Goal: Information Seeking & Learning: Find specific fact

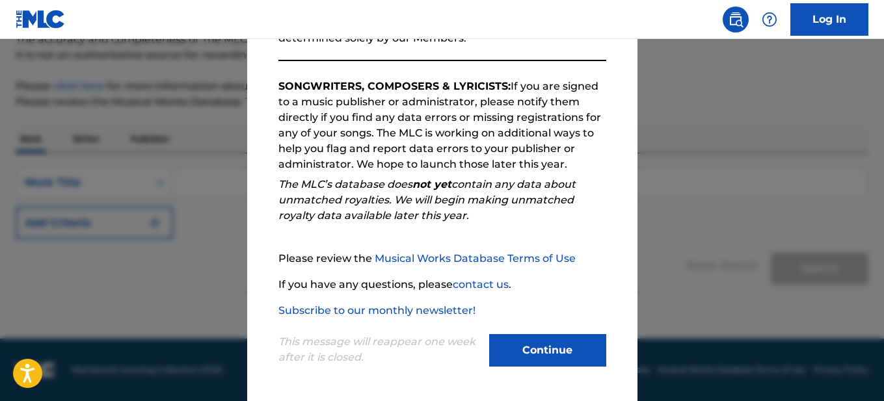
click at [535, 340] on button "Continue" at bounding box center [547, 350] width 117 height 33
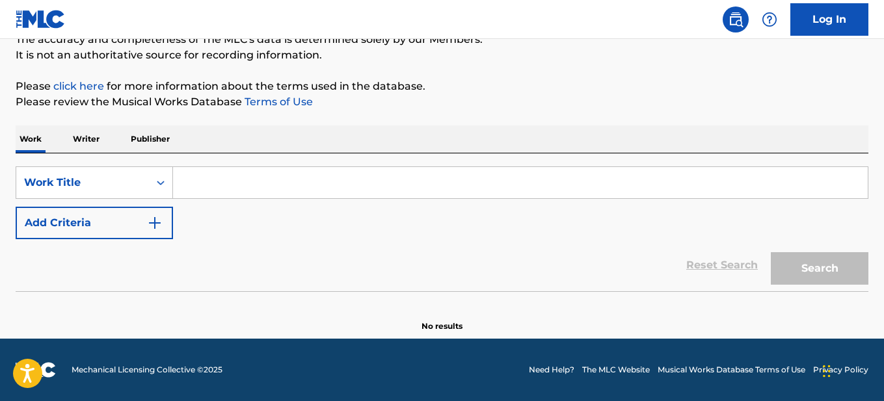
click at [115, 233] on button "Add Criteria" at bounding box center [94, 223] width 157 height 33
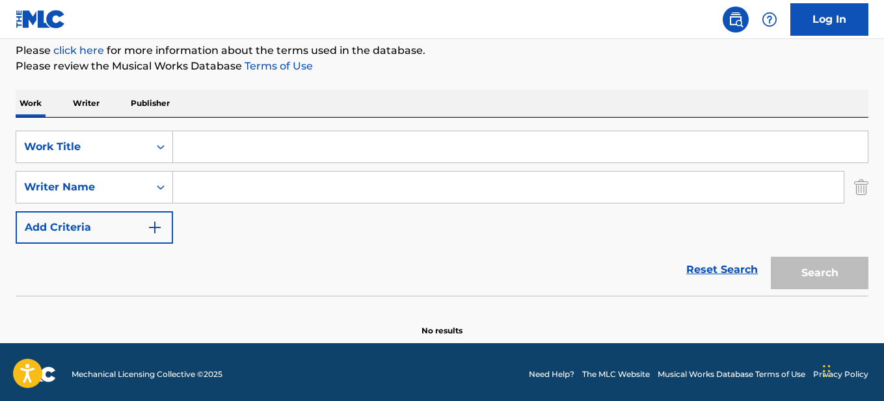
scroll to position [163, 0]
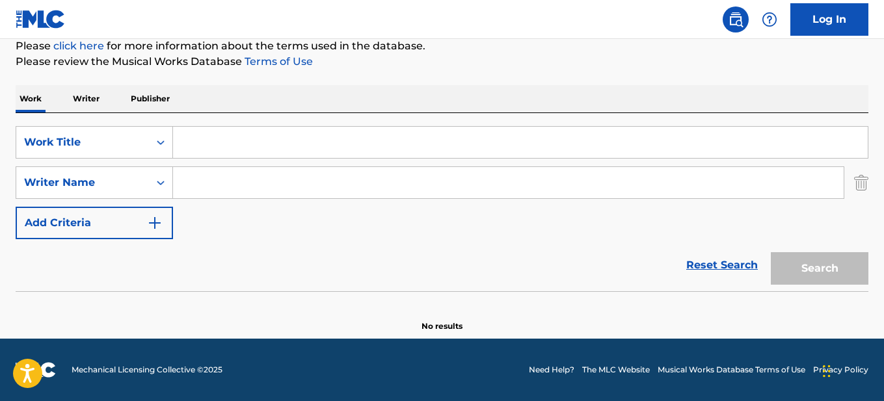
click at [261, 137] on input "Search Form" at bounding box center [520, 142] width 695 height 31
paste input "A SONG ABOUT JAM"
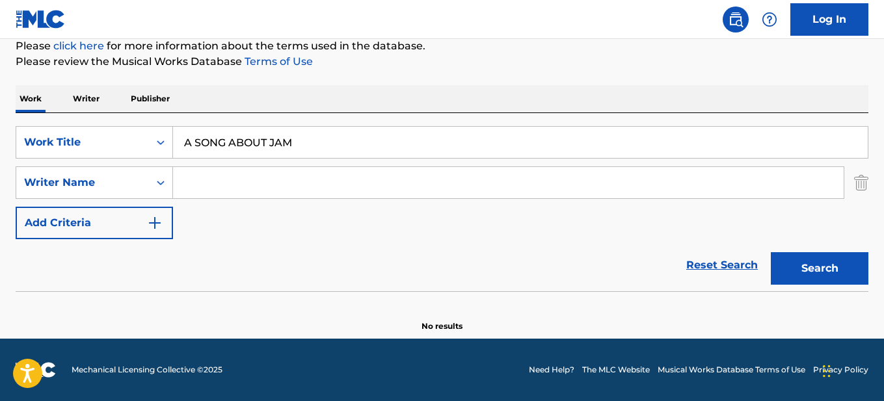
type input "A SONG ABOUT JAM"
click at [260, 87] on div "Work Writer Publisher" at bounding box center [442, 98] width 853 height 27
click at [261, 180] on input "Search Form" at bounding box center [508, 182] width 671 height 31
paste input "[PERSON_NAME]"
type input "[PERSON_NAME]"
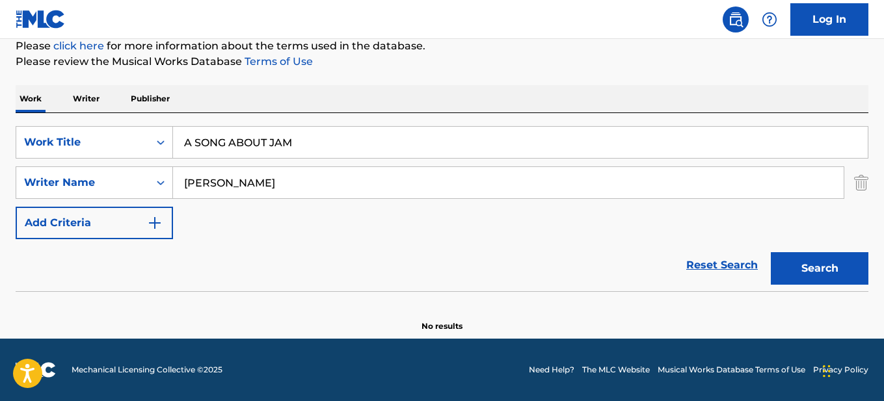
click at [863, 258] on button "Search" at bounding box center [820, 268] width 98 height 33
drag, startPoint x: 321, startPoint y: 142, endPoint x: 100, endPoint y: 134, distance: 222.0
click at [100, 134] on div "SearchWithCriteriaf3f47993-b133-44a1-9a2b-4339ce703799 Work Title A SONG ABOUT …" at bounding box center [442, 142] width 853 height 33
paste input "Dia de Geleia"
drag, startPoint x: 656, startPoint y: 104, endPoint x: 796, endPoint y: 166, distance: 152.3
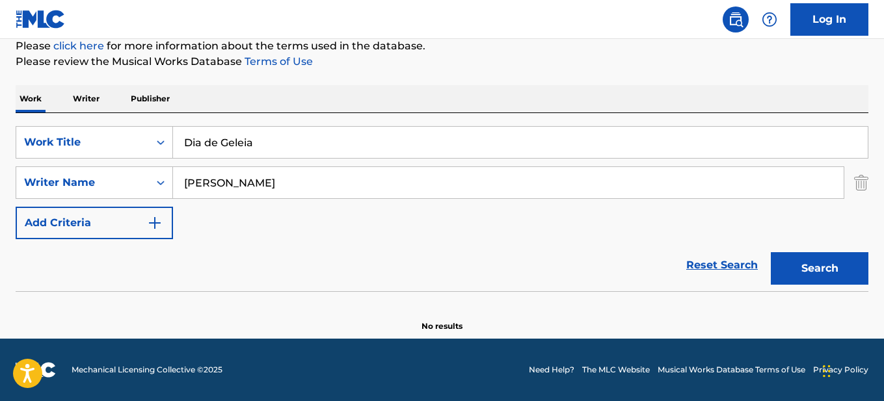
click at [680, 109] on div "Work Writer Publisher" at bounding box center [442, 98] width 853 height 27
click at [831, 266] on button "Search" at bounding box center [820, 268] width 98 height 33
drag, startPoint x: 297, startPoint y: 150, endPoint x: 135, endPoint y: 146, distance: 162.0
click at [135, 146] on div "SearchWithCriteriaf3f47993-b133-44a1-9a2b-4339ce703799 Work Title Dia de Geleia" at bounding box center [442, 142] width 853 height 33
paste input "[PERSON_NAME] KNOW WHAT TO DO"
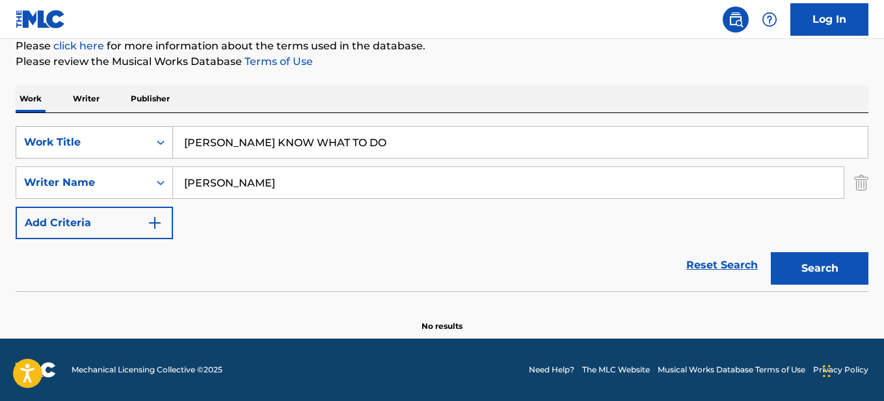
click at [771, 252] on button "Search" at bounding box center [820, 268] width 98 height 33
drag, startPoint x: 356, startPoint y: 137, endPoint x: 64, endPoint y: 137, distance: 292.7
click at [64, 137] on div "SearchWithCriteriaf3f47993-b133-44a1-9a2b-4339ce703799 Work Title [PERSON_NAME]…" at bounding box center [442, 142] width 853 height 33
paste input "[PERSON_NAME] - A [PERSON_NAME] do Futuro"
click at [771, 252] on button "Search" at bounding box center [820, 268] width 98 height 33
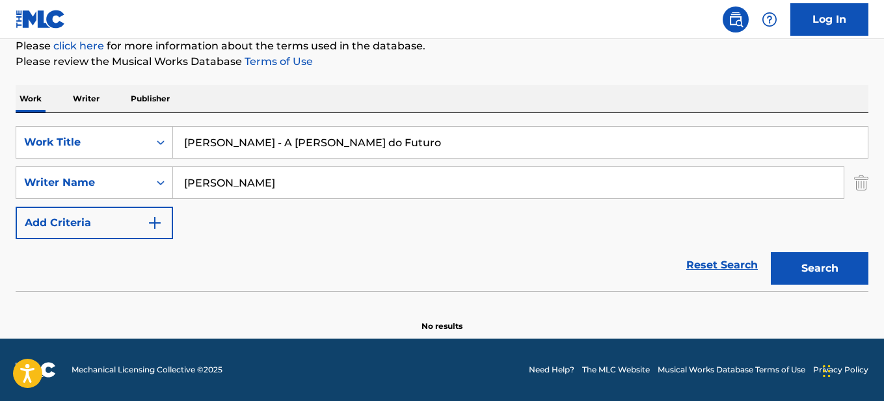
click at [290, 148] on input "[PERSON_NAME] - A [PERSON_NAME] do Futuro" at bounding box center [520, 142] width 695 height 31
paste input "ND ACTION!"
type input "AND ACTION!"
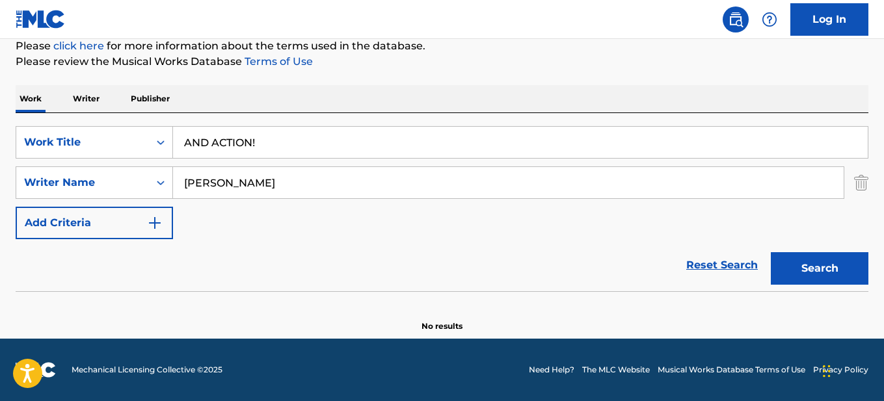
click at [771, 252] on button "Search" at bounding box center [820, 268] width 98 height 33
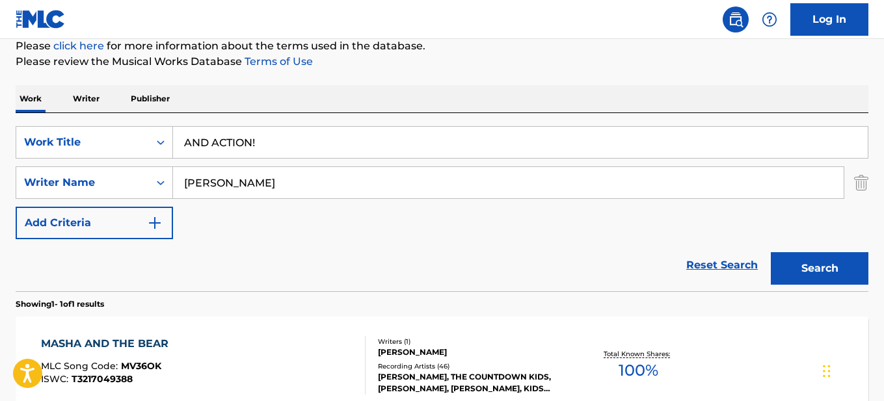
click at [771, 252] on button "Search" at bounding box center [820, 268] width 98 height 33
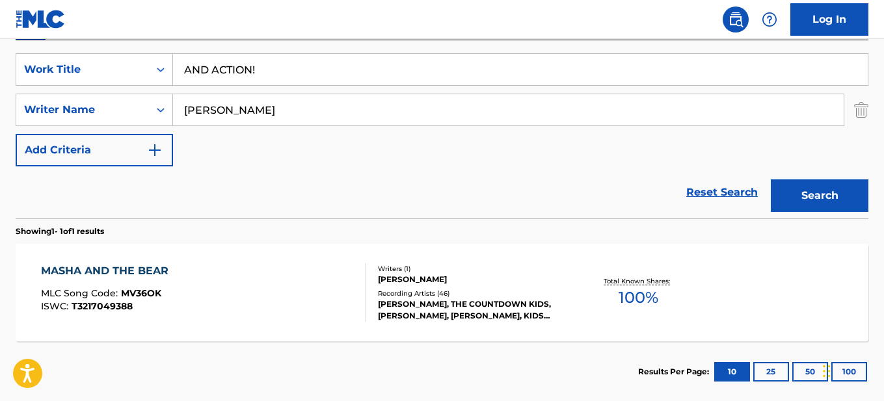
scroll to position [293, 0]
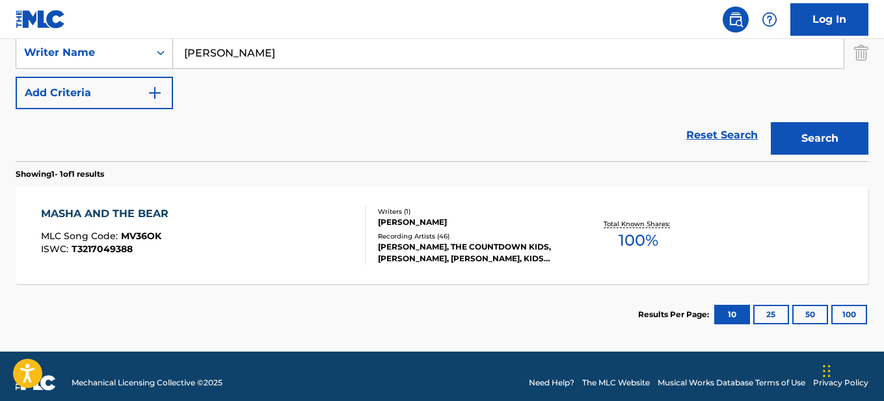
click at [435, 232] on div "Recording Artists ( 46 )" at bounding box center [473, 237] width 190 height 10
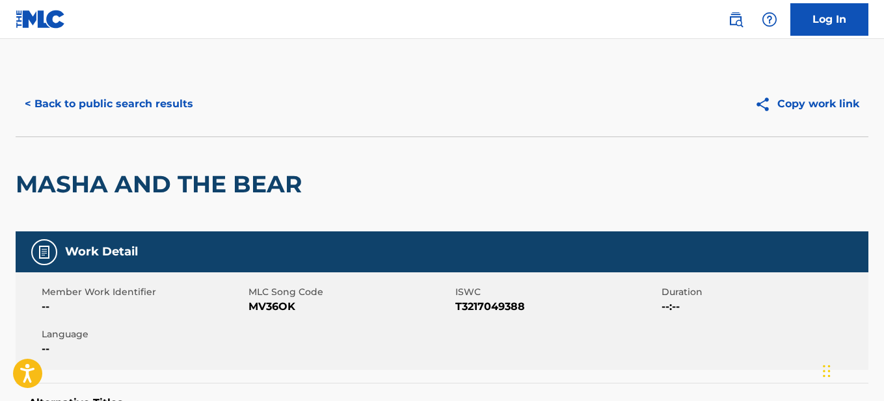
click at [145, 100] on button "< Back to public search results" at bounding box center [109, 104] width 187 height 33
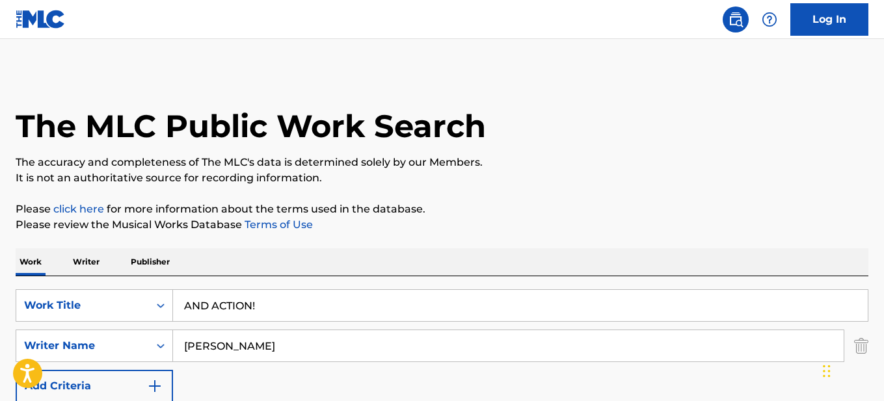
scroll to position [232, 0]
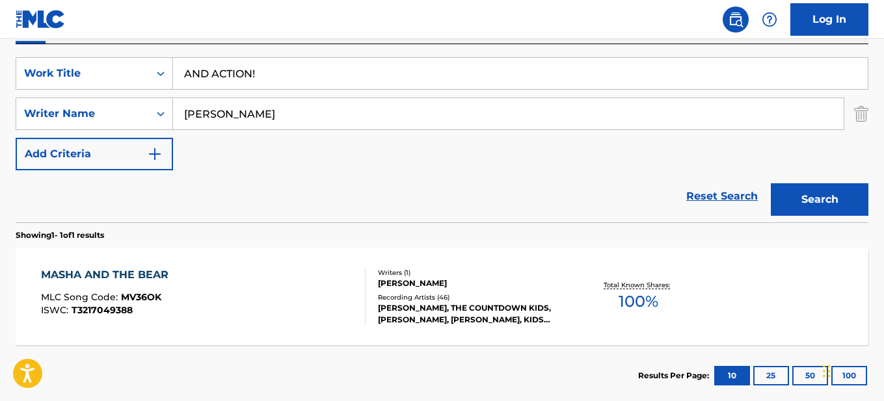
click at [310, 87] on input "AND ACTION!" at bounding box center [520, 73] width 695 height 31
click at [771, 183] on button "Search" at bounding box center [820, 199] width 98 height 33
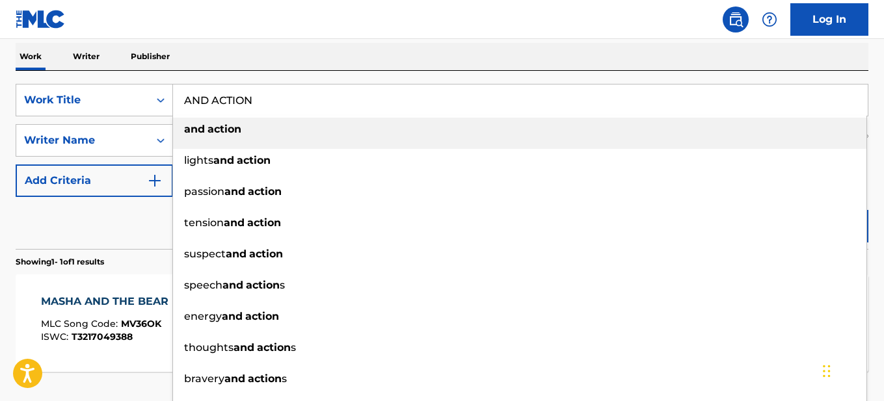
drag, startPoint x: 317, startPoint y: 60, endPoint x: 324, endPoint y: 68, distance: 11.1
click at [319, 62] on div "Work Writer Publisher" at bounding box center [442, 56] width 853 height 27
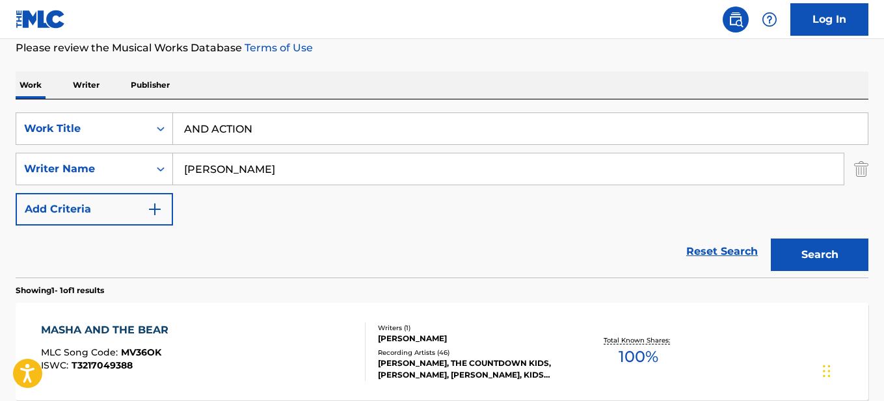
scroll to position [195, 0]
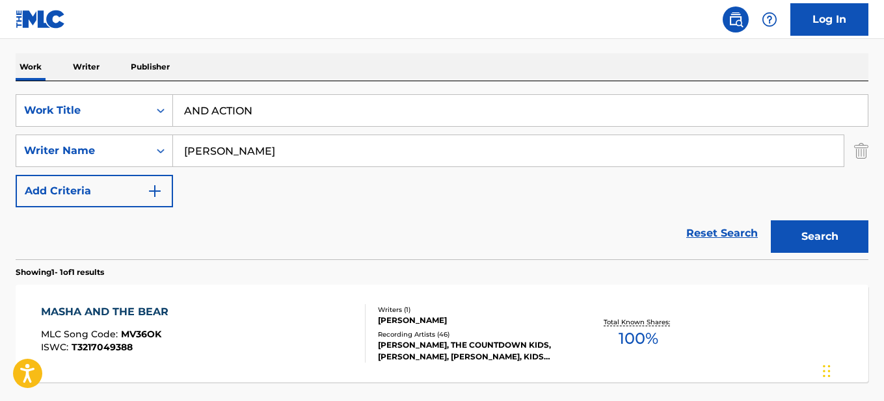
click at [220, 112] on input "AND ACTION" at bounding box center [520, 110] width 695 height 31
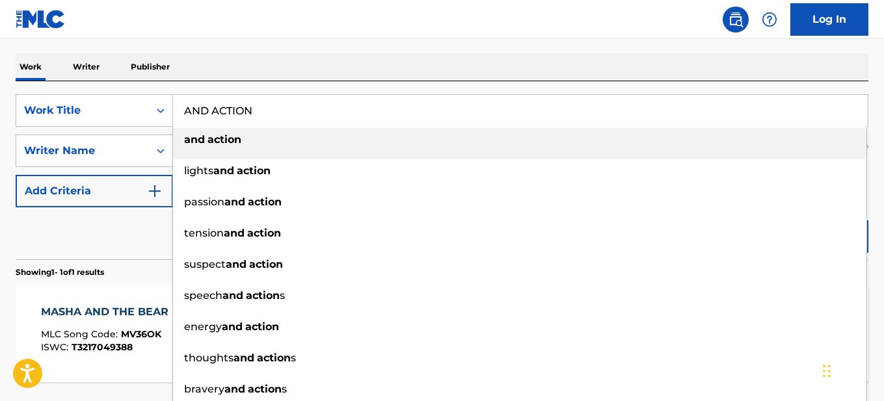
paste input "BAYU BAYUSHKI BAYU"
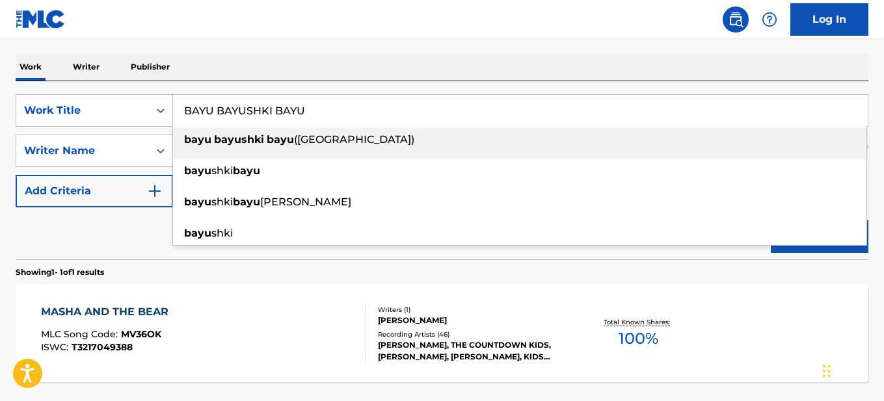
type input "BAYU BAYUSHKI BAYU"
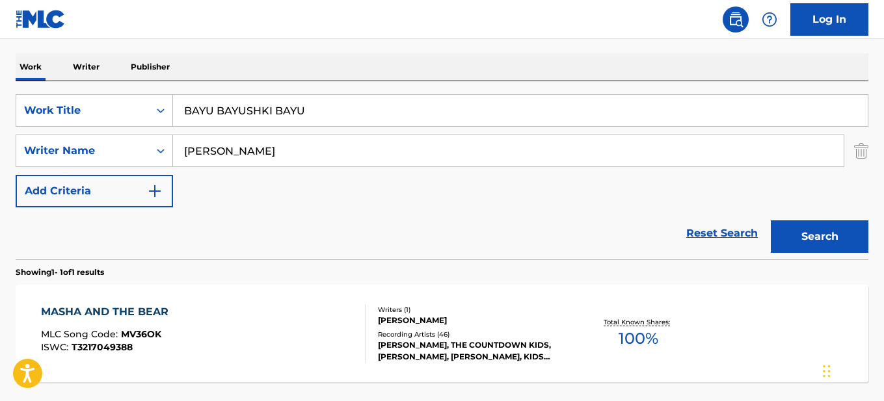
click at [251, 68] on div "Work Writer Publisher" at bounding box center [442, 66] width 853 height 27
click at [258, 145] on input "[PERSON_NAME]" at bounding box center [508, 150] width 671 height 31
paste input "Hora De Dormir"
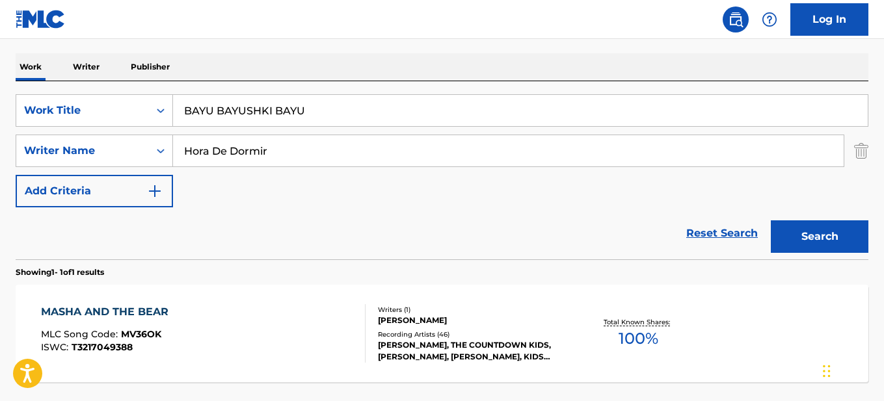
type input "Hora De Dormir"
click at [809, 231] on button "Search" at bounding box center [820, 237] width 98 height 33
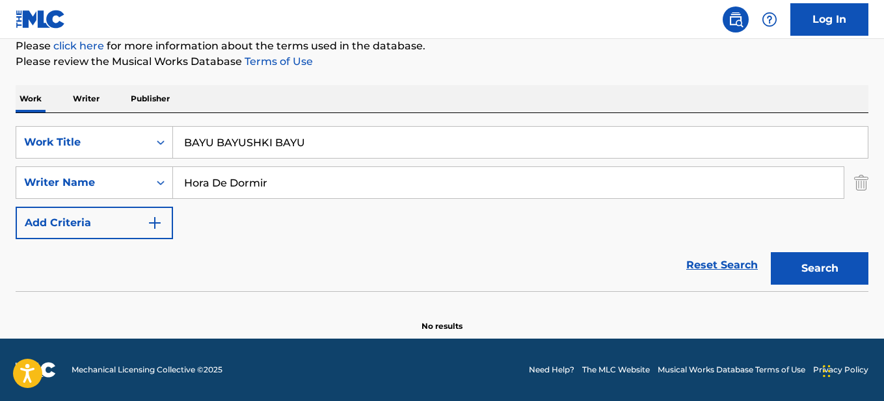
scroll to position [163, 0]
click at [401, 241] on div "Reset Search Search" at bounding box center [442, 265] width 853 height 52
drag, startPoint x: 336, startPoint y: 145, endPoint x: 44, endPoint y: 154, distance: 292.2
click at [44, 154] on div "SearchWithCriteriaf3f47993-b133-44a1-9a2b-4339ce703799 Work Title [GEOGRAPHIC_D…" at bounding box center [442, 142] width 853 height 33
paste input "[DATE]"
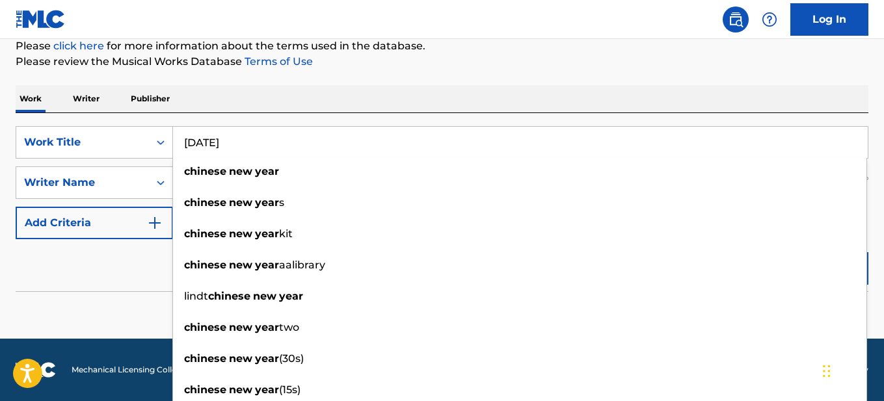
drag, startPoint x: 612, startPoint y: 78, endPoint x: 767, endPoint y: 131, distance: 163.5
click at [628, 87] on div "The MLC Public Work Search The accuracy and completeness of The MLC's data is d…" at bounding box center [442, 120] width 884 height 424
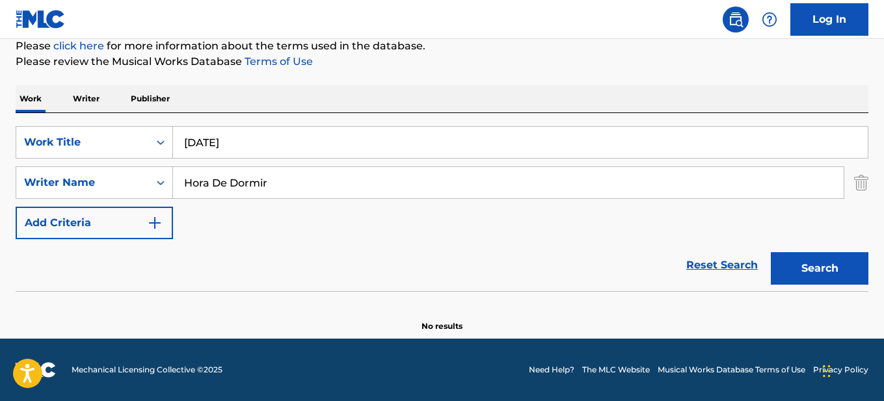
click at [800, 278] on button "Search" at bounding box center [820, 268] width 98 height 33
click at [386, 147] on input "[DATE]" at bounding box center [520, 142] width 695 height 31
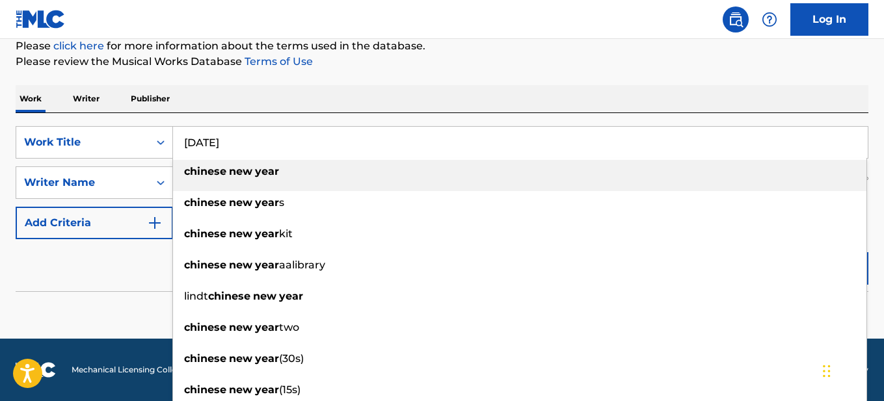
click at [386, 147] on input "[DATE]" at bounding box center [520, 142] width 695 height 31
paste input "[DATE] de novo! Aka [DATE] Chines"
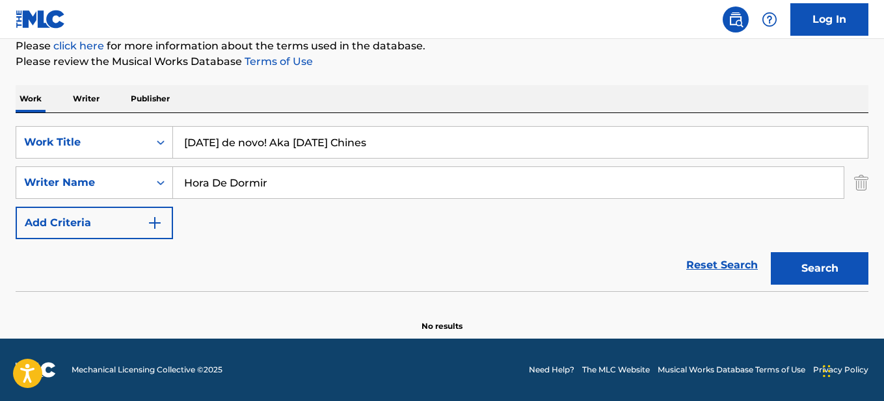
click at [771, 252] on button "Search" at bounding box center [820, 268] width 98 height 33
drag, startPoint x: 276, startPoint y: 141, endPoint x: 283, endPoint y: 141, distance: 7.2
click at [283, 141] on input "[DATE] de novo! Aka [DATE] Chines" at bounding box center [520, 142] width 695 height 31
click at [771, 252] on button "Search" at bounding box center [820, 268] width 98 height 33
click at [375, 143] on input "[DATE] de nov Aka [DATE] Chineso!" at bounding box center [520, 142] width 695 height 31
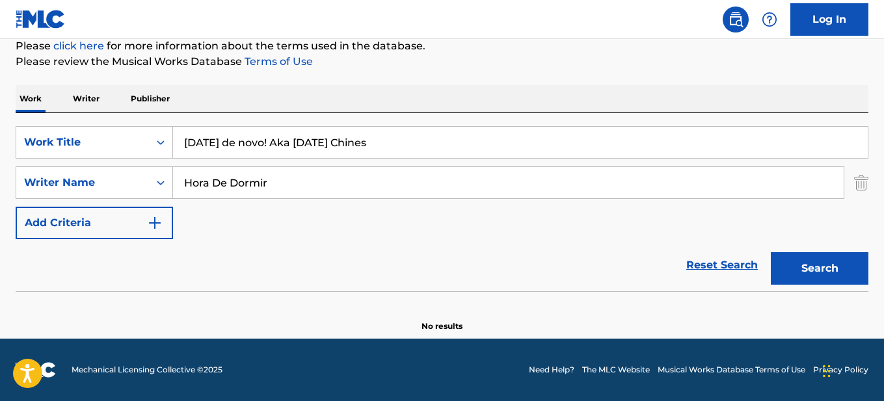
click at [289, 147] on input "[DATE] de novo! Aka [DATE] Chines" at bounding box center [520, 142] width 695 height 31
drag, startPoint x: 284, startPoint y: 144, endPoint x: 443, endPoint y: 144, distance: 159.4
click at [443, 144] on input "[DATE] de novo! Aka [DATE] Chines" at bounding box center [520, 142] width 695 height 31
click at [771, 252] on button "Search" at bounding box center [820, 268] width 98 height 33
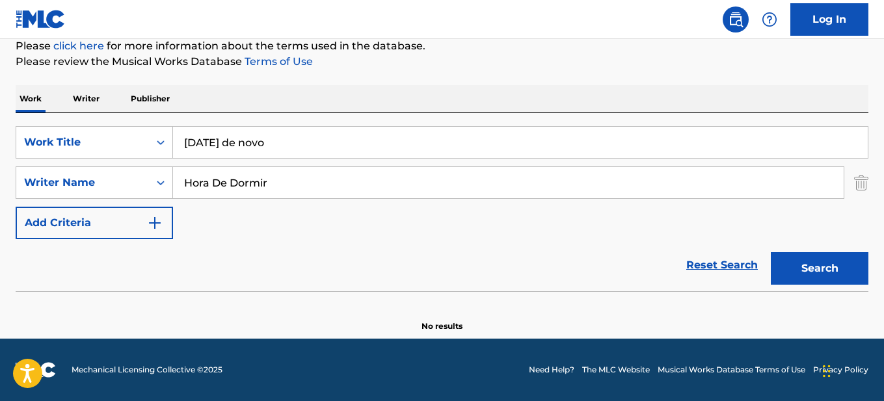
click at [393, 99] on div "Work Writer Publisher" at bounding box center [442, 98] width 853 height 27
click at [379, 148] on input "[DATE] de novo" at bounding box center [520, 142] width 695 height 31
click at [378, 149] on input "[DATE] de novo" at bounding box center [520, 142] width 695 height 31
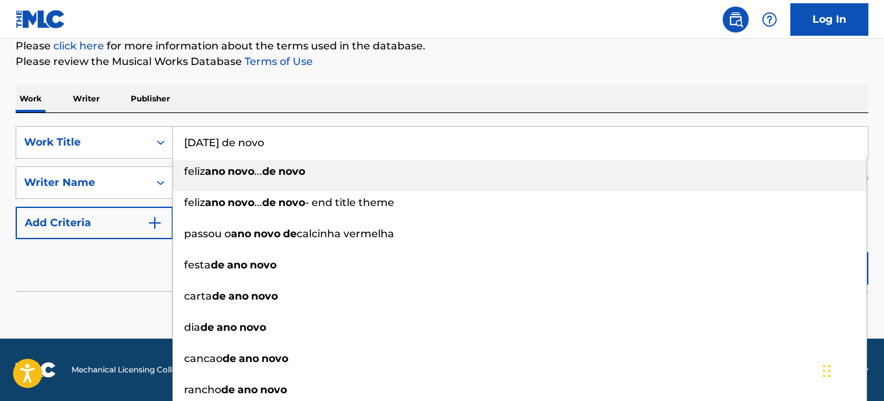
click at [378, 149] on input "[DATE] de novo" at bounding box center [520, 142] width 695 height 31
paste input "ka [DATE] Chines"
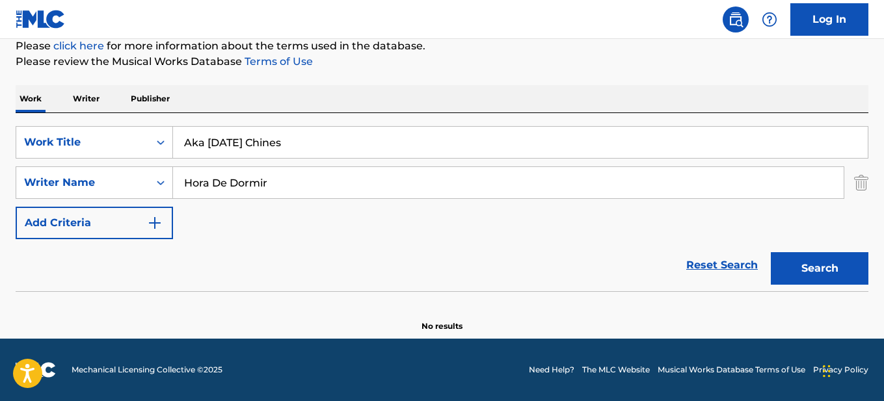
click at [656, 96] on div "Work Writer Publisher" at bounding box center [442, 98] width 853 height 27
click at [804, 263] on button "Search" at bounding box center [820, 268] width 98 height 33
drag, startPoint x: 345, startPoint y: 144, endPoint x: 151, endPoint y: 155, distance: 194.8
click at [152, 155] on div "SearchWithCriteriaf3f47993-b133-44a1-9a2b-4339ce703799 Work Title Aka [DATE] Ch…" at bounding box center [442, 142] width 853 height 33
paste input "DANCE OF LITTLE SWANS (Foundling)"
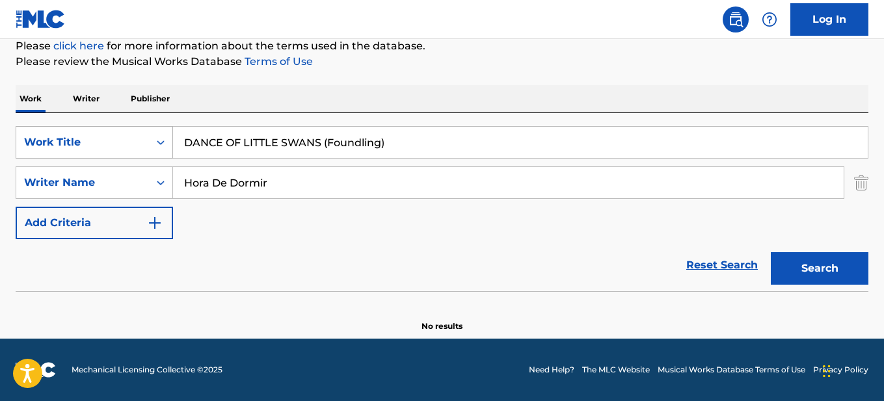
click at [771, 252] on button "Search" at bounding box center [820, 268] width 98 height 33
drag, startPoint x: 325, startPoint y: 144, endPoint x: 471, endPoint y: 124, distance: 147.0
click at [471, 124] on div "SearchWithCriteriaf3f47993-b133-44a1-9a2b-4339ce703799 Work Title DANCE OF LITT…" at bounding box center [442, 202] width 853 height 178
type input "DANCE OF LITTLE SWANS"
click at [771, 252] on button "Search" at bounding box center [820, 268] width 98 height 33
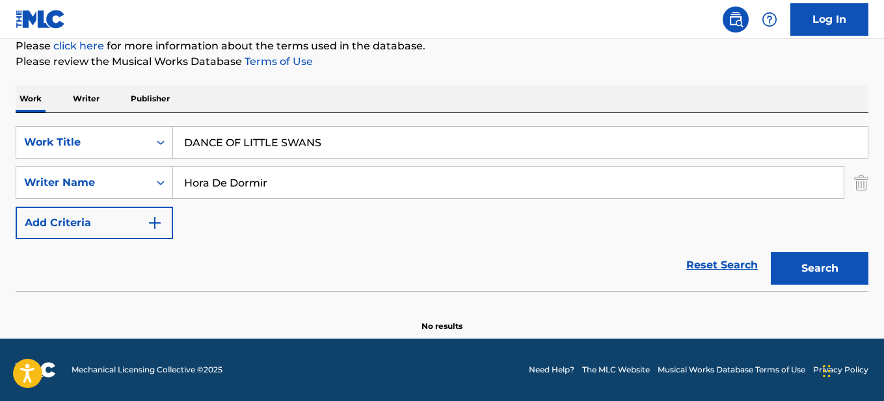
click at [337, 85] on div "The MLC Public Work Search The accuracy and completeness of The MLC's data is d…" at bounding box center [442, 120] width 884 height 424
click at [299, 187] on input "Hora De Dormir" at bounding box center [508, 182] width 671 height 31
paste input "[PERSON_NAME]"
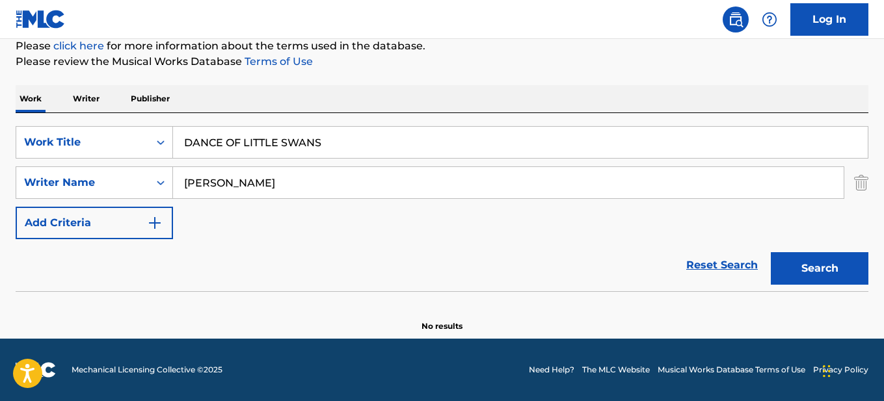
type input "[PERSON_NAME]"
click at [771, 252] on button "Search" at bounding box center [820, 268] width 98 height 33
click at [329, 141] on input "DANCE OF LITTLE SWANS" at bounding box center [520, 142] width 695 height 31
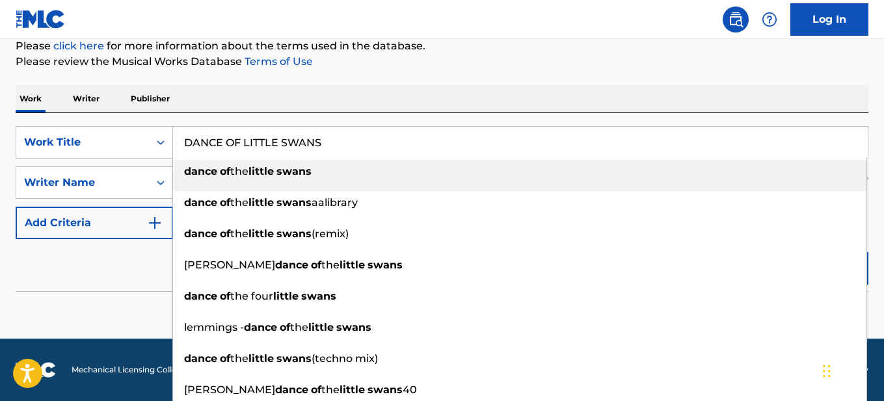
click at [329, 141] on input "DANCE OF LITTLE SWANS" at bounding box center [520, 142] width 695 height 31
paste input "[DATE]"
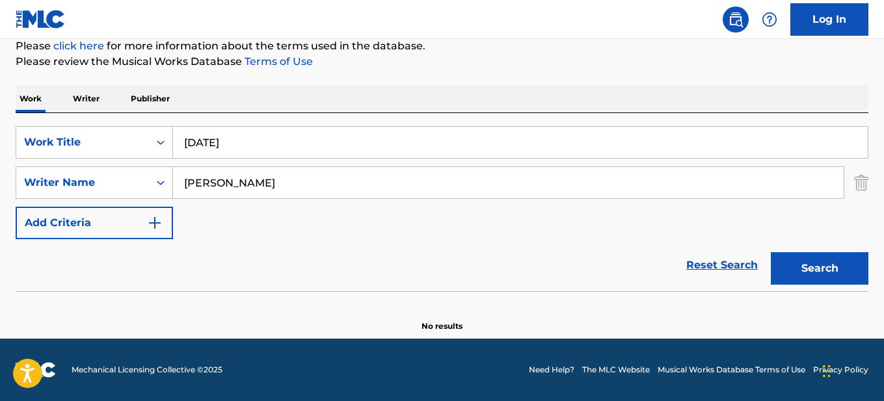
drag, startPoint x: 409, startPoint y: 100, endPoint x: 417, endPoint y: 108, distance: 11.5
click at [415, 105] on div "Work Writer Publisher" at bounding box center [442, 98] width 853 height 27
click at [786, 244] on div "Search" at bounding box center [816, 265] width 104 height 52
click at [792, 265] on button "Search" at bounding box center [820, 268] width 98 height 33
click at [365, 136] on input "[DATE]" at bounding box center [520, 142] width 695 height 31
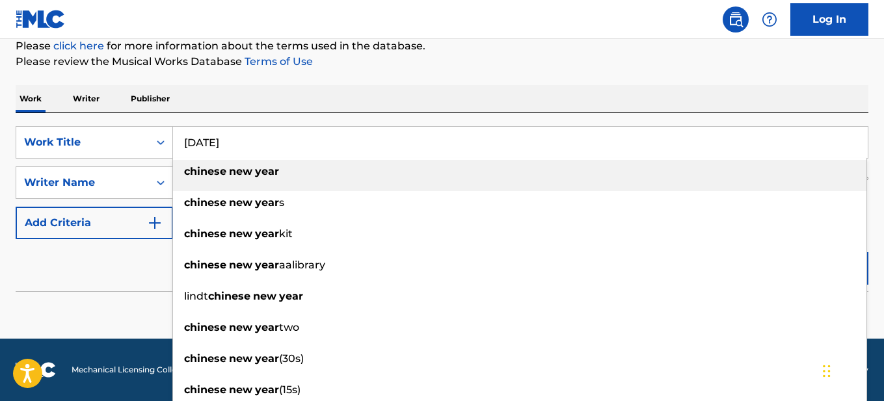
click at [365, 136] on input "[DATE]" at bounding box center [520, 142] width 695 height 31
click at [364, 136] on input "[DATE]" at bounding box center [520, 142] width 695 height 31
paste input "[DATE] de novo! Aka [DATE] Chines"
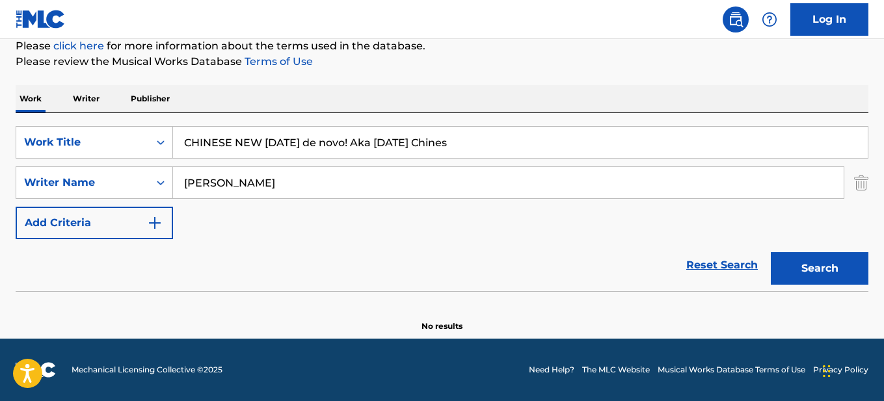
click at [373, 136] on input "CHINESE NEW [DATE] de novo! Aka [DATE] Chines" at bounding box center [520, 142] width 695 height 31
paste input "Search Form"
click at [771, 252] on button "Search" at bounding box center [820, 268] width 98 height 33
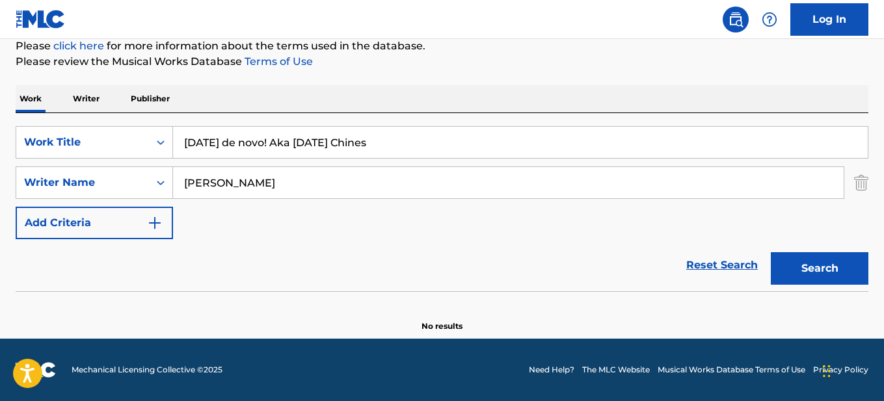
click at [345, 140] on input "[DATE] de novo! Aka [DATE] Chines" at bounding box center [520, 142] width 695 height 31
paste input "DANCE OF LITTLE SWANS (Foundling)"
click at [771, 252] on button "Search" at bounding box center [820, 268] width 98 height 33
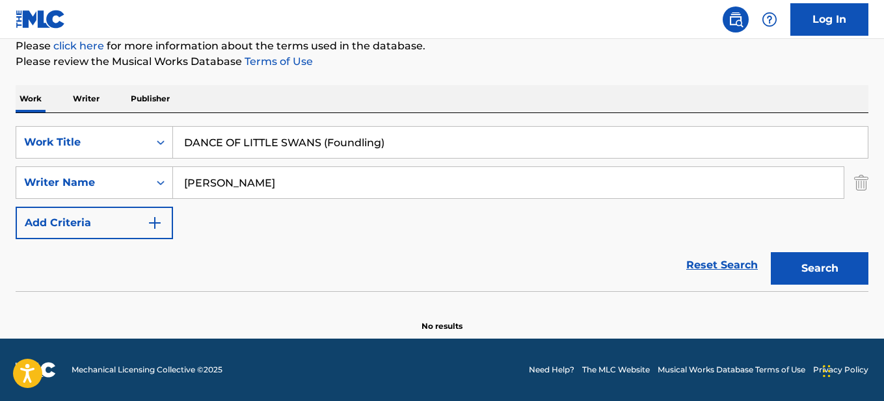
drag, startPoint x: 326, startPoint y: 144, endPoint x: 538, endPoint y: 132, distance: 212.4
click at [548, 140] on input "DANCE OF LITTLE SWANS (Foundling)" at bounding box center [520, 142] width 695 height 31
click at [771, 252] on button "Search" at bounding box center [820, 268] width 98 height 33
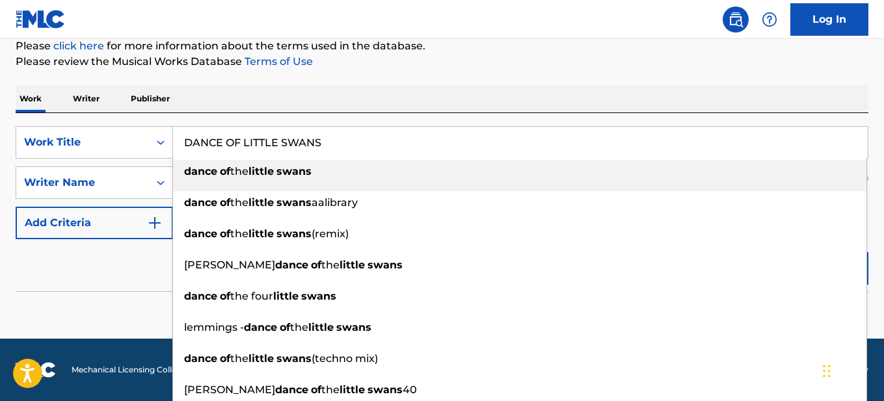
click at [490, 89] on div "Work Writer Publisher" at bounding box center [442, 98] width 853 height 27
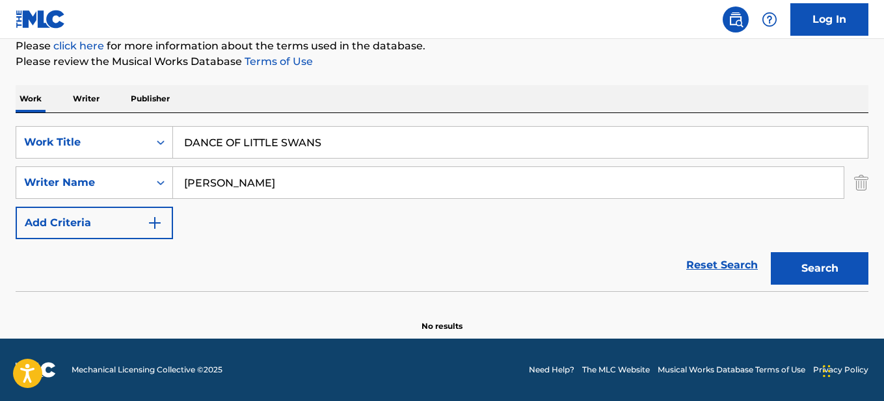
click at [360, 150] on input "DANCE OF LITTLE SWANS" at bounding box center [520, 142] width 695 height 31
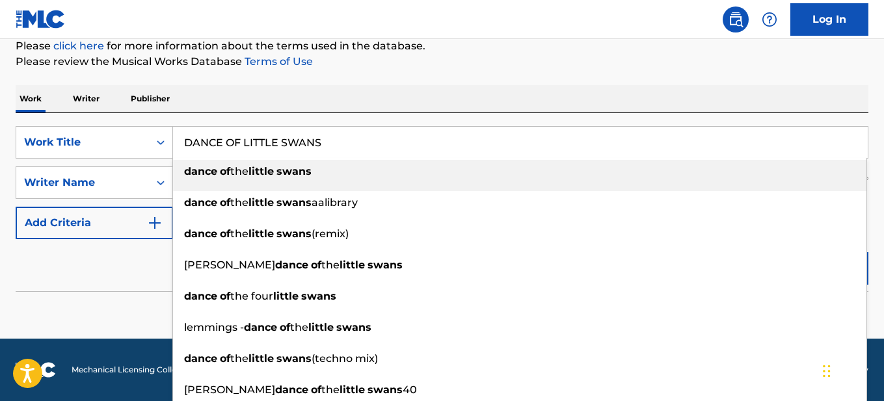
click at [359, 150] on input "DANCE OF LITTLE SWANS" at bounding box center [520, 142] width 695 height 31
paste input "O Filhote Abandonado"
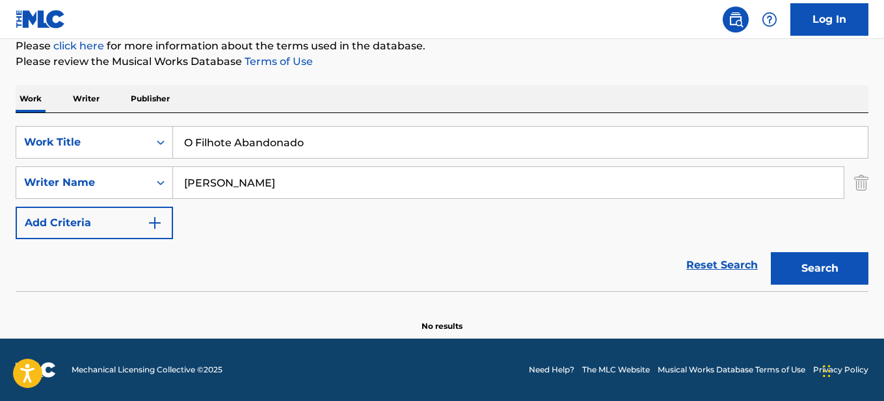
drag, startPoint x: 578, startPoint y: 112, endPoint x: 608, endPoint y: 125, distance: 32.6
click at [583, 114] on div "Work Writer Publisher SearchWithCriteriaf3f47993-b133-44a1-9a2b-4339ce703799 Wo…" at bounding box center [442, 208] width 853 height 247
click at [812, 268] on button "Search" at bounding box center [820, 268] width 98 height 33
click at [616, 265] on div "Reset Search Search" at bounding box center [442, 265] width 853 height 52
click at [401, 152] on input "O Filhote Abandonado" at bounding box center [520, 142] width 695 height 31
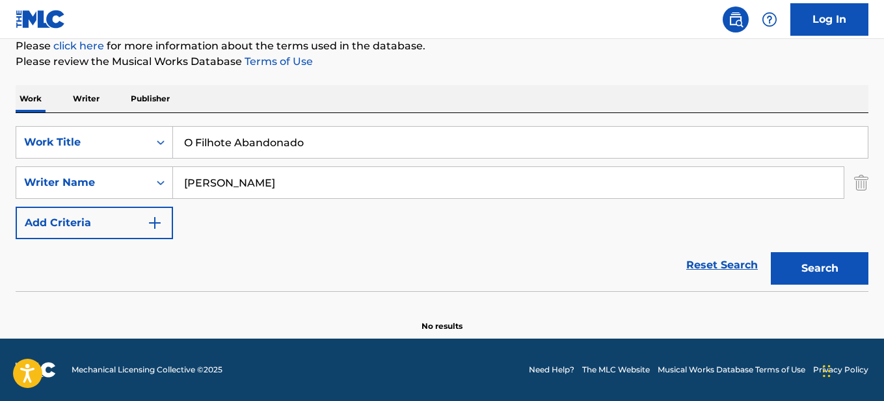
click at [401, 152] on input "O Filhote Abandonado" at bounding box center [520, 142] width 695 height 31
paste input "ENTRANCE OF THE GLADIATORS"
type input "entrance of the gladiators"
click at [786, 274] on button "Search" at bounding box center [820, 268] width 98 height 33
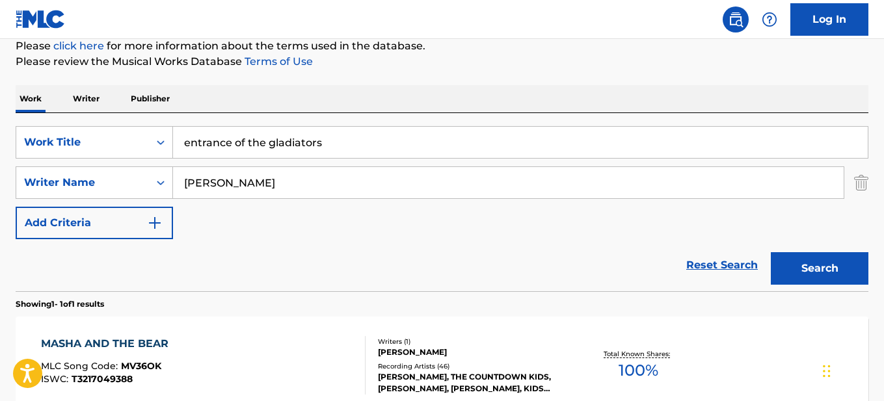
click at [375, 92] on div "Work Writer Publisher" at bounding box center [442, 98] width 853 height 27
click at [362, 170] on input "[PERSON_NAME]" at bounding box center [508, 182] width 671 height 31
paste input "Listras e Bigodes"
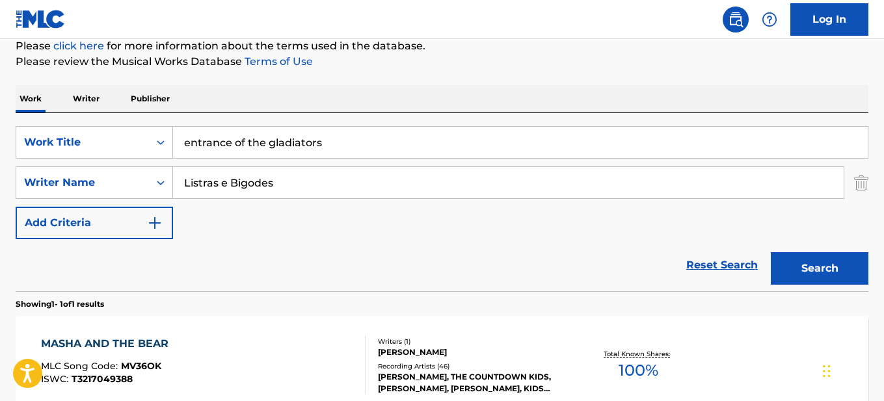
type input "Listras e Bigodes"
click at [848, 271] on button "Search" at bounding box center [820, 268] width 98 height 33
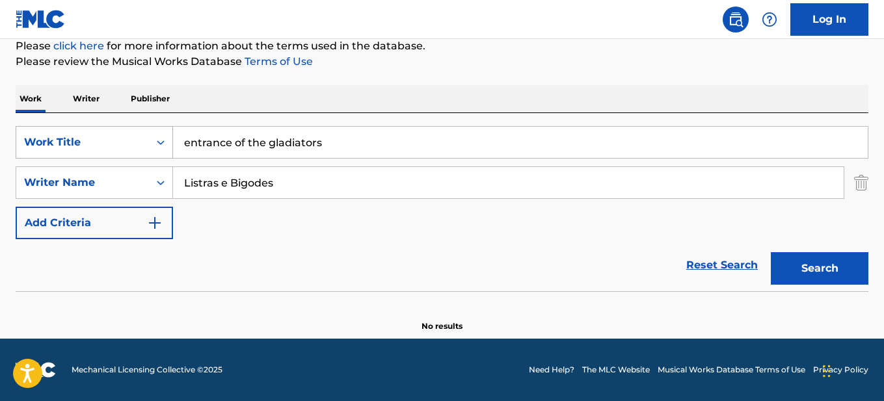
drag, startPoint x: 364, startPoint y: 150, endPoint x: 94, endPoint y: 150, distance: 270.6
click at [94, 150] on div "SearchWithCriteriaf3f47993-b133-44a1-9a2b-4339ce703799 Work Title entrance of t…" at bounding box center [442, 142] width 853 height 33
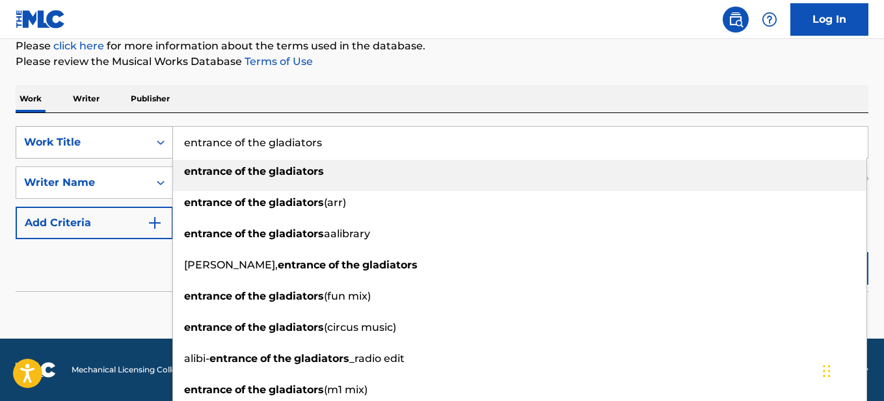
paste input "HAPPY BIRTHDAY SONG"
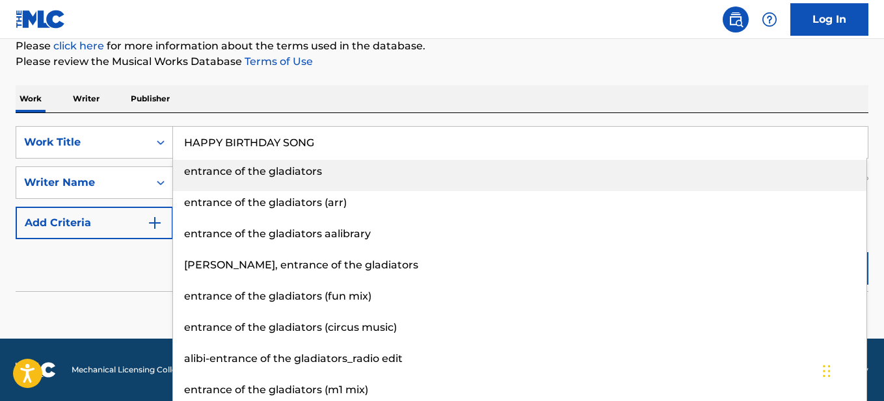
type input "HAPPY BIRTHDAY SONG"
click at [412, 100] on div "Work Writer Publisher" at bounding box center [442, 98] width 853 height 27
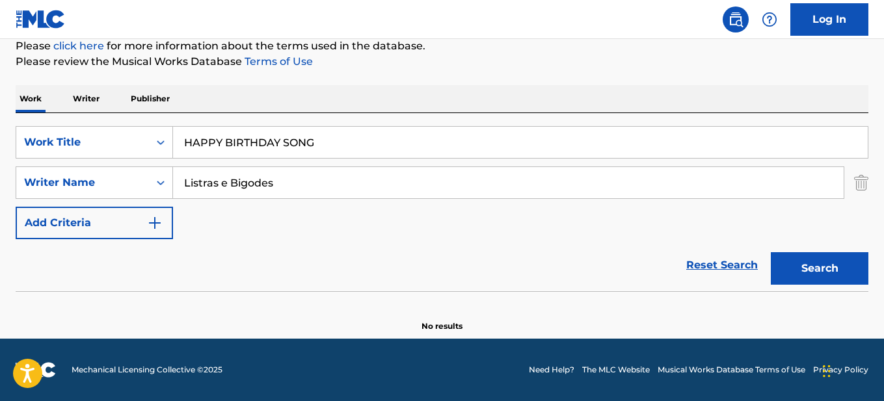
click at [412, 100] on div "Work Writer Publisher" at bounding box center [442, 98] width 853 height 27
click at [335, 174] on input "Listras e Bigodes" at bounding box center [508, 182] width 671 height 31
click at [334, 174] on input "Listras e Bigodes" at bounding box center [508, 182] width 671 height 31
paste input "Uma Vez Por Ano aka Feliz birhday para você"
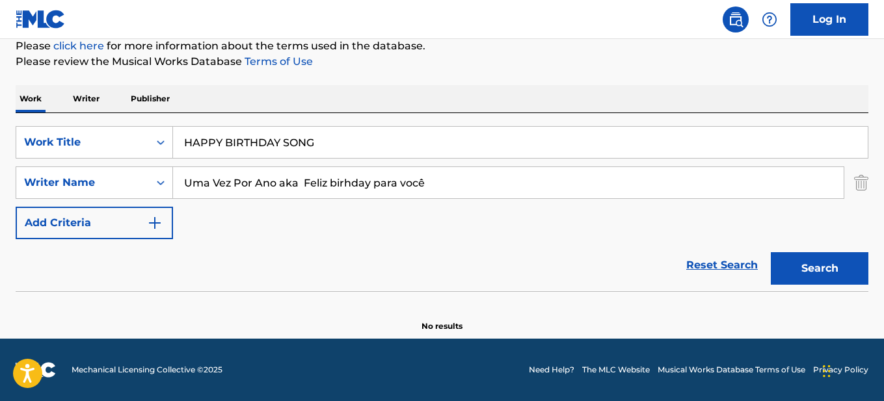
type input "Listras e Bigodes"
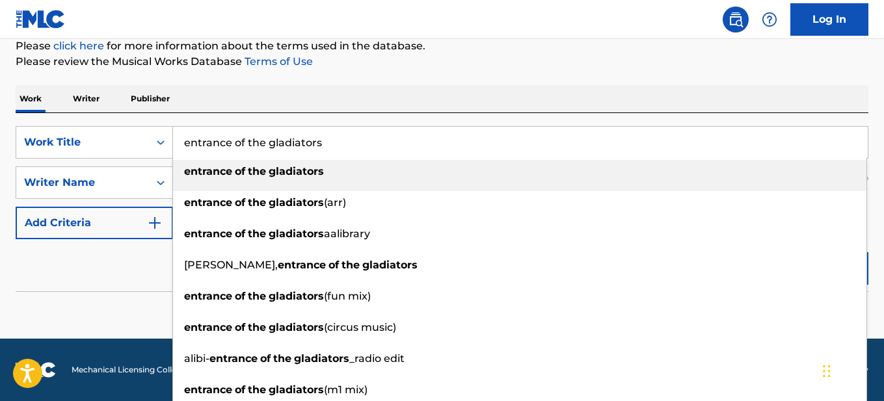
type input "entrance of the gladiators"
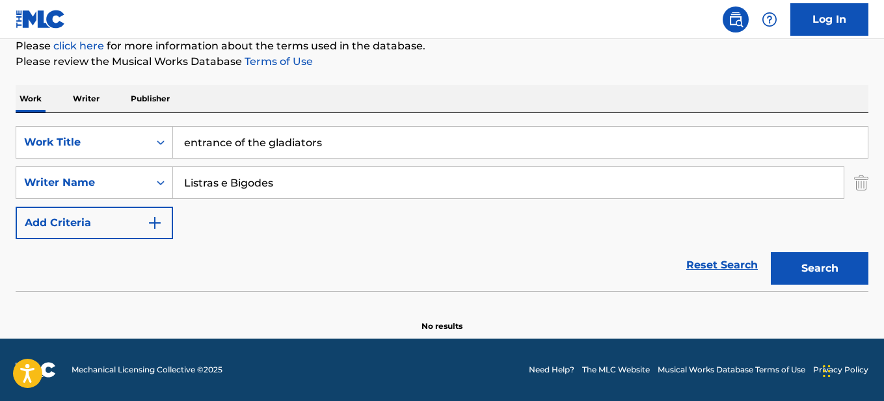
drag, startPoint x: 423, startPoint y: 83, endPoint x: 416, endPoint y: 150, distance: 66.7
click at [423, 87] on div "The MLC Public Work Search The accuracy and completeness of The MLC's data is d…" at bounding box center [442, 120] width 884 height 424
click at [403, 175] on input "Listras e Bigodes" at bounding box center [508, 182] width 671 height 31
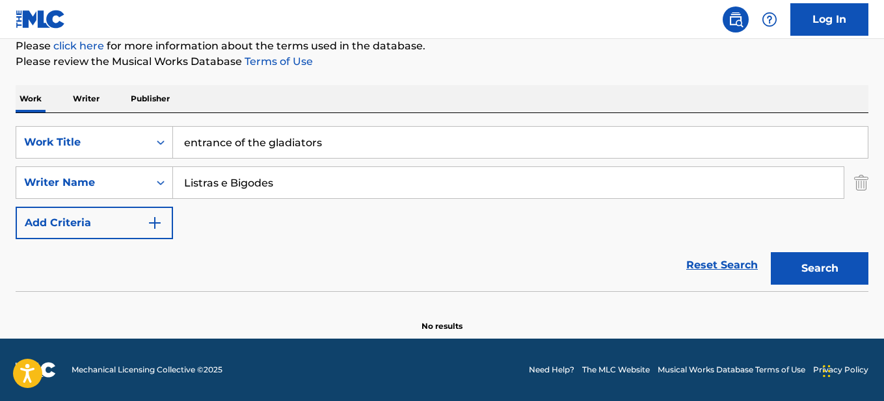
paste input "[PERSON_NAME]"
type input "[PERSON_NAME]"
click at [771, 252] on button "Search" at bounding box center [820, 268] width 98 height 33
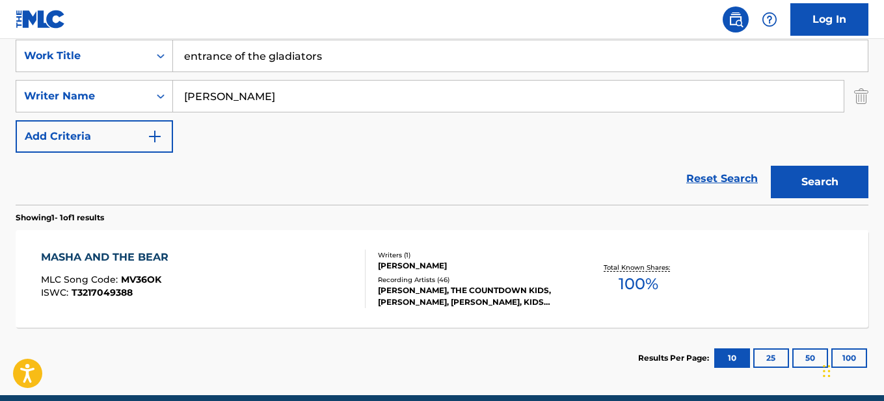
scroll to position [228, 0]
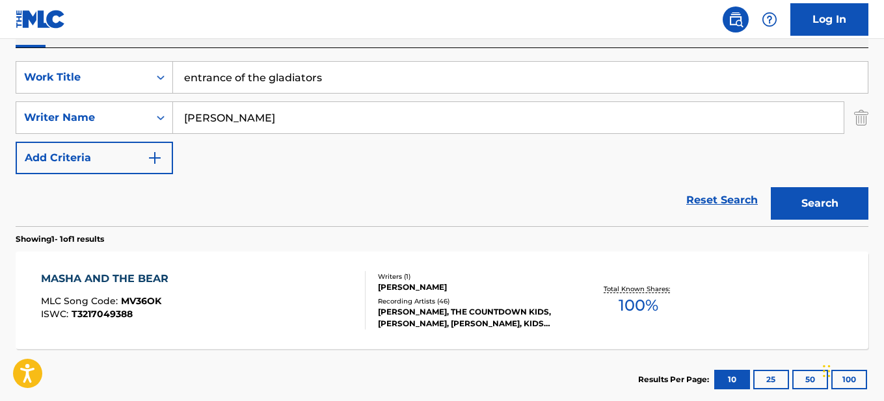
click at [820, 218] on button "Search" at bounding box center [820, 203] width 98 height 33
click at [365, 81] on input "entrance of the gladiators" at bounding box center [520, 77] width 695 height 31
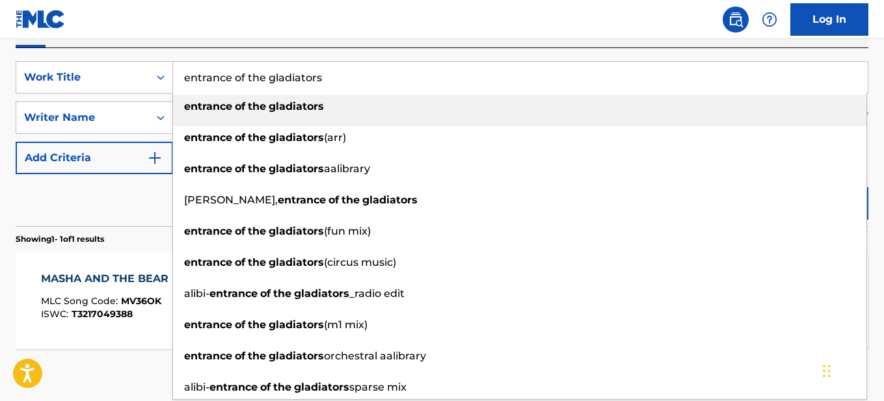
click at [365, 81] on input "entrance of the gladiators" at bounding box center [520, 77] width 695 height 31
paste input "Uma Vez Por Ano aka Feliz birhday para você"
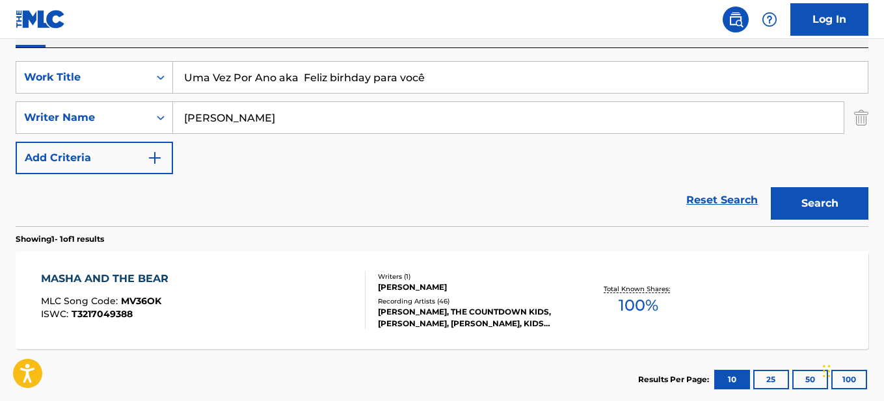
click at [815, 202] on button "Search" at bounding box center [820, 203] width 98 height 33
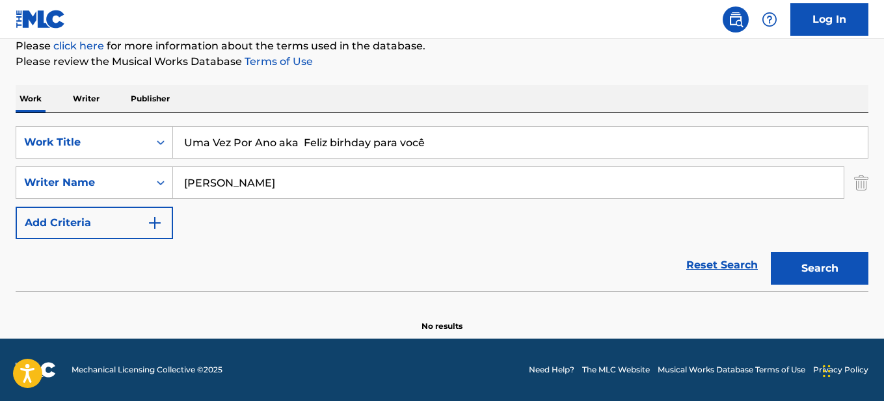
scroll to position [163, 0]
click at [507, 141] on input "Uma Vez Por Ano aka Feliz birhday para você" at bounding box center [520, 142] width 695 height 31
paste input "HAT TRICK"
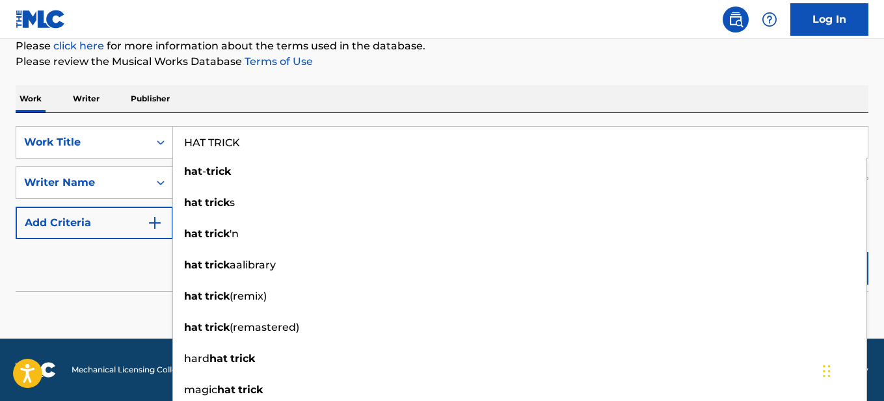
click at [723, 98] on div "Work Writer Publisher" at bounding box center [442, 98] width 853 height 27
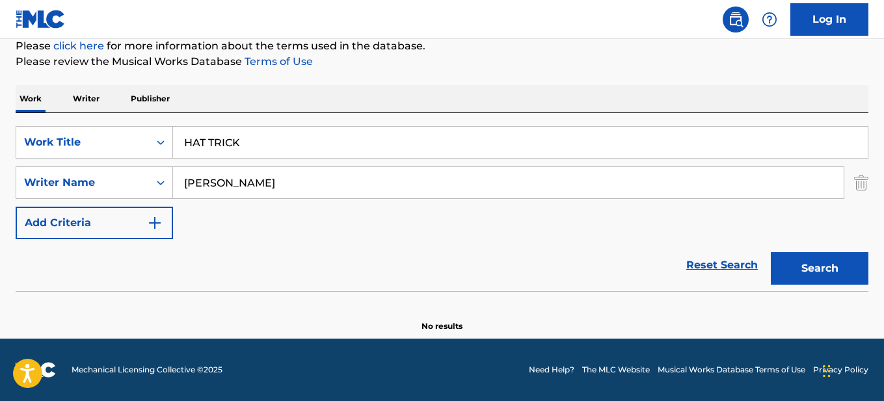
click at [815, 266] on button "Search" at bounding box center [820, 268] width 98 height 33
click at [502, 96] on div "Work Writer Publisher" at bounding box center [442, 98] width 853 height 27
click at [364, 144] on input "HAT TRICK" at bounding box center [520, 142] width 695 height 31
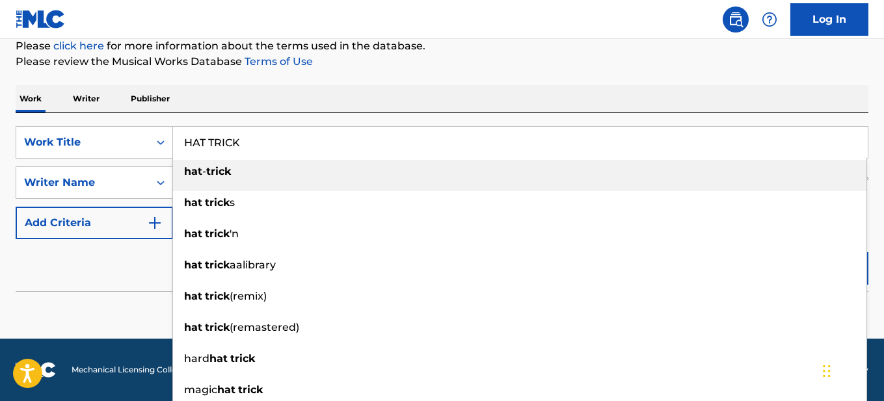
paste input "O Chapéu"
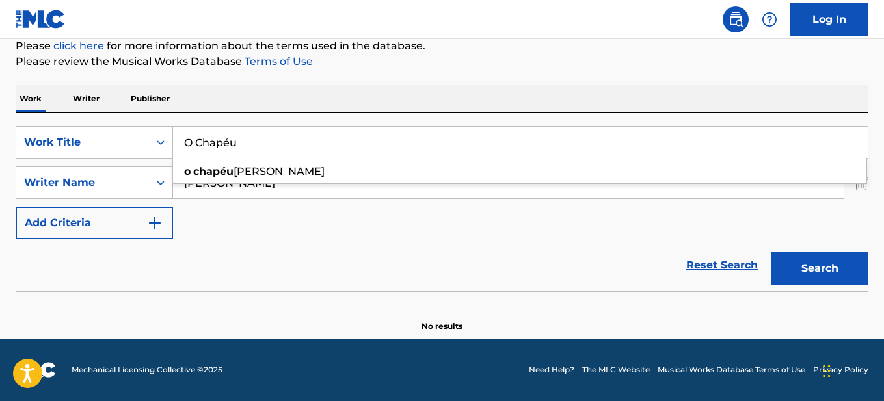
click at [754, 82] on div "The MLC Public Work Search The accuracy and completeness of The MLC's data is d…" at bounding box center [442, 120] width 884 height 424
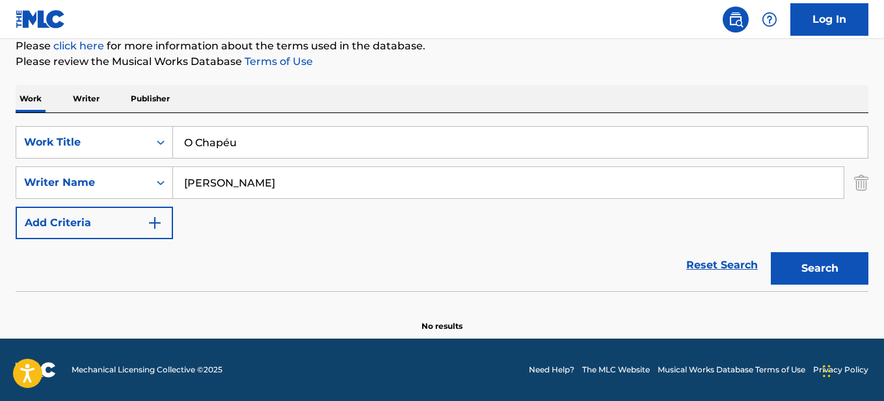
click at [822, 274] on button "Search" at bounding box center [820, 268] width 98 height 33
click at [250, 135] on input "O Chapéu" at bounding box center [520, 142] width 695 height 31
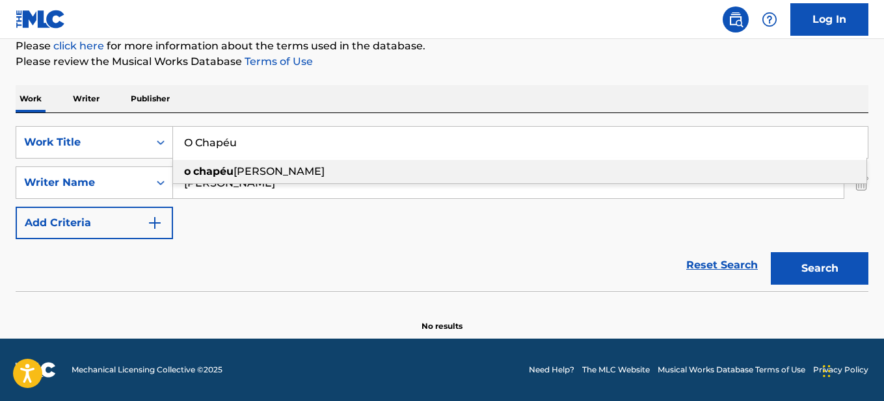
click at [250, 135] on input "O Chapéu" at bounding box center [520, 142] width 695 height 31
paste input "HIDE AND SEEK IS NOT FOR THE WEAK (I FOUND YOU)"
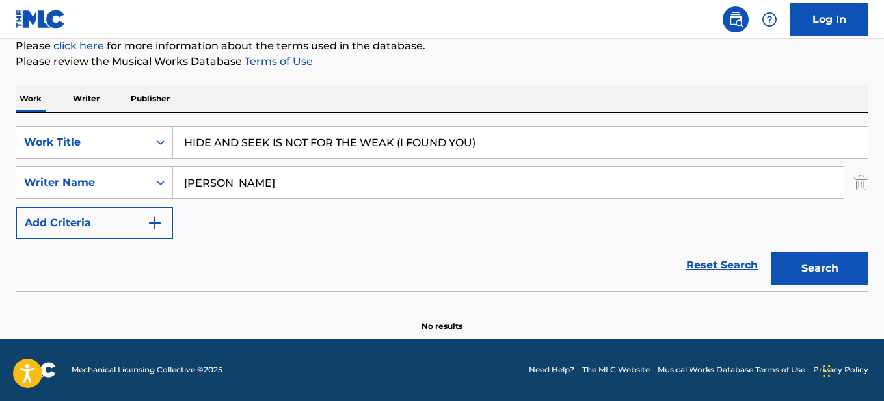
click at [281, 93] on div "Work Writer Publisher" at bounding box center [442, 98] width 853 height 27
click at [353, 78] on div "The MLC Public Work Search The accuracy and completeness of The MLC's data is d…" at bounding box center [442, 120] width 884 height 424
click at [827, 261] on button "Search" at bounding box center [820, 268] width 98 height 33
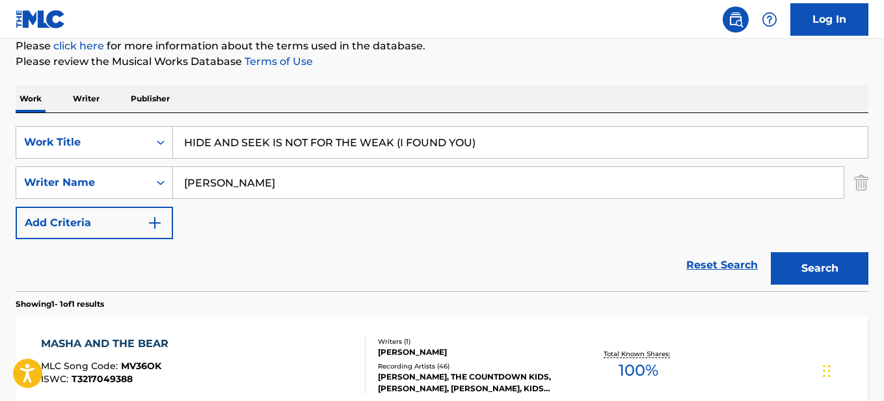
click at [361, 138] on input "HIDE AND SEEK IS NOT FOR THE WEAK (I FOUND YOU)" at bounding box center [520, 142] width 695 height 31
paste input "Pique-Esconde Não é para os Fracos"
click at [821, 278] on button "Search" at bounding box center [820, 268] width 98 height 33
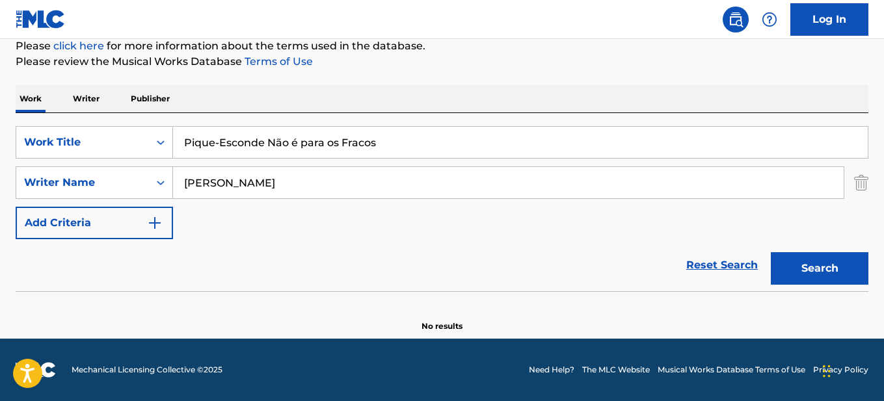
click at [276, 137] on input "Pique-Esconde Não é para os Fracos" at bounding box center [520, 142] width 695 height 31
paste input "HOW THEY DON'T WAKE TILL SPRING"
click at [788, 257] on button "Search" at bounding box center [820, 268] width 98 height 33
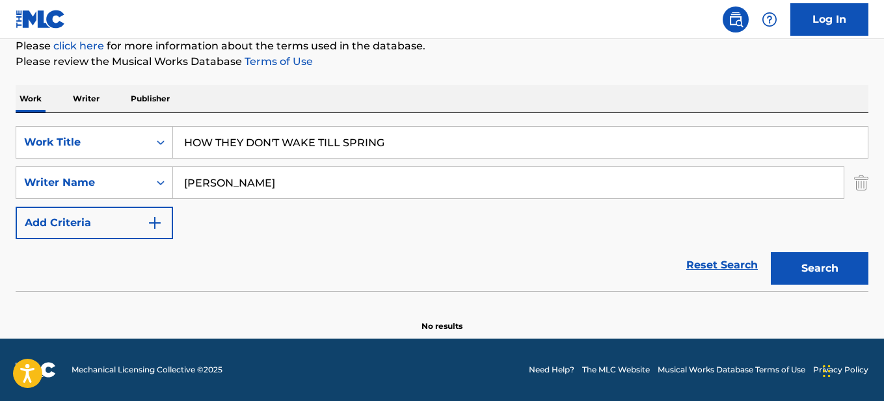
click at [414, 151] on input "HOW THEY DON'T WAKE TILL SPRING" at bounding box center [520, 142] width 695 height 31
paste input "Não Acordar Até a Primavera!"
click at [791, 268] on button "Search" at bounding box center [820, 268] width 98 height 33
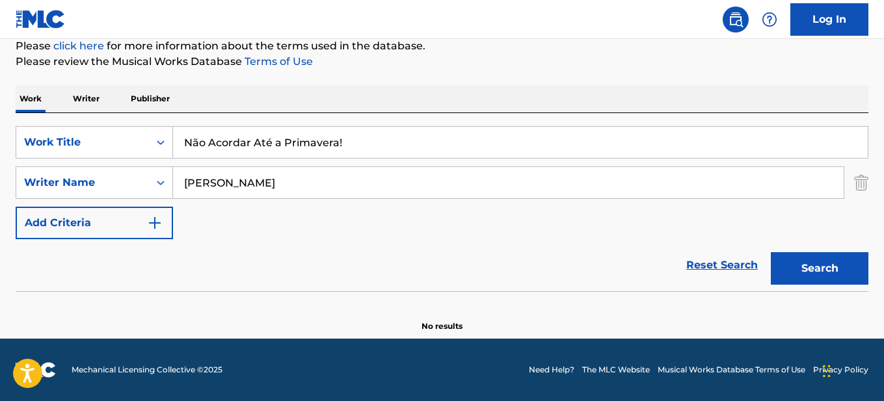
click at [347, 146] on input "Não Acordar Até a Primavera!" at bounding box center [520, 142] width 695 height 31
click at [771, 252] on button "Search" at bounding box center [820, 268] width 98 height 33
click at [302, 141] on input "Não Acordar Até a Primavera" at bounding box center [520, 142] width 695 height 31
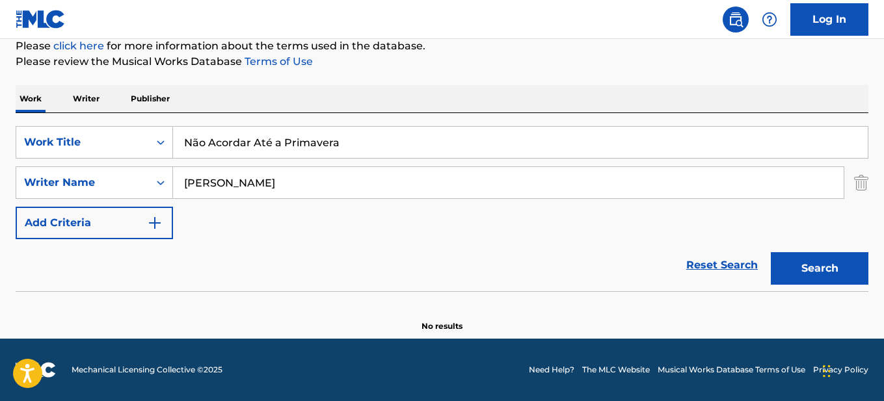
click at [302, 141] on input "Não Acordar Até a Primavera" at bounding box center [520, 142] width 695 height 31
paste input "JUST SHOOT ME"
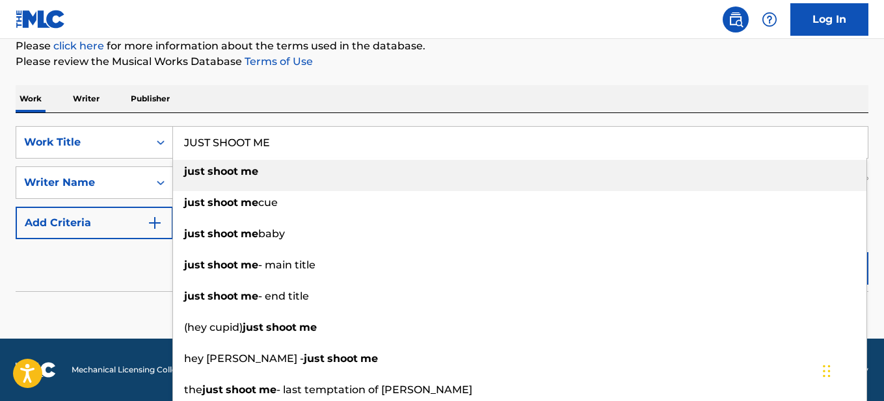
drag, startPoint x: 353, startPoint y: 88, endPoint x: 511, endPoint y: 133, distance: 164.3
click at [363, 90] on div "Work Writer Publisher" at bounding box center [442, 98] width 853 height 27
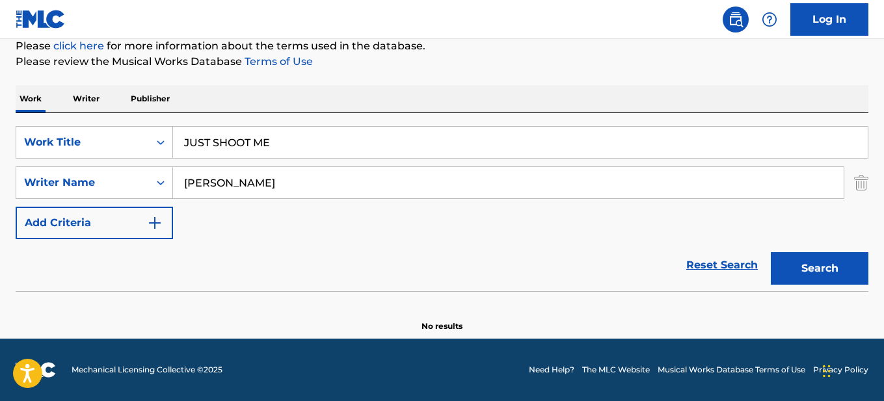
click at [822, 272] on button "Search" at bounding box center [820, 268] width 98 height 33
drag, startPoint x: 375, startPoint y: 120, endPoint x: 373, endPoint y: 134, distance: 14.5
click at [375, 120] on div "SearchWithCriteriaf3f47993-b133-44a1-9a2b-4339ce703799 Work Title JUST SHOOT ME…" at bounding box center [442, 202] width 853 height 178
click at [373, 134] on input "JUST SHOOT ME" at bounding box center [520, 142] width 695 height 31
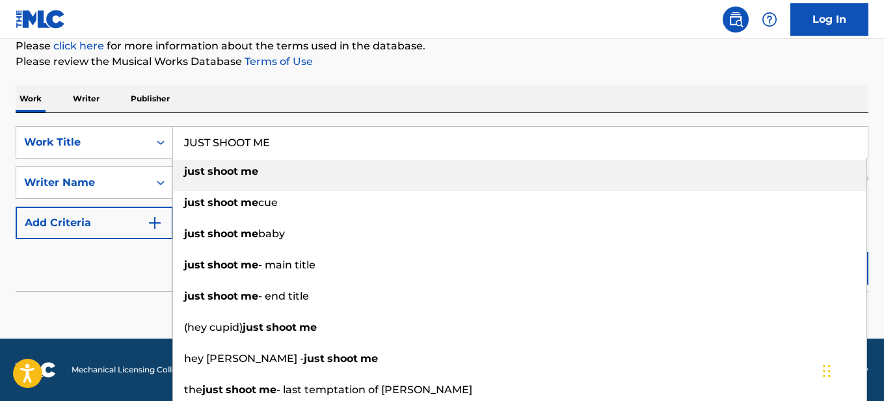
click at [373, 135] on input "JUST SHOOT ME" at bounding box center [520, 142] width 695 height 31
paste input "Sessão De Foto"
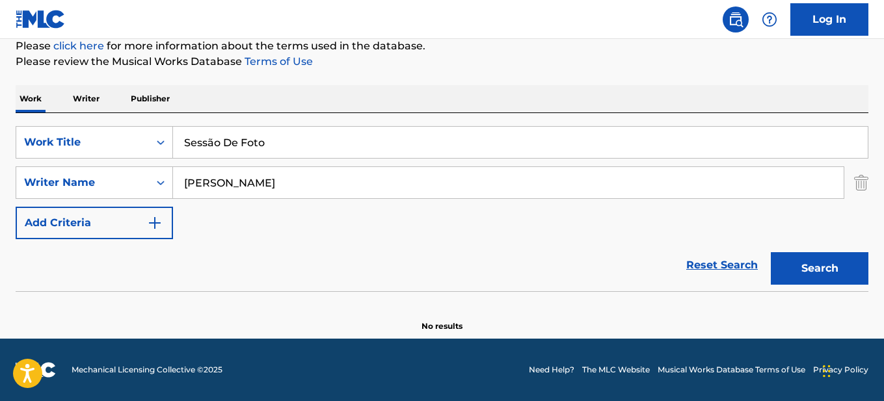
drag, startPoint x: 525, startPoint y: 104, endPoint x: 678, endPoint y: 136, distance: 156.8
click at [541, 104] on div "Work Writer Publisher" at bounding box center [442, 98] width 853 height 27
click at [813, 265] on button "Search" at bounding box center [820, 268] width 98 height 33
click at [349, 146] on input "Sessão De Foto" at bounding box center [520, 142] width 695 height 31
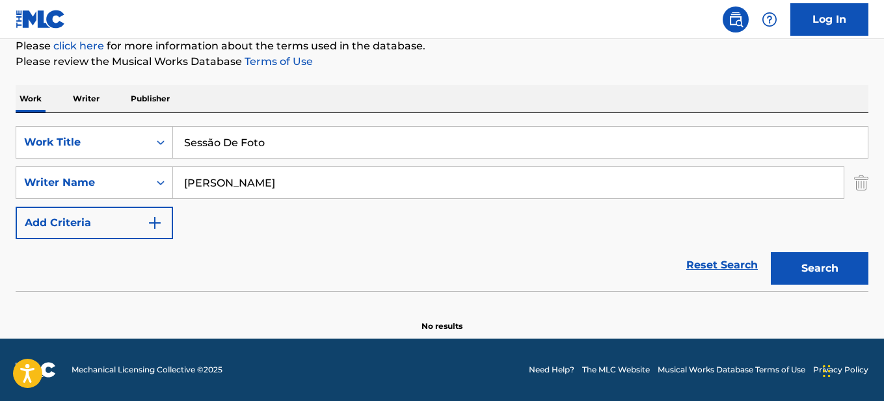
click at [349, 146] on input "Sessão De Foto" at bounding box center [520, 142] width 695 height 31
paste input "[PERSON_NAME] AND THE BEAR"
type input "[PERSON_NAME] AND THE BEAR"
click at [375, 106] on div "Work Writer Publisher" at bounding box center [442, 98] width 853 height 27
click at [813, 274] on button "Search" at bounding box center [820, 268] width 98 height 33
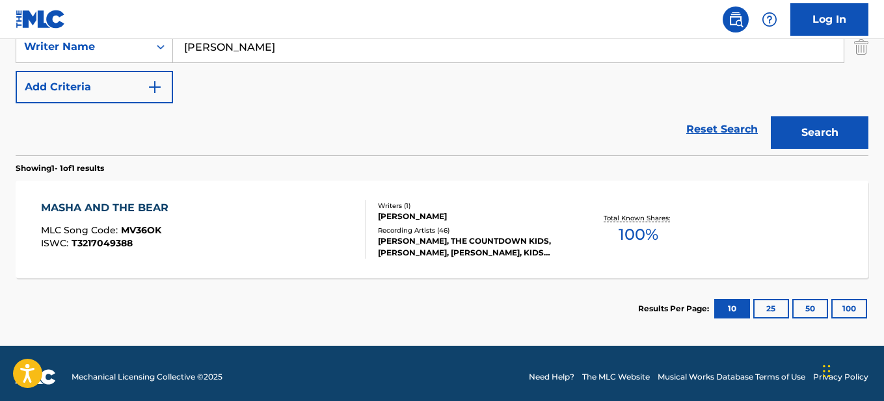
scroll to position [306, 0]
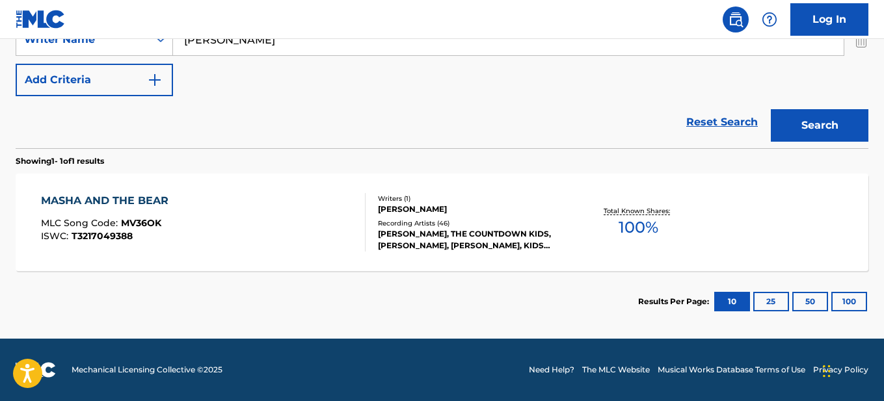
click at [100, 194] on div "MASHA AND THE BEAR" at bounding box center [108, 201] width 134 height 16
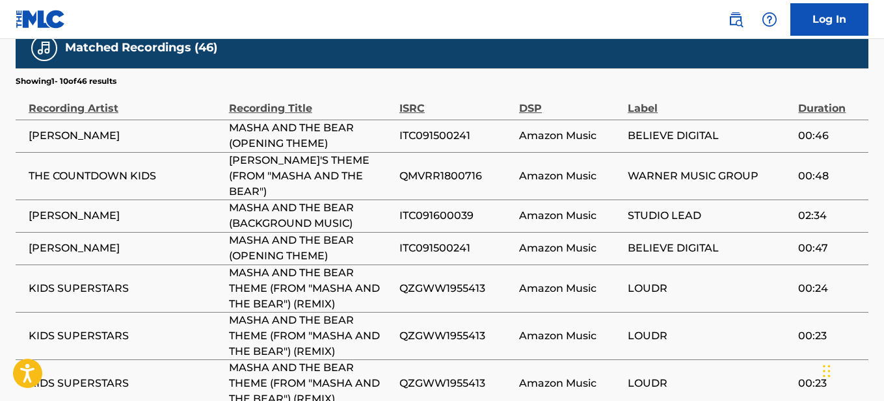
scroll to position [781, 0]
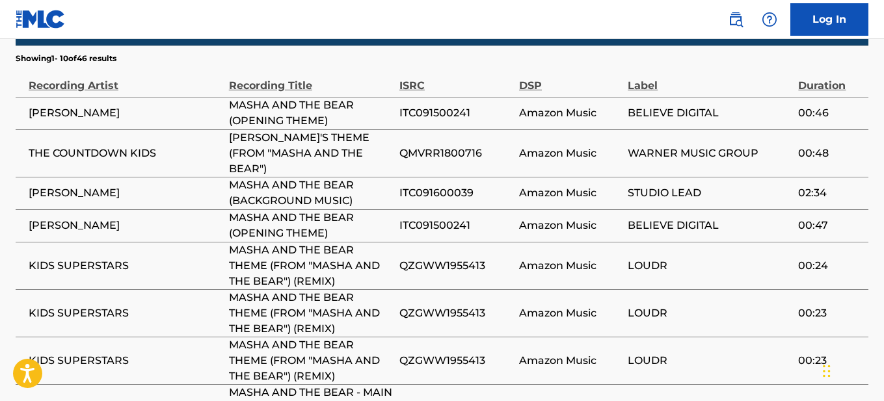
click at [454, 110] on span "ITC091500241" at bounding box center [455, 113] width 113 height 16
copy div "ITC091500241"
click at [425, 146] on span "QMVRR1800716" at bounding box center [455, 154] width 113 height 16
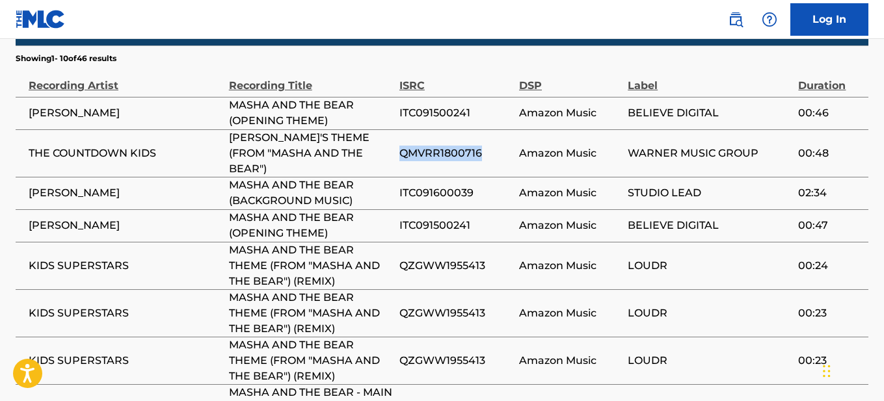
click at [425, 146] on span "QMVRR1800716" at bounding box center [455, 154] width 113 height 16
copy div "QMVRR1800716"
click at [450, 185] on span "ITC091600039" at bounding box center [455, 193] width 113 height 16
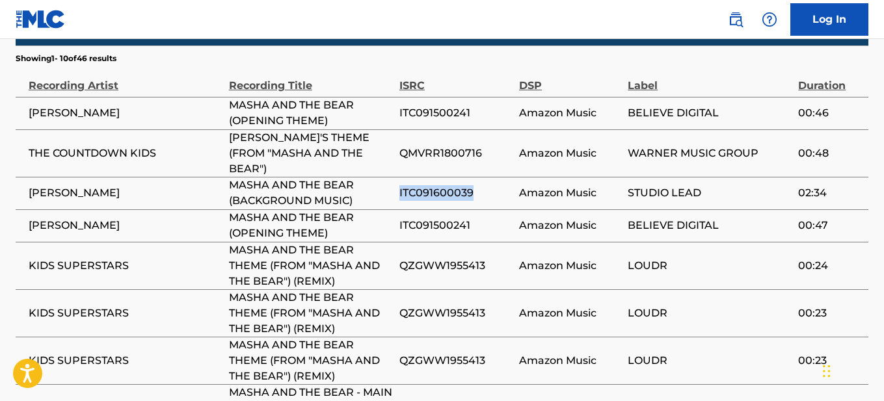
copy span "ITC091600039"
click at [453, 258] on span "QZGWW1955413" at bounding box center [455, 266] width 113 height 16
copy div "QZGWW1955413"
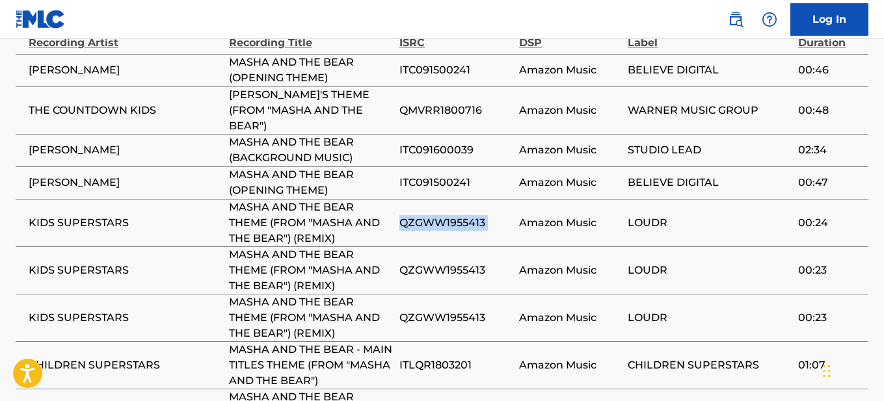
scroll to position [846, 0]
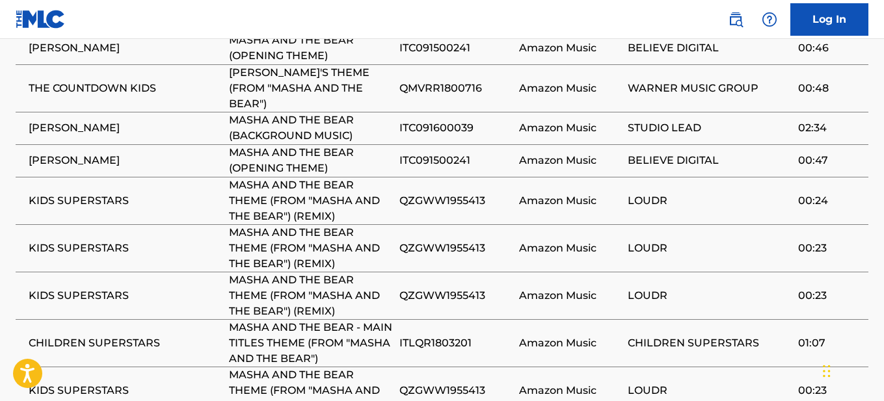
click at [438, 336] on span "ITLQR1803201" at bounding box center [455, 344] width 113 height 16
copy span "ITLQR1803201"
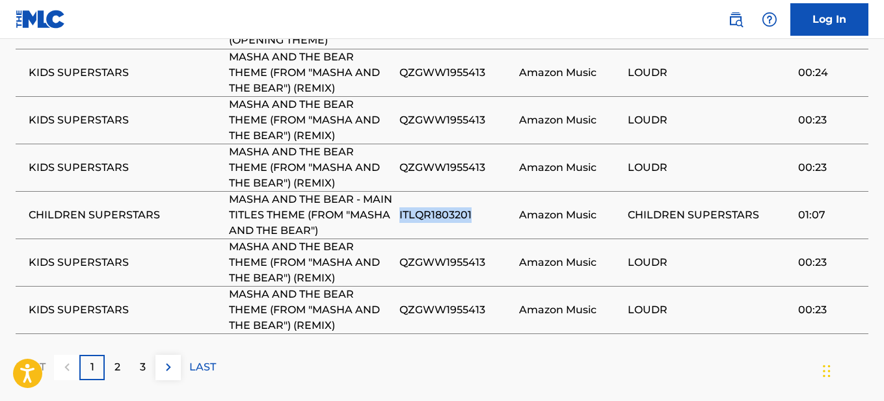
scroll to position [976, 0]
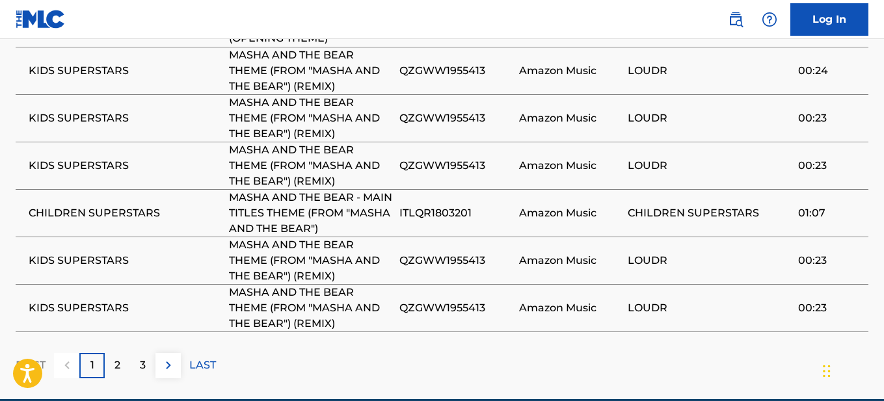
click at [114, 358] on p "2" at bounding box center [117, 366] width 6 height 16
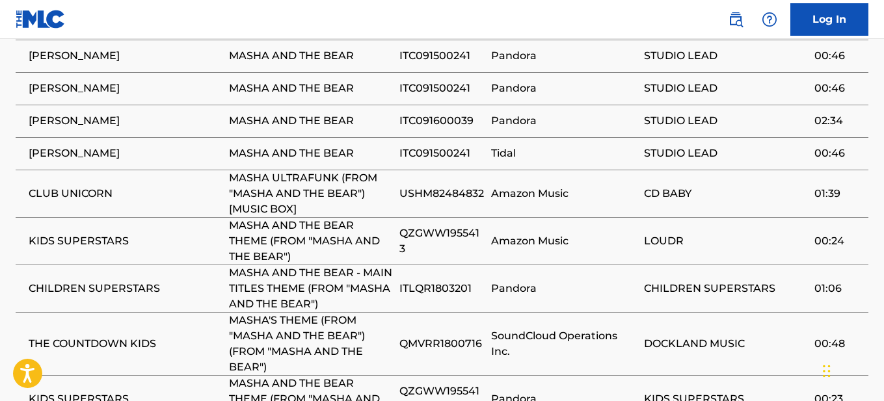
scroll to position [846, 0]
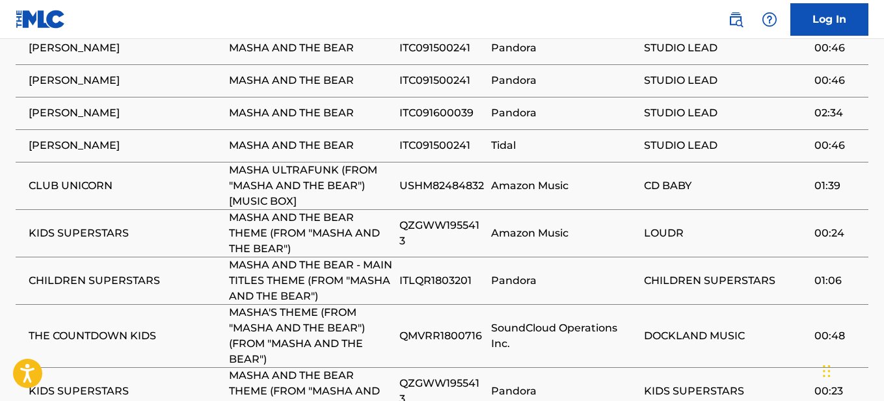
click at [437, 178] on span "USHM82484832" at bounding box center [441, 186] width 85 height 16
copy div "USHM82484832"
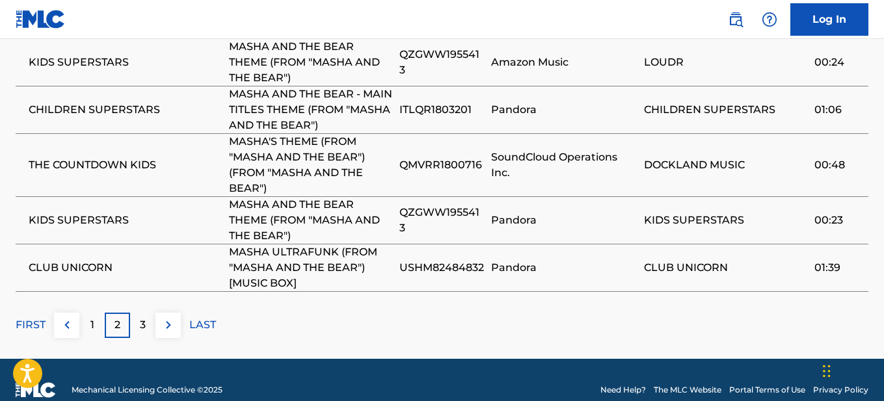
scroll to position [1037, 0]
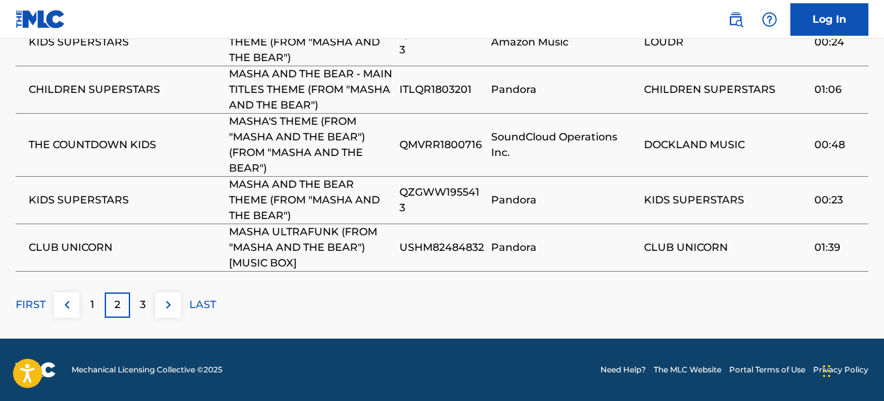
click at [141, 299] on p "3" at bounding box center [143, 305] width 6 height 16
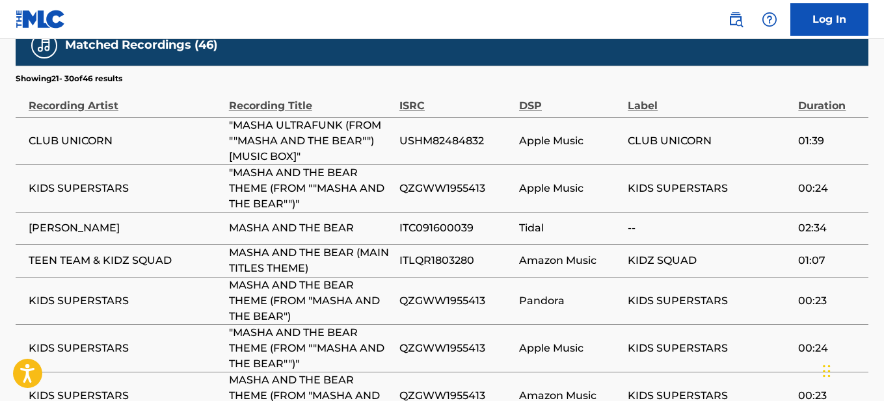
scroll to position [761, 0]
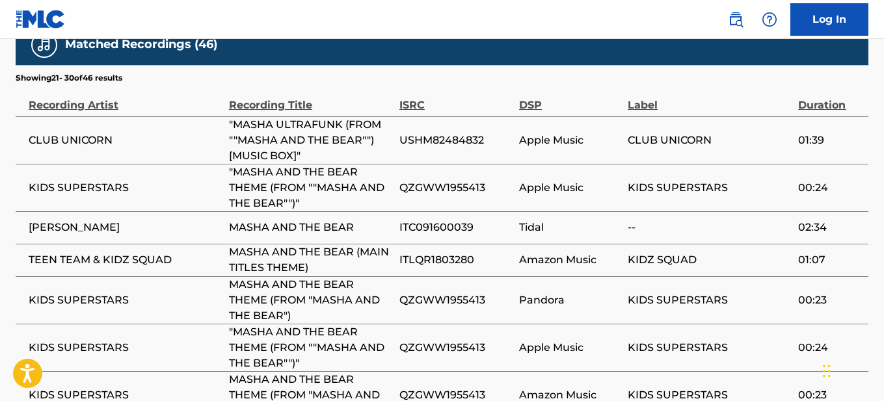
click at [448, 226] on span "ITC091600039" at bounding box center [455, 228] width 113 height 16
copy span "ITC091600039"
click at [433, 264] on span "ITLQR1803280" at bounding box center [455, 260] width 113 height 16
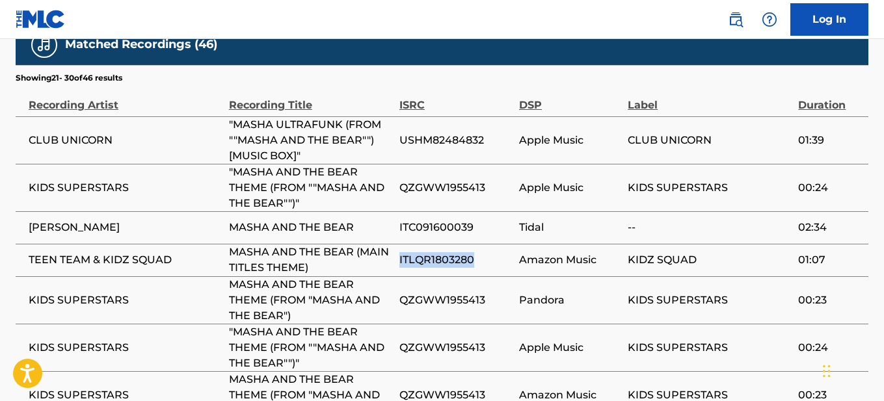
copy span "ITLQR1803280"
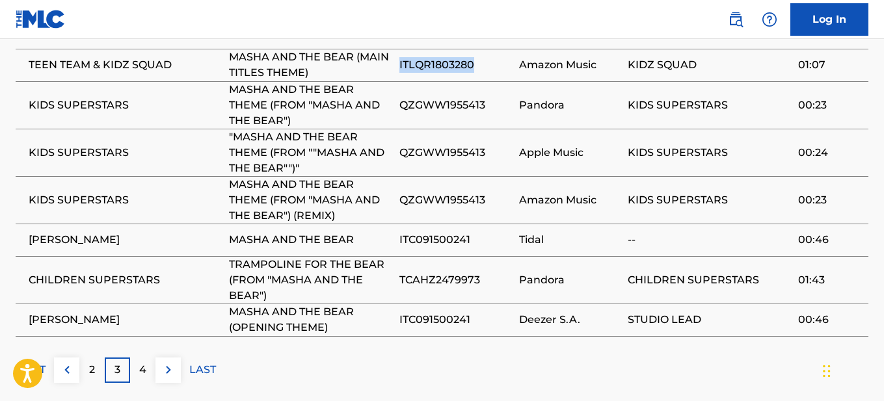
scroll to position [1021, 0]
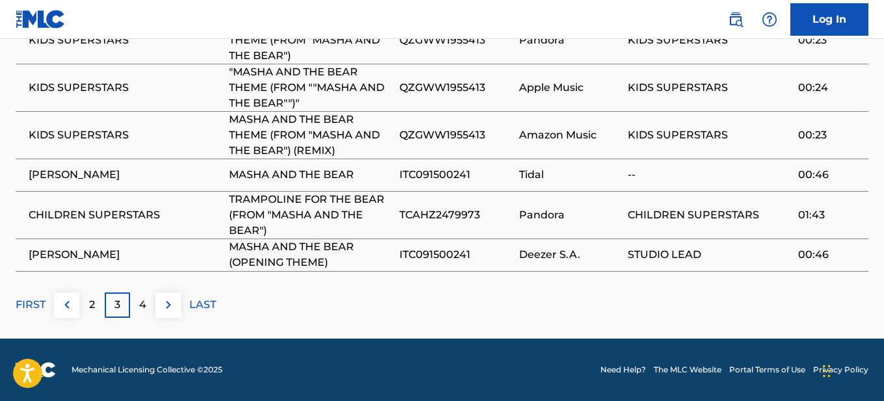
click at [442, 211] on span "TCAHZ2479973" at bounding box center [455, 216] width 113 height 16
copy div "TCAHZ2479973"
click at [137, 300] on div "4" at bounding box center [142, 305] width 25 height 25
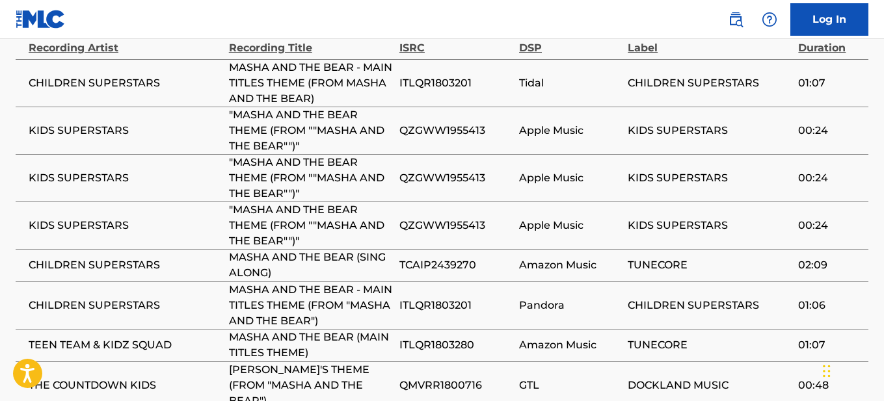
scroll to position [841, 0]
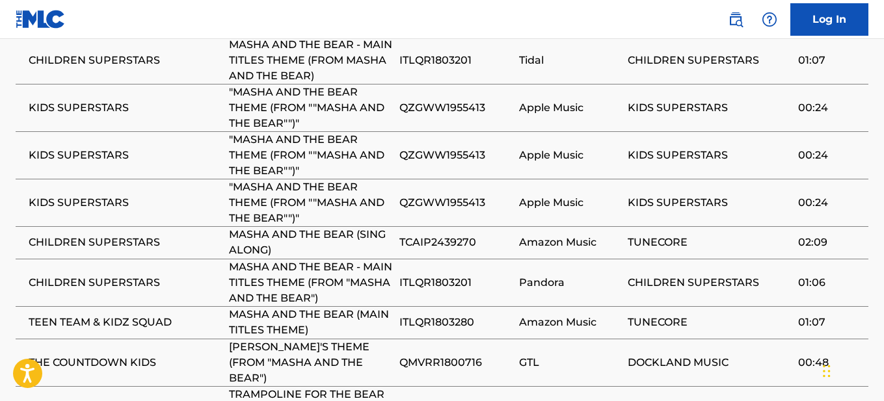
click at [443, 239] on span "TCAIP2439270" at bounding box center [455, 243] width 113 height 16
copy div "TCAIP2439270"
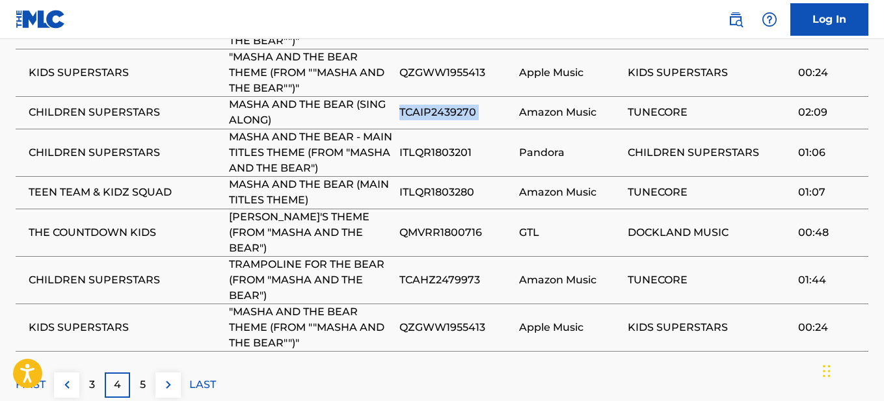
scroll to position [1036, 0]
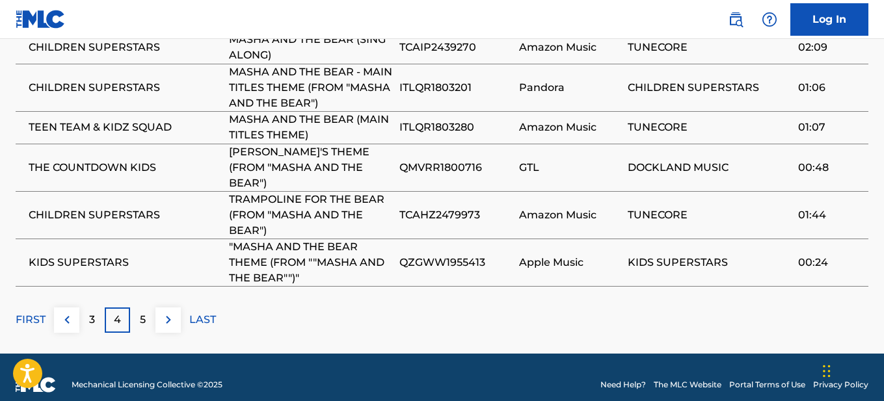
click at [147, 308] on div "5" at bounding box center [142, 320] width 25 height 25
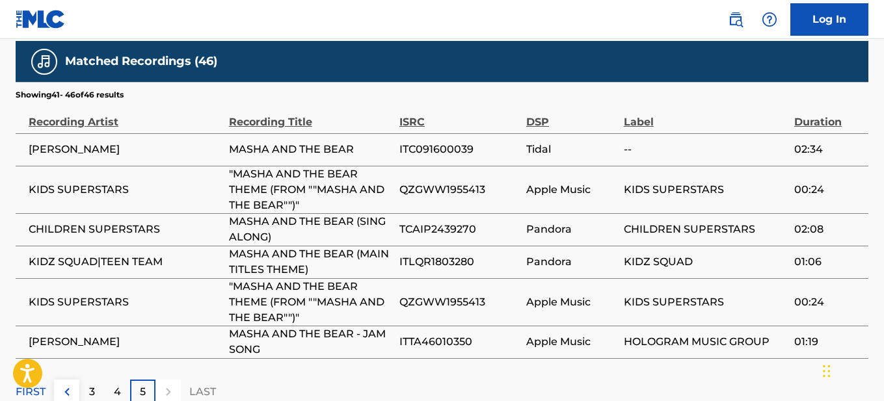
scroll to position [766, 0]
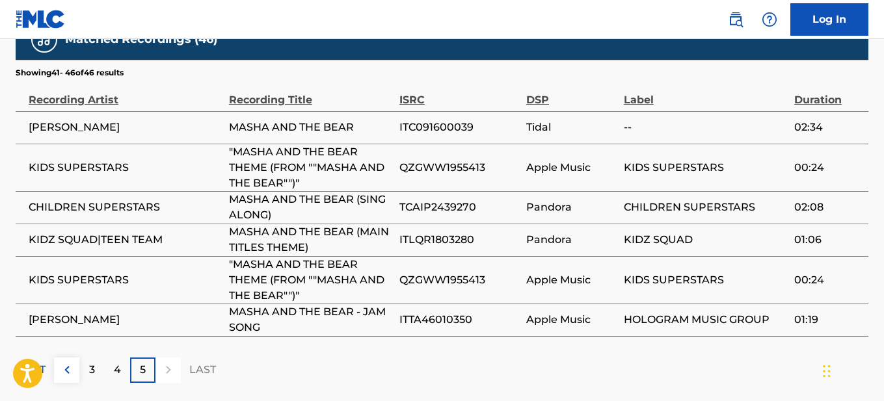
click at [453, 315] on span "ITTA46010350" at bounding box center [459, 320] width 120 height 16
click at [73, 321] on span "[PERSON_NAME]" at bounding box center [126, 320] width 194 height 16
click at [73, 320] on span "[PERSON_NAME]" at bounding box center [126, 320] width 194 height 16
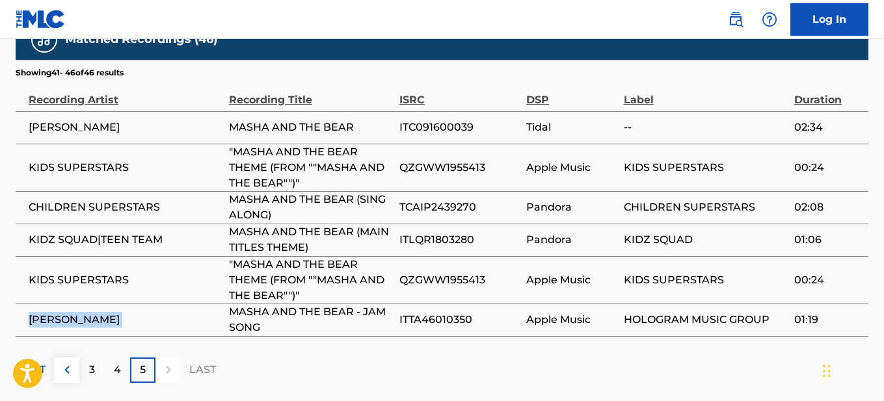
click at [73, 320] on span "[PERSON_NAME]" at bounding box center [126, 320] width 194 height 16
click at [66, 276] on span "KIDS SUPERSTARS" at bounding box center [126, 281] width 194 height 16
click at [100, 238] on span "KIDZ SQUAD|TEEN TEAM" at bounding box center [126, 240] width 194 height 16
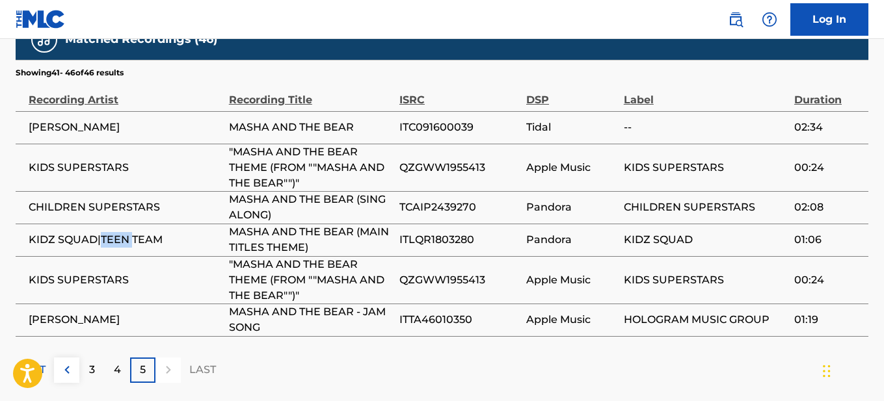
click at [100, 238] on span "KIDZ SQUAD|TEEN TEAM" at bounding box center [126, 240] width 194 height 16
click at [96, 209] on span "CHILDREN SUPERSTARS" at bounding box center [126, 208] width 194 height 16
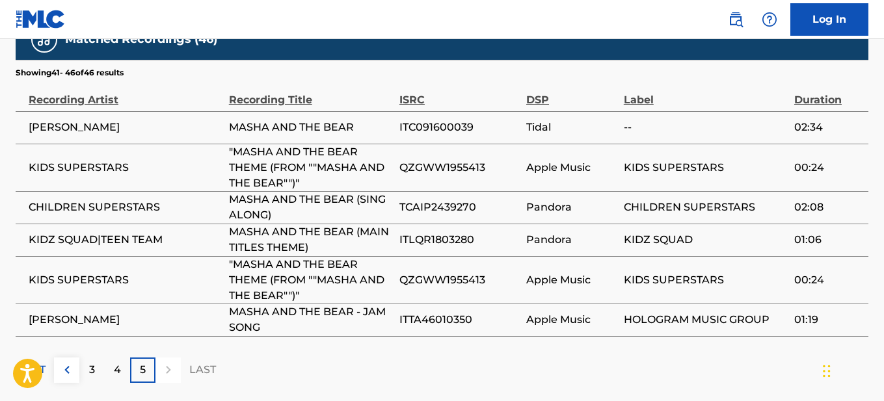
click at [57, 127] on span "[PERSON_NAME]" at bounding box center [126, 128] width 194 height 16
click at [114, 371] on p "4" at bounding box center [117, 370] width 7 height 16
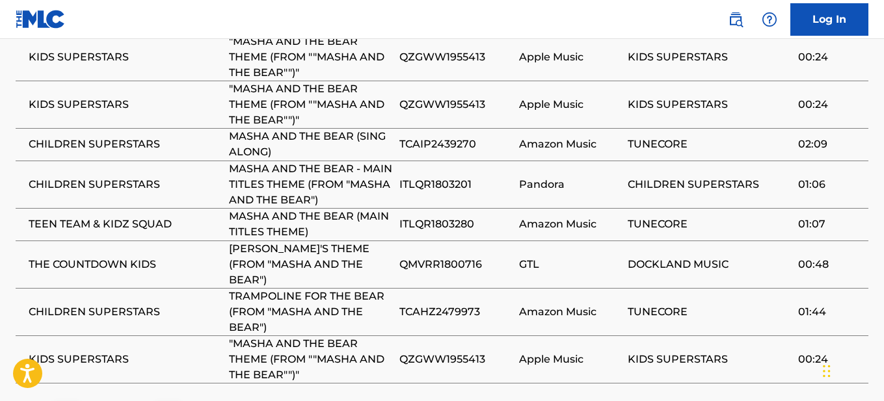
scroll to position [961, 0]
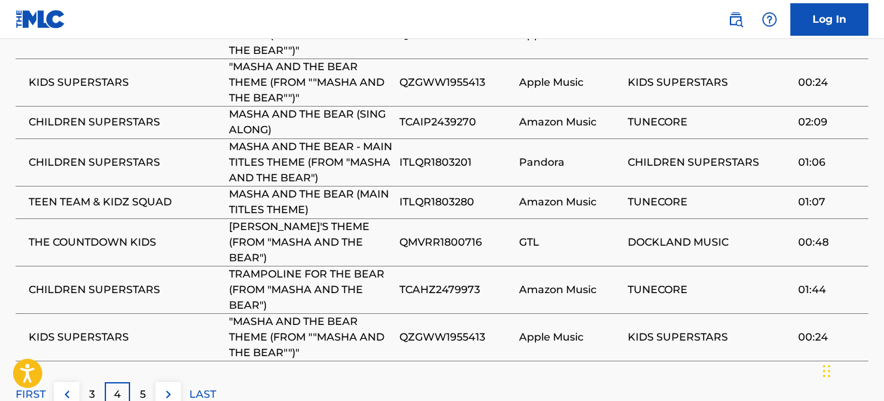
click at [98, 382] on div "3" at bounding box center [91, 394] width 25 height 25
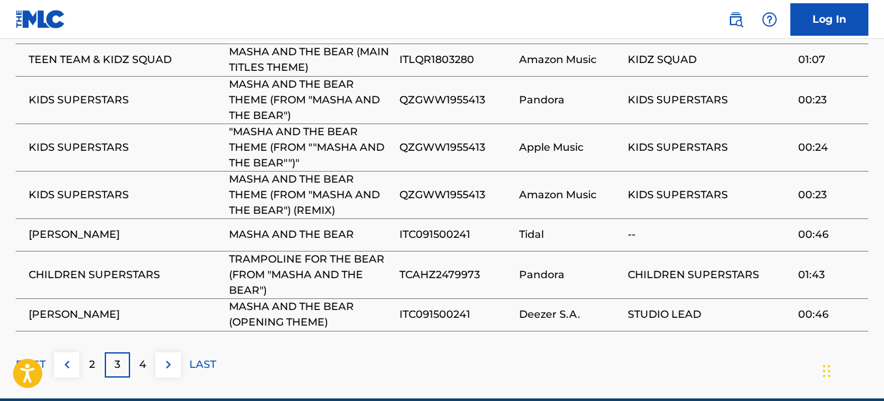
click at [85, 366] on div "2" at bounding box center [91, 365] width 25 height 25
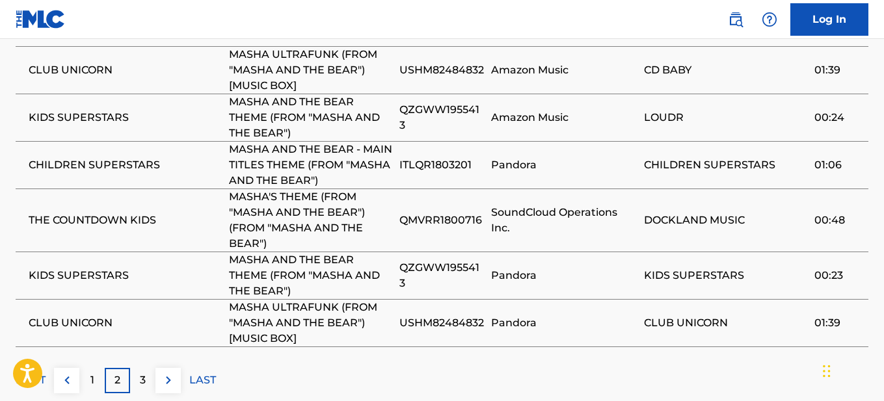
click at [103, 215] on span "THE COUNTDOWN KIDS" at bounding box center [126, 221] width 194 height 16
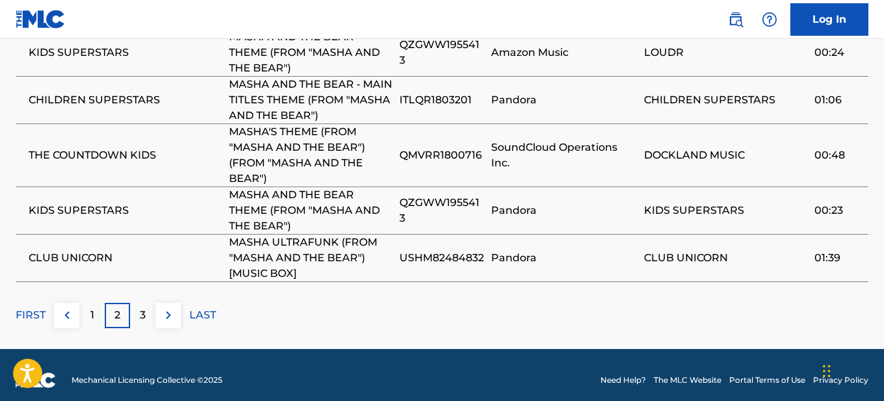
click at [100, 258] on span "CLUB UNICORN" at bounding box center [126, 258] width 194 height 16
click at [98, 319] on div "1" at bounding box center [91, 315] width 25 height 25
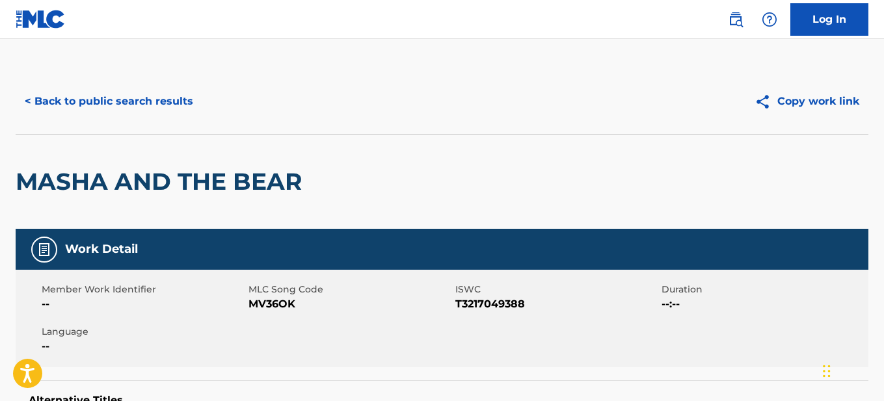
scroll to position [0, 0]
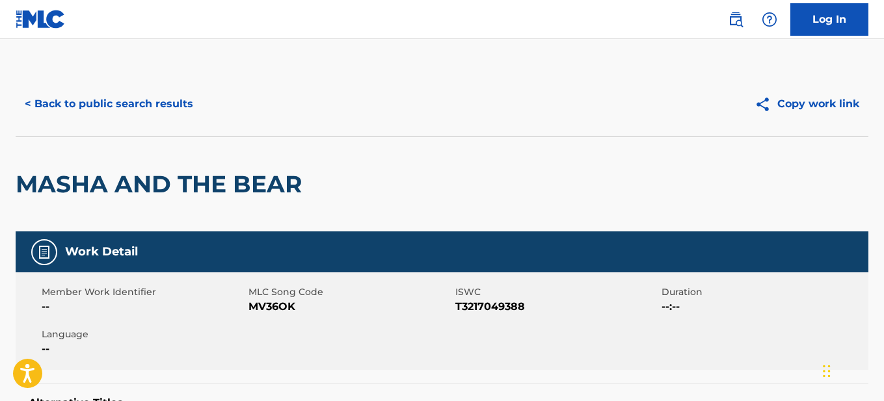
click at [150, 104] on button "< Back to public search results" at bounding box center [109, 104] width 187 height 33
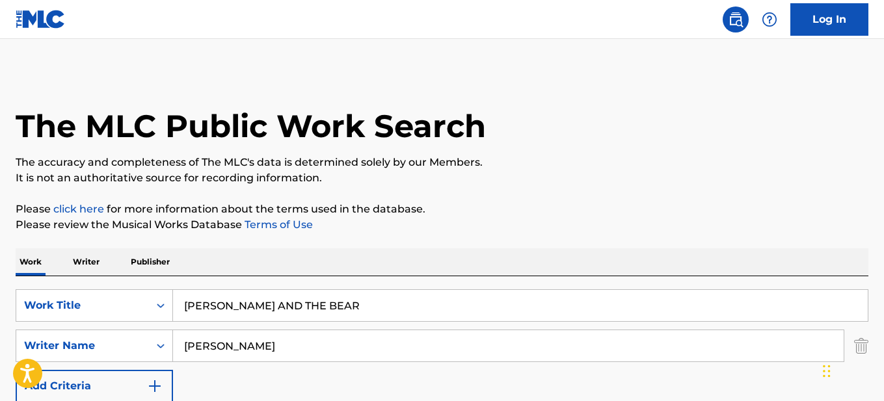
scroll to position [232, 0]
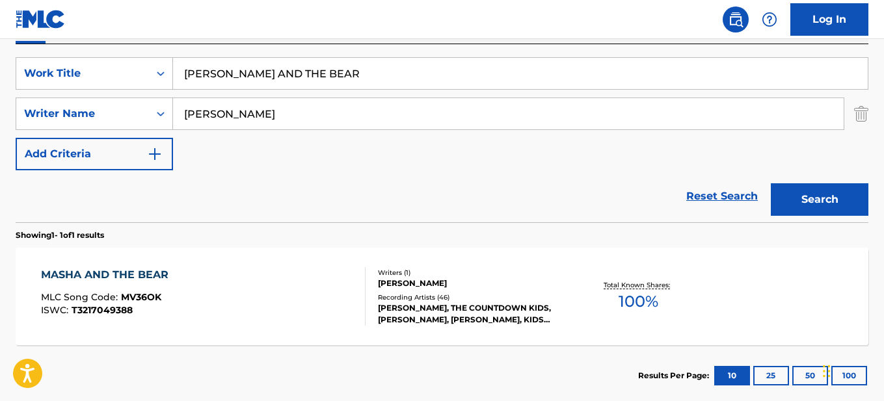
click at [293, 77] on input "[PERSON_NAME] AND THE BEAR" at bounding box center [520, 73] width 695 height 31
paste input "SHA AND THE BEAR LET'S GO (END CREDITS)"
click at [771, 183] on button "Search" at bounding box center [820, 199] width 98 height 33
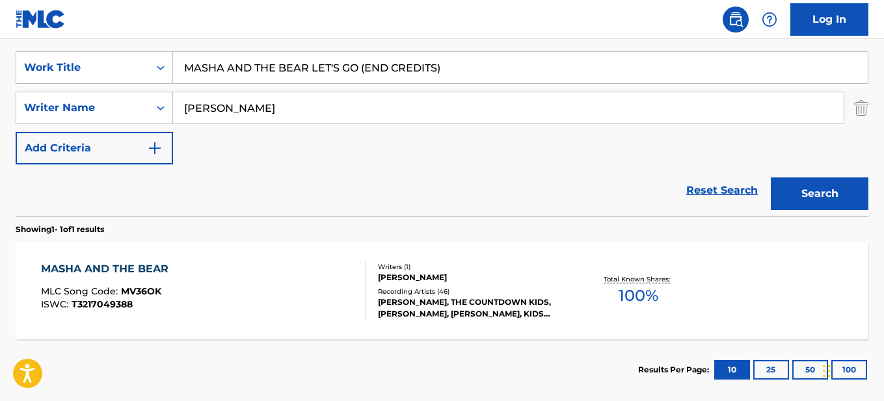
scroll to position [102, 0]
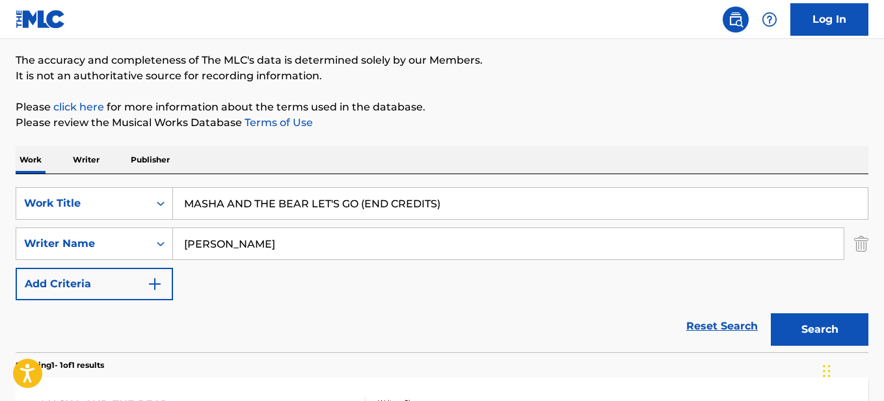
drag, startPoint x: 358, startPoint y: 199, endPoint x: 658, endPoint y: 202, distance: 299.9
click at [657, 204] on input "MASHA AND THE BEAR LET'S GO (END CREDITS)" at bounding box center [520, 203] width 695 height 31
click at [771, 314] on button "Search" at bounding box center [820, 330] width 98 height 33
click at [358, 317] on div "Reset Search Search" at bounding box center [442, 327] width 853 height 52
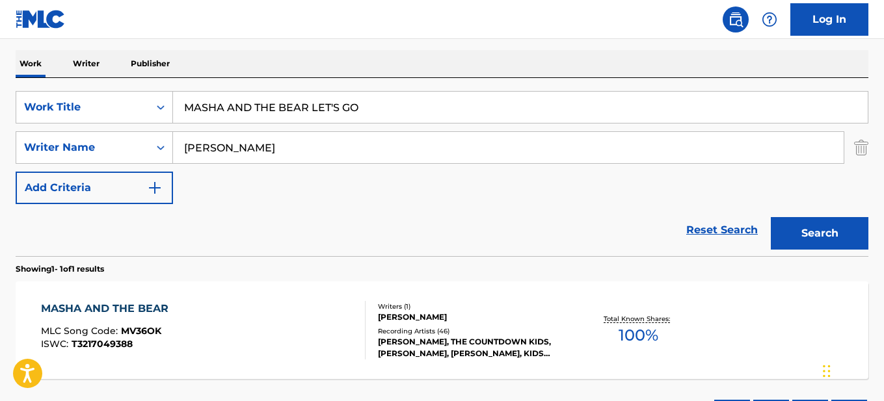
scroll to position [232, 0]
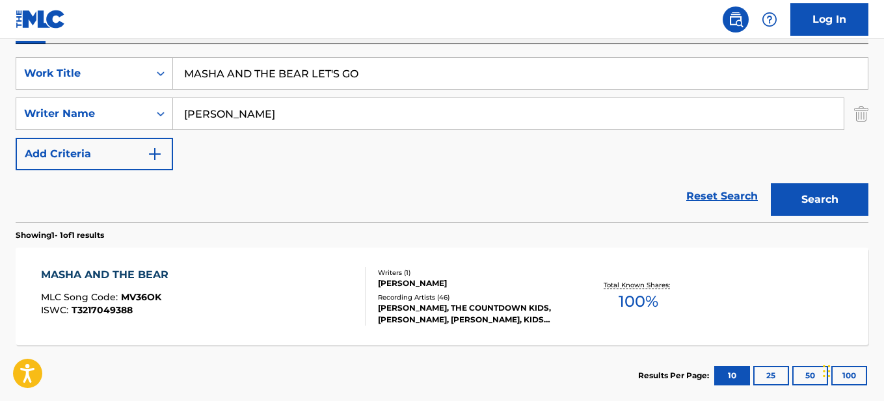
click at [804, 198] on button "Search" at bounding box center [820, 199] width 98 height 33
click at [370, 77] on input "MASHA AND THE BEAR LET'S GO" at bounding box center [520, 73] width 695 height 31
paste input "[PERSON_NAME] VAMOS LÁ (CRÉDITOS FINAIS)"
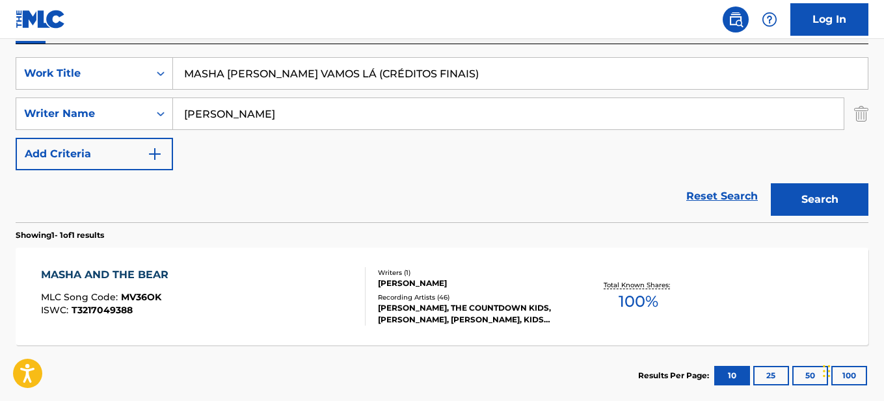
click at [792, 203] on button "Search" at bounding box center [820, 199] width 98 height 33
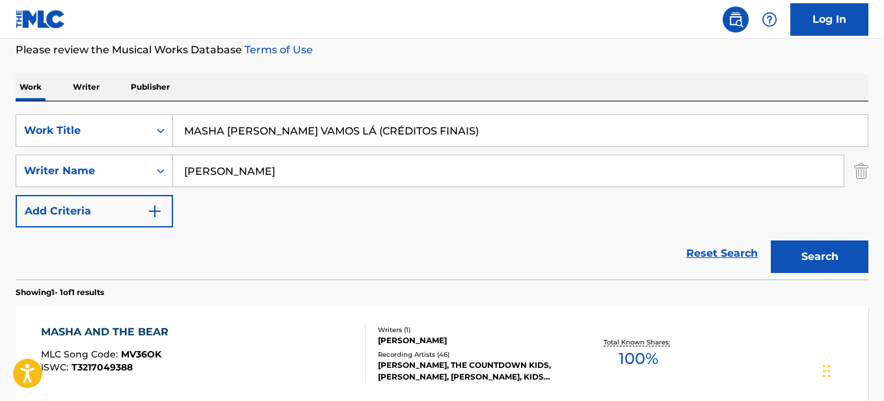
scroll to position [176, 0]
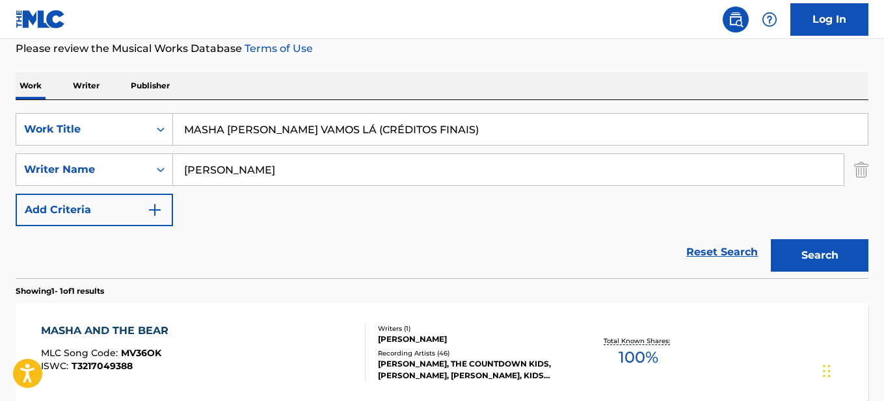
drag, startPoint x: 342, startPoint y: 126, endPoint x: 544, endPoint y: 113, distance: 203.3
click at [544, 113] on div "MASHA [PERSON_NAME] VAMOS LÁ (CRÉDITOS FINAIS)" at bounding box center [520, 129] width 695 height 33
click at [771, 239] on button "Search" at bounding box center [820, 255] width 98 height 33
click at [407, 210] on div "SearchWithCriteriaf3f47993-b133-44a1-9a2b-4339ce703799 Work Title MASHA [PERSON…" at bounding box center [442, 169] width 853 height 113
click at [356, 139] on input "MASHA [PERSON_NAME] VAMOS LÁ" at bounding box center [520, 129] width 695 height 31
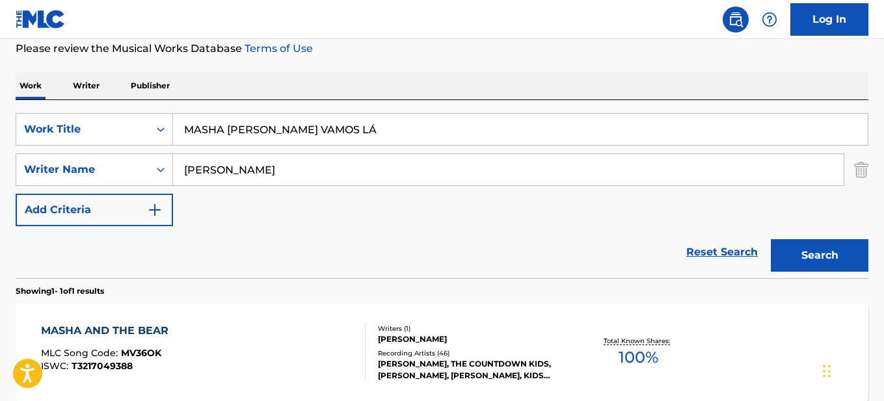
click at [356, 139] on input "MASHA [PERSON_NAME] VAMOS LÁ" at bounding box center [520, 129] width 695 height 31
paste input "AND THE BEAR"
click at [810, 259] on button "Search" at bounding box center [820, 255] width 98 height 33
click at [383, 137] on input "MASHA AND THE BEAR" at bounding box center [520, 129] width 695 height 31
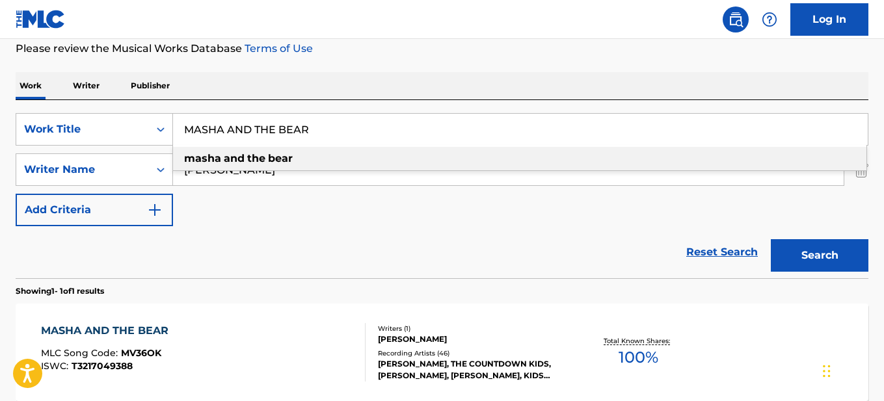
click at [383, 137] on input "MASHA AND THE BEAR" at bounding box center [520, 129] width 695 height 31
paste input "asha [PERSON_NAME]"
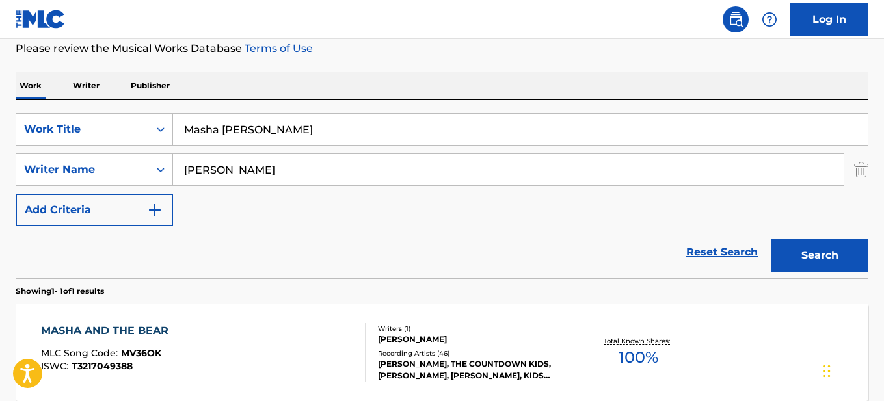
click at [792, 253] on button "Search" at bounding box center [820, 255] width 98 height 33
drag, startPoint x: 290, startPoint y: 137, endPoint x: 51, endPoint y: 142, distance: 238.8
click at [51, 142] on div "SearchWithCriteriaf3f47993-b133-44a1-9a2b-4339ce703799 Work Title Masha [PERSON…" at bounding box center [442, 129] width 853 height 33
paste input "ASHA AND THE BEAR MAIN TITLE"
click at [771, 239] on button "Search" at bounding box center [820, 255] width 98 height 33
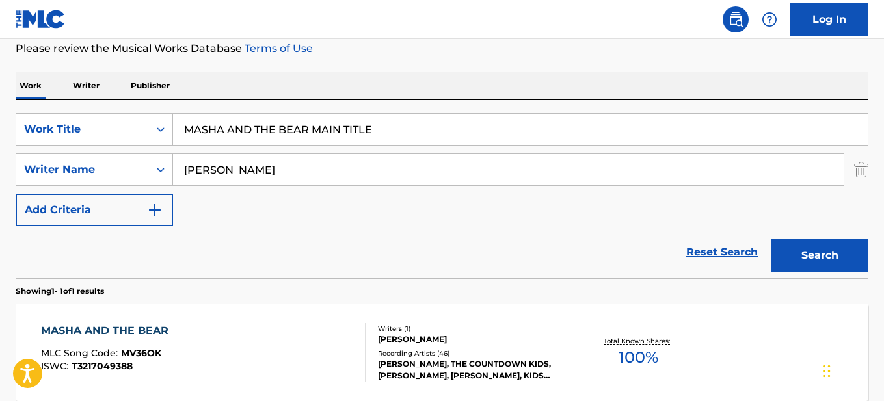
drag, startPoint x: 397, startPoint y: 124, endPoint x: 0, endPoint y: 123, distance: 397.4
click at [0, 123] on div "The MLC Public Work Search The accuracy and completeness of The MLC's data is d…" at bounding box center [442, 178] width 884 height 567
paste input "[PERSON_NAME] TÍTULO PRINCIPAL"
click at [810, 252] on button "Search" at bounding box center [820, 255] width 98 height 33
click at [458, 262] on div "Reset Search Search" at bounding box center [442, 252] width 853 height 52
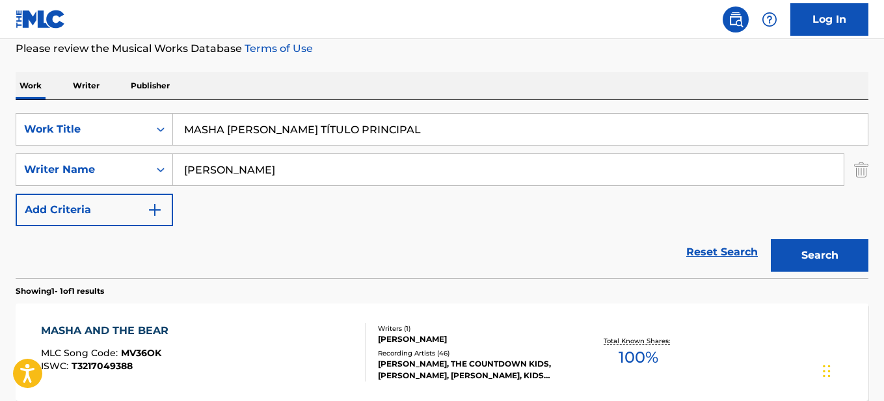
scroll to position [241, 0]
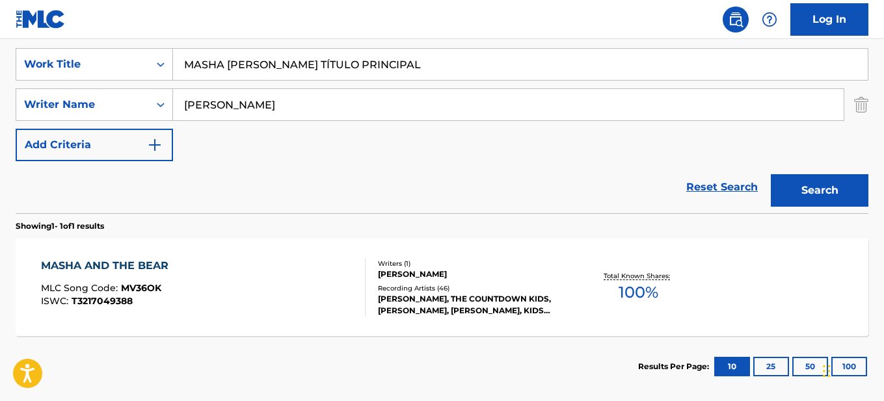
click at [805, 183] on button "Search" at bounding box center [820, 190] width 98 height 33
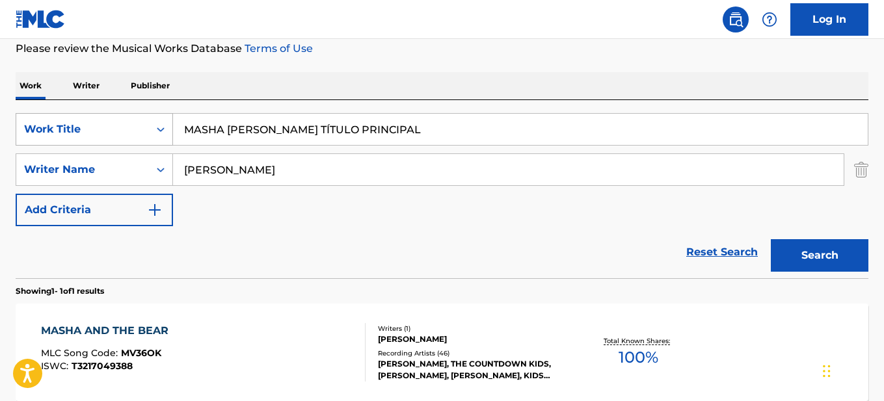
drag, startPoint x: 404, startPoint y: 135, endPoint x: 64, endPoint y: 144, distance: 340.3
click at [64, 144] on div "SearchWithCriteriaf3f47993-b133-44a1-9a2b-4339ce703799 Work Title MASHA [PERSON…" at bounding box center [442, 129] width 853 height 33
paste input "AND THE BEAR END TITLE"
click at [827, 258] on button "Search" at bounding box center [820, 255] width 98 height 33
drag, startPoint x: 416, startPoint y: 133, endPoint x: 74, endPoint y: 131, distance: 342.8
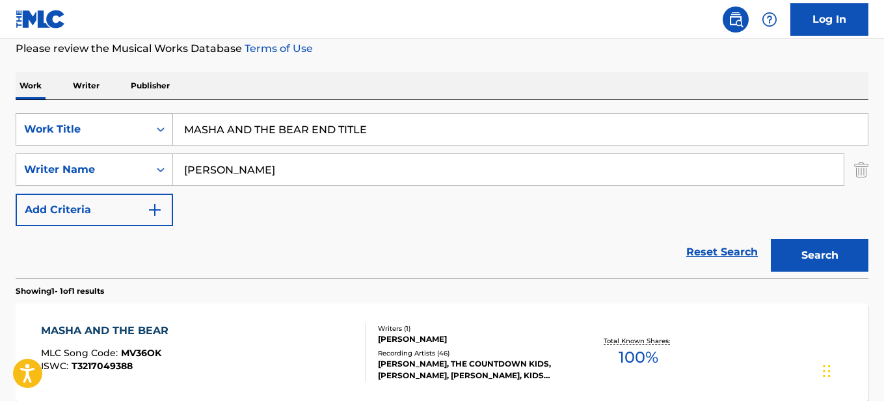
click at [74, 131] on div "SearchWithCriteriaf3f47993-b133-44a1-9a2b-4339ce703799 Work Title MASHA AND THE…" at bounding box center [442, 129] width 853 height 33
paste input "[PERSON_NAME] TÍTULO FINAL"
click at [786, 261] on button "Search" at bounding box center [820, 255] width 98 height 33
drag, startPoint x: 468, startPoint y: 254, endPoint x: 641, endPoint y: 239, distance: 174.3
click at [473, 254] on div "Reset Search Search" at bounding box center [442, 252] width 853 height 52
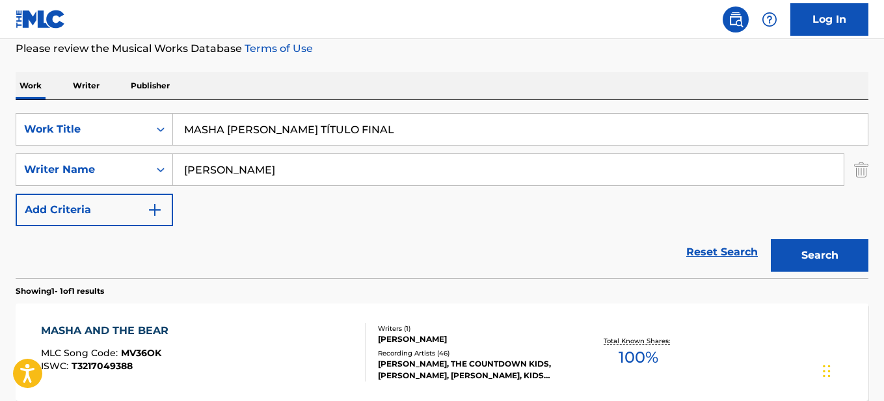
click at [799, 256] on button "Search" at bounding box center [820, 255] width 98 height 33
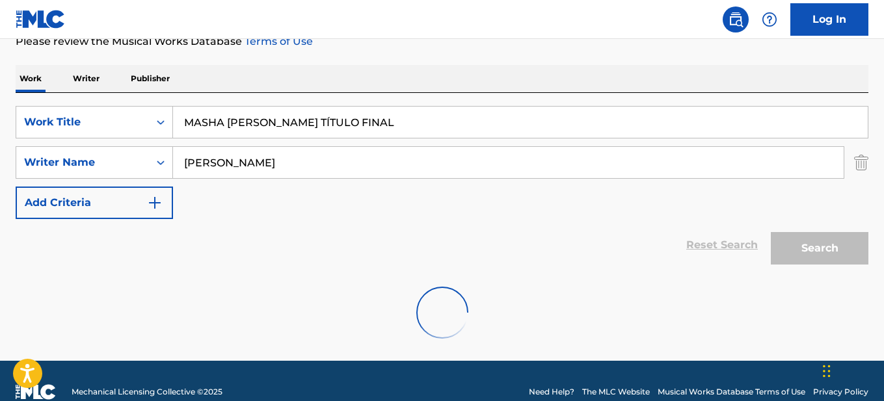
scroll to position [206, 0]
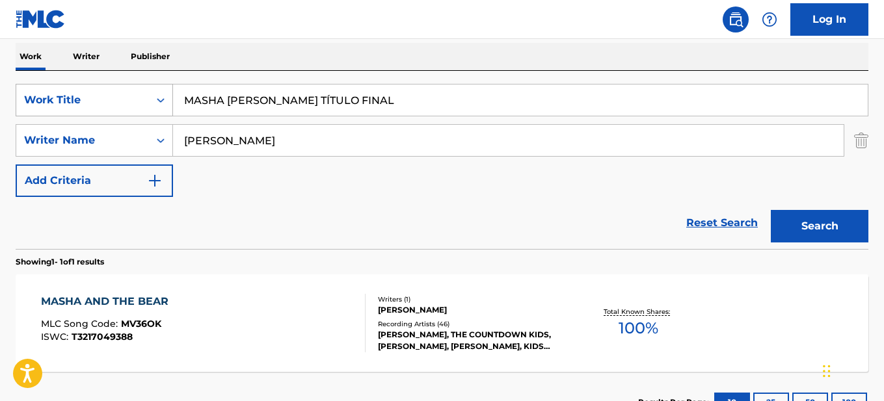
drag, startPoint x: 371, startPoint y: 103, endPoint x: 41, endPoint y: 103, distance: 330.4
click at [41, 103] on div "SearchWithCriteriaf3f47993-b133-44a1-9a2b-4339ce703799 Work Title MASHA [PERSON…" at bounding box center [442, 100] width 853 height 33
paste input "AND THE BEAR CREDITS"
click at [267, 44] on div "Work Writer Publisher" at bounding box center [442, 56] width 853 height 27
click at [833, 219] on button "Search" at bounding box center [820, 226] width 98 height 33
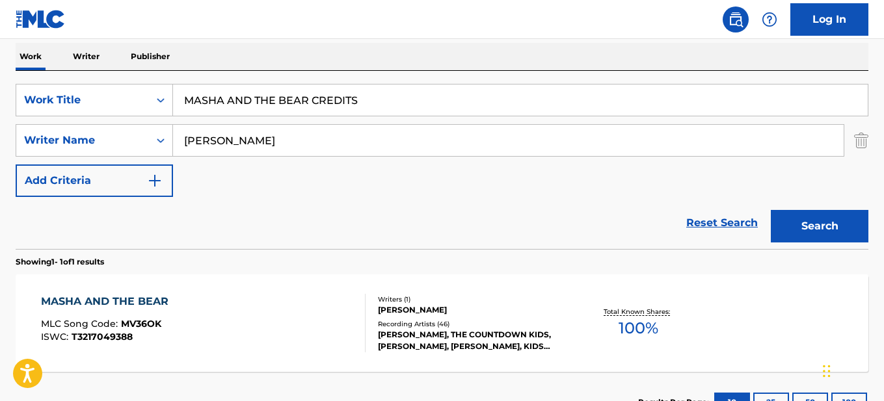
drag, startPoint x: 412, startPoint y: 98, endPoint x: 0, endPoint y: 96, distance: 412.4
click at [0, 96] on div "The MLC Public Work Search The accuracy and completeness of The MLC's data is d…" at bounding box center [442, 149] width 884 height 567
paste input "Créditos de [PERSON_NAME] [PERSON_NAME]"
click at [835, 224] on button "Search" at bounding box center [820, 226] width 98 height 33
drag, startPoint x: 383, startPoint y: 100, endPoint x: 103, endPoint y: 100, distance: 279.7
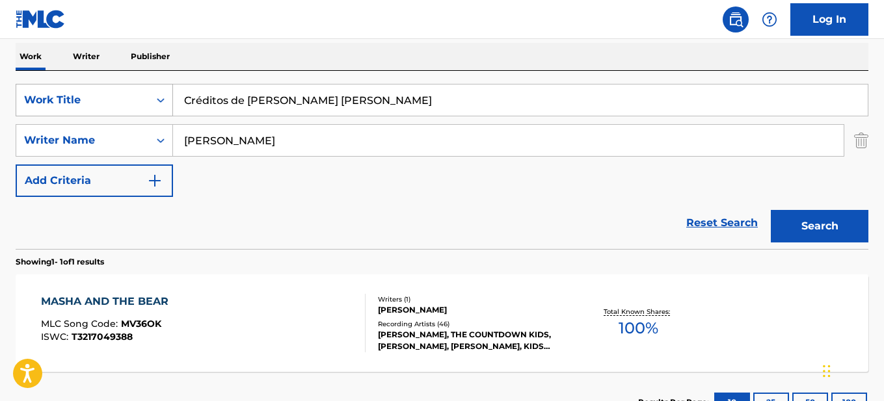
click at [103, 100] on div "SearchWithCriteriaf3f47993-b133-44a1-9a2b-4339ce703799 Work Title Créditos de M…" at bounding box center [442, 100] width 853 height 33
paste input "MASHA'S TALES"
click at [804, 222] on button "Search" at bounding box center [820, 226] width 98 height 33
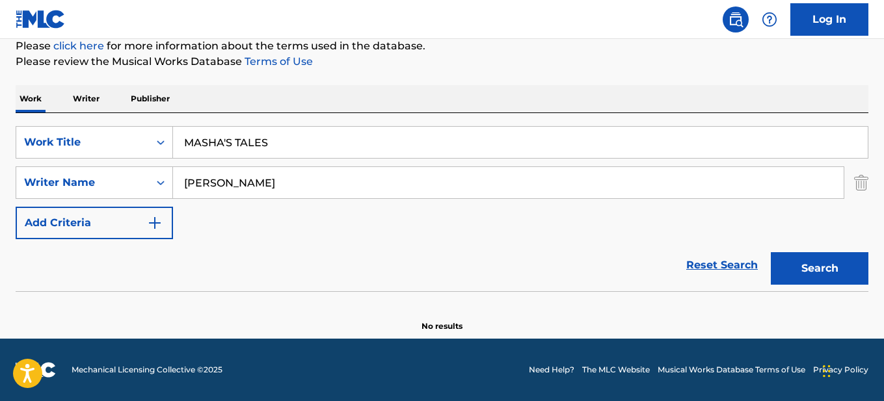
scroll to position [163, 0]
click at [812, 280] on button "Search" at bounding box center [820, 268] width 98 height 33
click at [568, 315] on section "No results" at bounding box center [442, 316] width 853 height 34
click at [449, 251] on div "Reset Search Search" at bounding box center [442, 265] width 853 height 52
click at [315, 137] on input "MASHA'S TALES" at bounding box center [520, 142] width 695 height 31
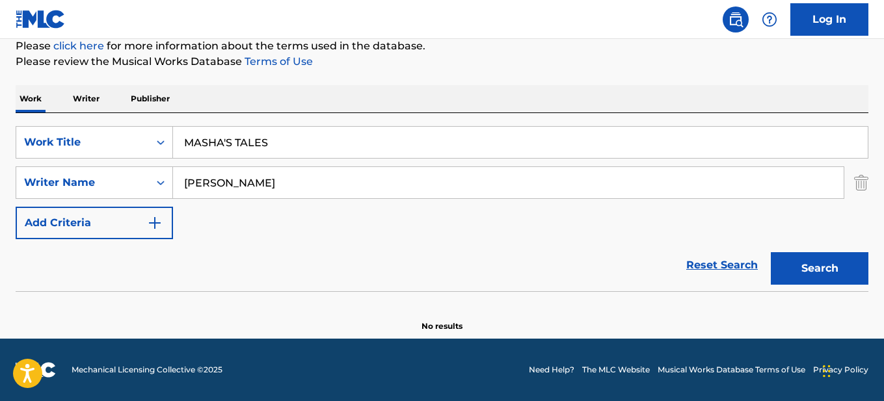
click at [315, 137] on input "MASHA'S TALES" at bounding box center [520, 142] width 695 height 31
paste input "[PERSON_NAME] Da Masha"
click at [771, 252] on button "Search" at bounding box center [820, 268] width 98 height 33
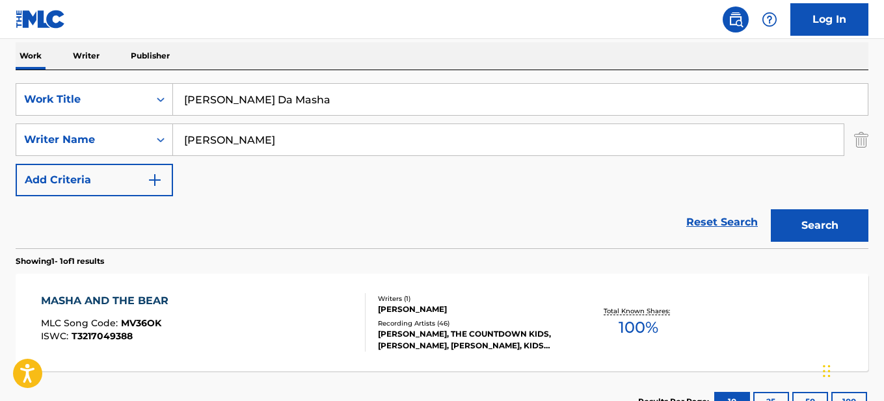
scroll to position [228, 0]
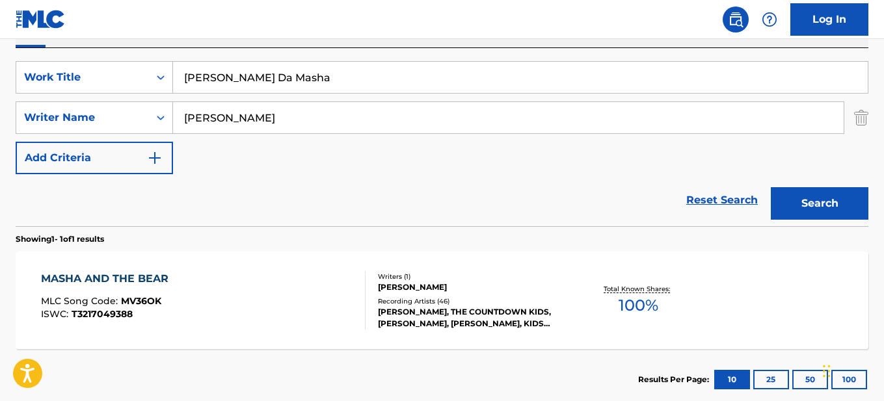
click at [812, 192] on button "Search" at bounding box center [820, 203] width 98 height 33
click at [328, 67] on input "[PERSON_NAME] Da Masha" at bounding box center [520, 77] width 695 height 31
paste input "NO TRESPASSING"
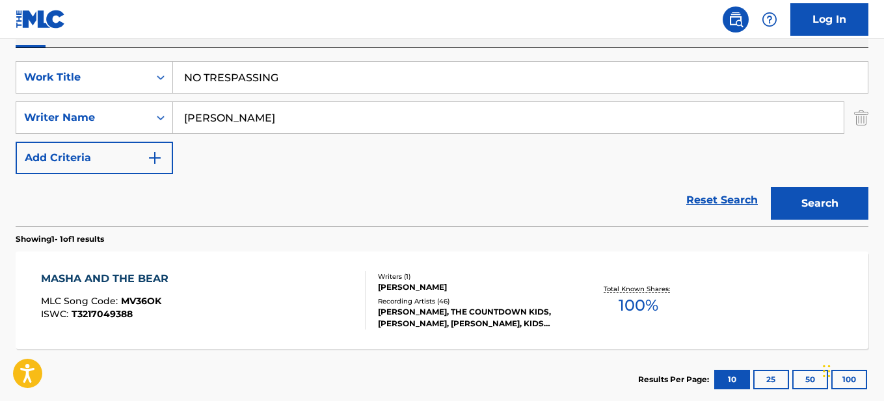
click at [312, 190] on div "Reset Search Search" at bounding box center [442, 200] width 853 height 52
click at [221, 218] on div "Reset Search Search" at bounding box center [442, 200] width 853 height 52
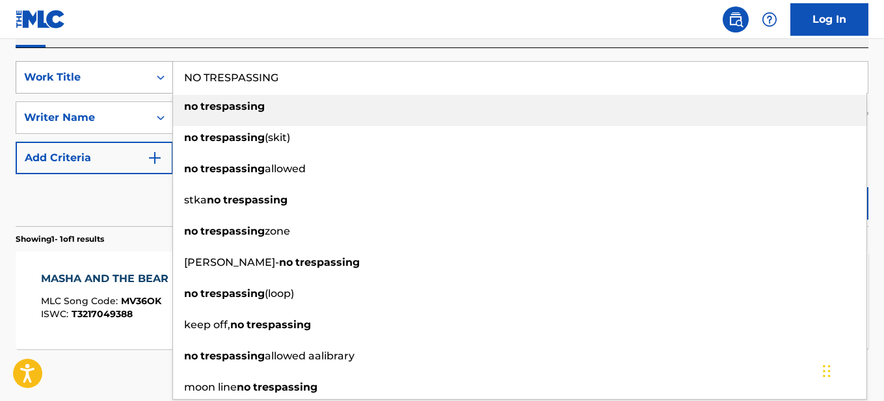
drag, startPoint x: 314, startPoint y: 77, endPoint x: 141, endPoint y: 76, distance: 173.7
click at [141, 76] on div "SearchWithCriteriaf3f47993-b133-44a1-9a2b-4339ce703799 Work Title NO TRESPASSIN…" at bounding box center [442, 77] width 853 height 33
paste input "ONE TWO THREE! LIGHT THE CHRISTMAS TREE"
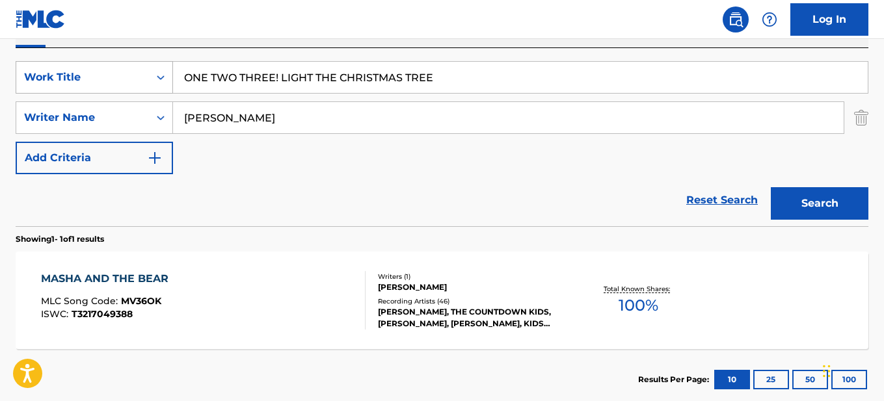
click at [771, 187] on button "Search" at bounding box center [820, 203] width 98 height 33
drag, startPoint x: 436, startPoint y: 69, endPoint x: 0, endPoint y: 66, distance: 435.8
click at [0, 66] on div "The MLC Public Work Search The accuracy and completeness of The MLC's data is d…" at bounding box center [442, 126] width 884 height 567
paste input "Um, Dois, Três! Acenda a Árvore de [DATE]!"
click at [794, 206] on button "Search" at bounding box center [820, 203] width 98 height 33
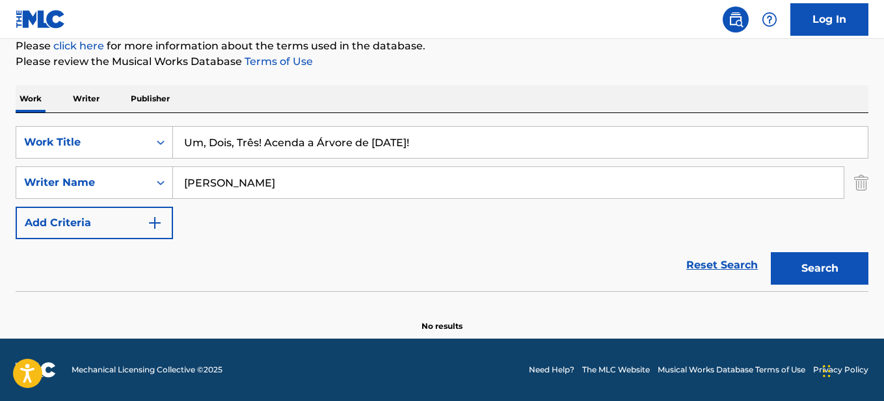
scroll to position [163, 0]
drag, startPoint x: 513, startPoint y: 140, endPoint x: 0, endPoint y: 140, distance: 513.2
click at [0, 140] on div "The MLC Public Work Search The accuracy and completeness of The MLC's data is d…" at bounding box center [442, 120] width 884 height 424
paste input "PICTURE PERFECT"
click at [805, 274] on button "Search" at bounding box center [820, 268] width 98 height 33
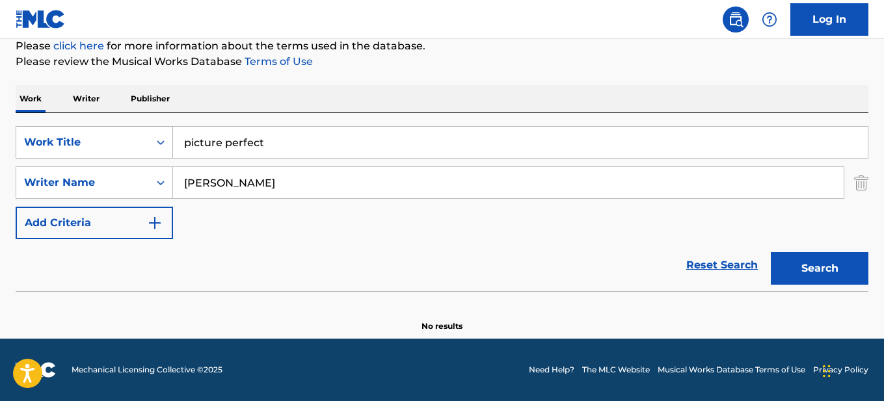
drag, startPoint x: 304, startPoint y: 152, endPoint x: 113, endPoint y: 148, distance: 190.6
click at [113, 148] on div "SearchWithCriteriaf3f47993-b133-44a1-9a2b-4339ce703799 Work Title picture perfe…" at bounding box center [442, 142] width 853 height 33
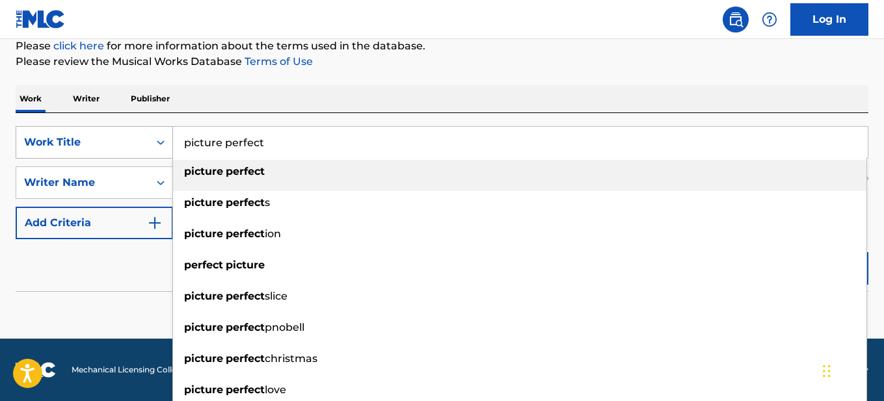
paste input "Retrato Perfeito"
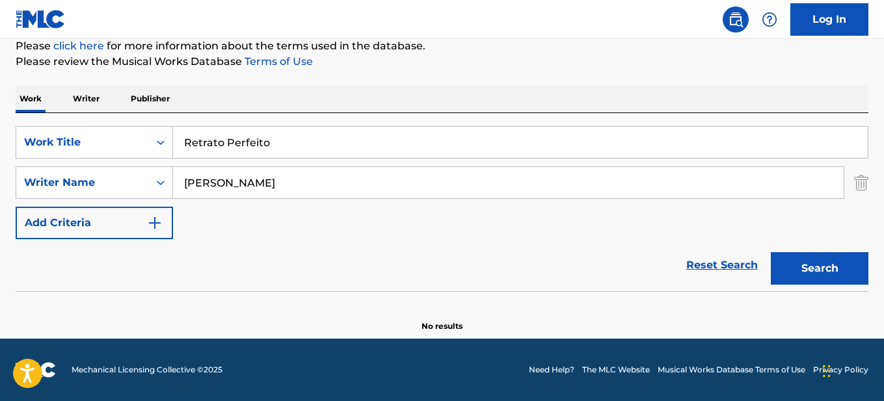
click at [458, 104] on div "Work Writer Publisher" at bounding box center [442, 98] width 853 height 27
click at [825, 265] on button "Search" at bounding box center [820, 268] width 98 height 33
drag, startPoint x: 321, startPoint y: 136, endPoint x: 80, endPoint y: 142, distance: 240.8
click at [80, 142] on div "SearchWithCriteriaf3f47993-b133-44a1-9a2b-4339ce703799 Work Title Retrato Perfe…" at bounding box center [442, 142] width 853 height 33
paste input "ECIPE FOR DISASTER"
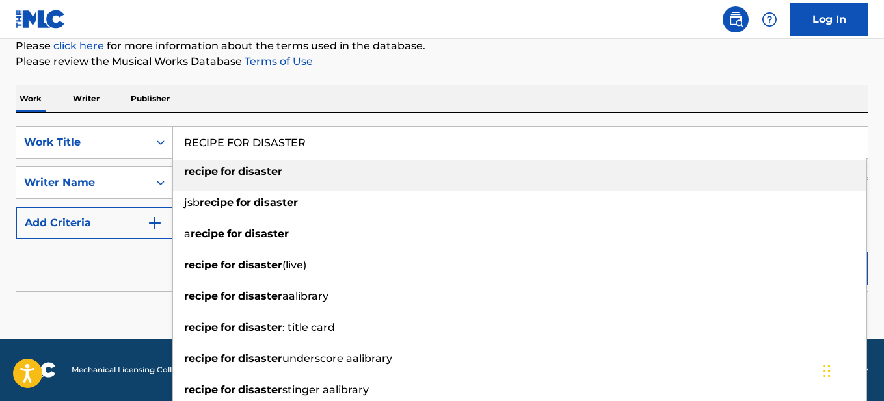
drag, startPoint x: 413, startPoint y: 101, endPoint x: 435, endPoint y: 100, distance: 22.1
click at [421, 100] on div "Work Writer Publisher" at bounding box center [442, 98] width 853 height 27
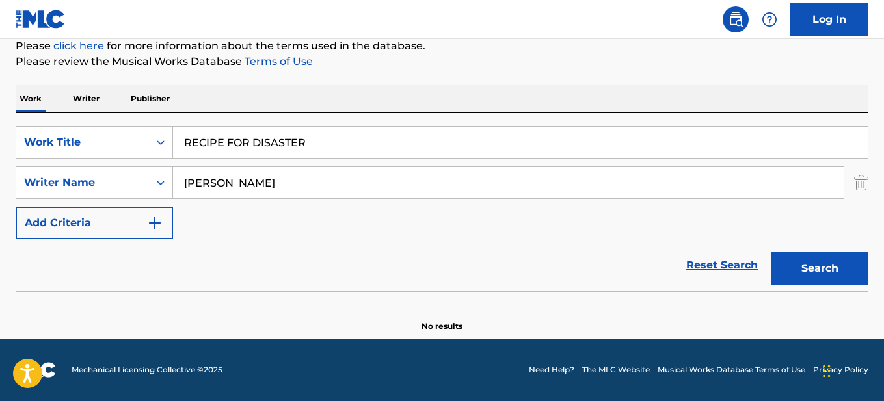
click at [856, 275] on button "Search" at bounding box center [820, 268] width 98 height 33
drag, startPoint x: 349, startPoint y: 143, endPoint x: 128, endPoint y: 135, distance: 220.7
click at [128, 135] on div "SearchWithCriteriaf3f47993-b133-44a1-9a2b-4339ce703799 Work Title RECIPE FOR DI…" at bounding box center [442, 142] width 853 height 33
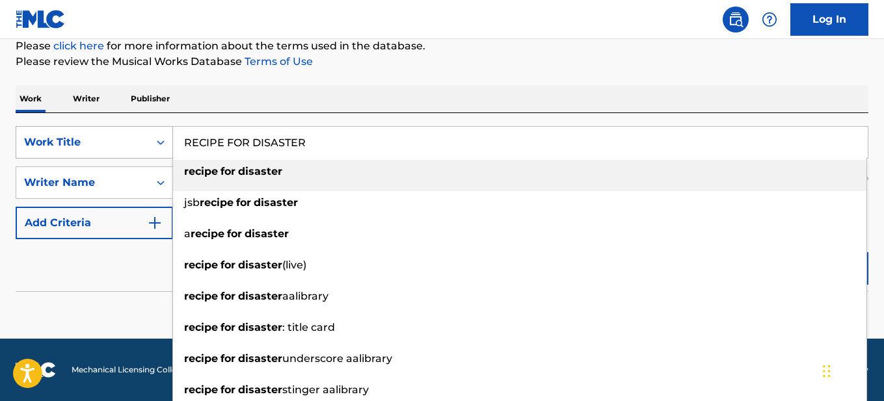
paste input "eceita para o Desastre"
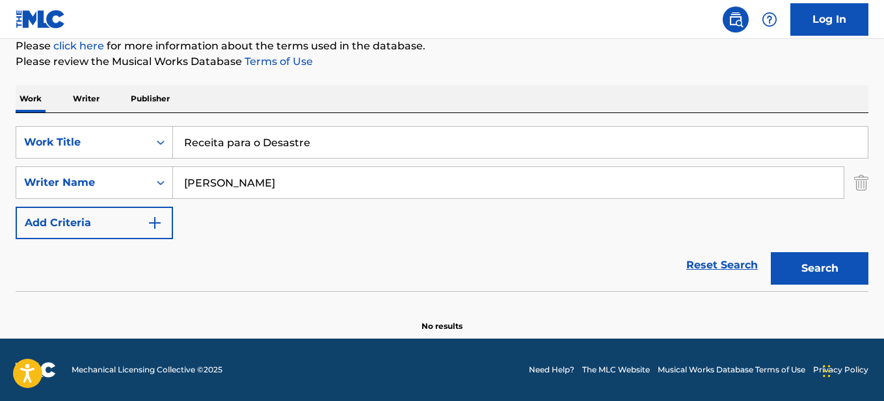
drag, startPoint x: 479, startPoint y: 108, endPoint x: 623, endPoint y: 144, distance: 148.8
click at [480, 108] on div "Work Writer Publisher" at bounding box center [442, 98] width 853 height 27
click at [805, 267] on button "Search" at bounding box center [820, 268] width 98 height 33
click at [421, 144] on input "Receita para o Desastre" at bounding box center [520, 142] width 695 height 31
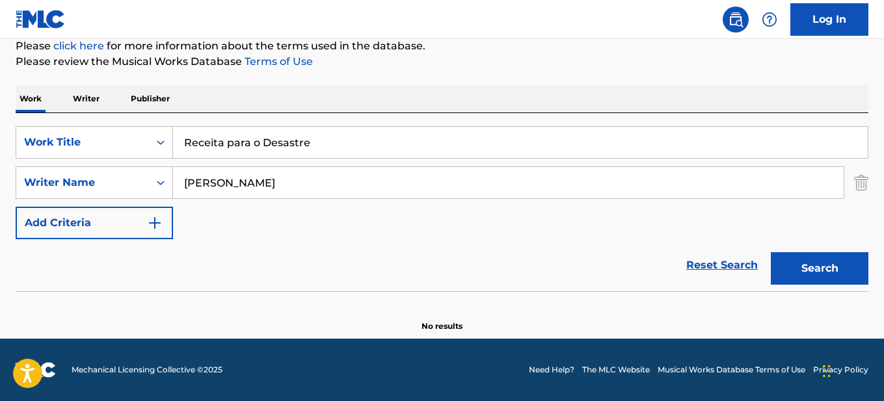
click at [421, 144] on input "Receita para o Desastre" at bounding box center [520, 142] width 695 height 31
paste input "SECRET OF MASHUKO"
click at [771, 252] on button "Search" at bounding box center [820, 268] width 98 height 33
click at [420, 142] on input "SECRET OF MASHUKO" at bounding box center [520, 142] width 695 height 31
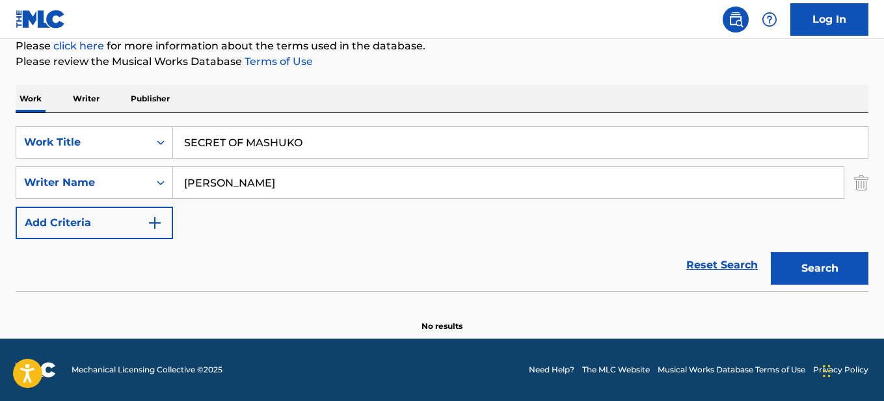
click at [420, 142] on input "SECRET OF MASHUKO" at bounding box center [520, 142] width 695 height 31
paste input "O Segredo de Mashuko"
click at [771, 252] on button "Search" at bounding box center [820, 268] width 98 height 33
click at [487, 286] on div "Reset Search Search" at bounding box center [442, 265] width 853 height 52
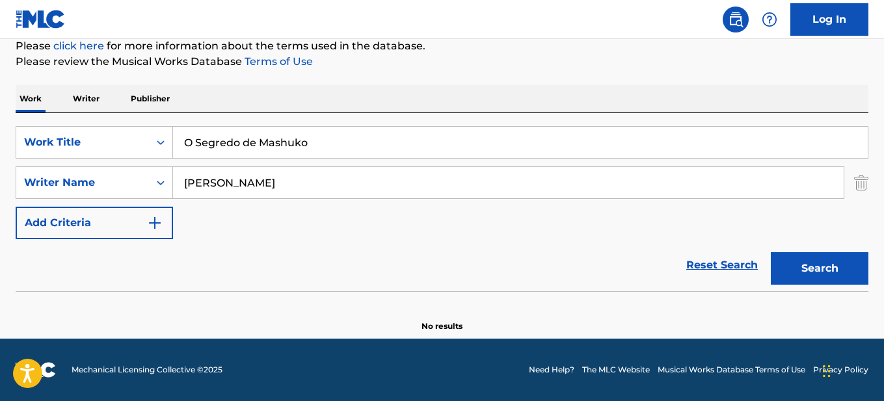
click at [474, 253] on div "Reset Search Search" at bounding box center [442, 265] width 853 height 52
click at [321, 139] on input "O Segredo de Mashuko" at bounding box center [520, 142] width 695 height 31
paste input "SELF MADE HERO"
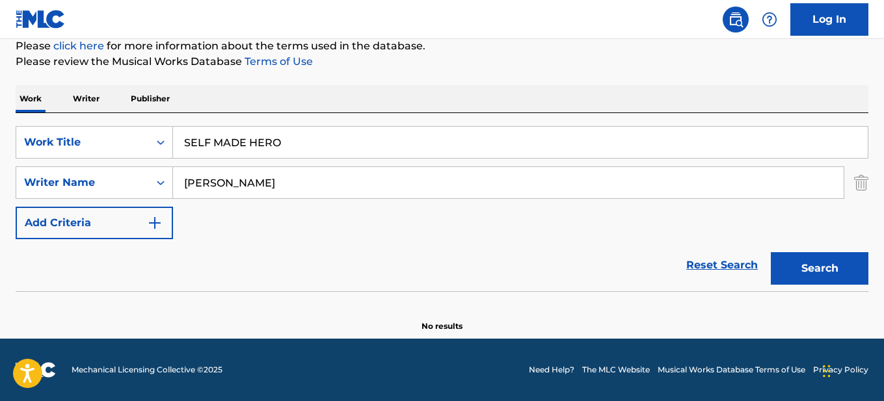
click at [793, 270] on button "Search" at bounding box center [820, 268] width 98 height 33
click at [312, 124] on div "SearchWithCriteriaf3f47993-b133-44a1-9a2b-4339ce703799 Work Title SELF MADE HER…" at bounding box center [442, 202] width 853 height 178
click at [308, 141] on input "SELF MADE HERO" at bounding box center [520, 142] width 695 height 31
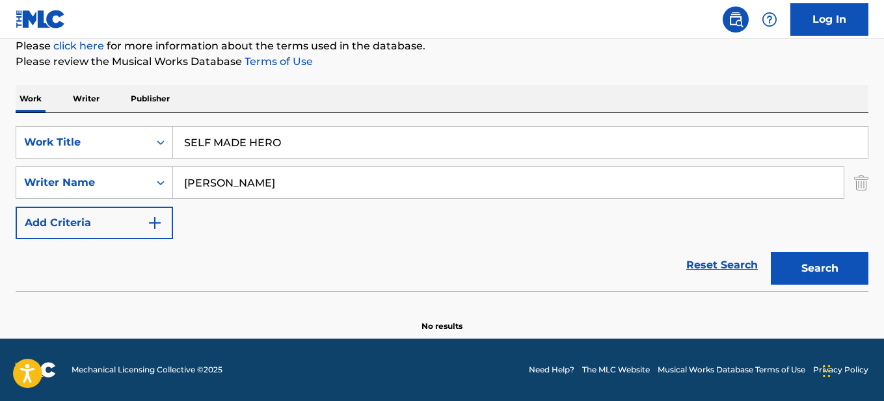
paste input "Herói Em Ação"
click at [796, 275] on button "Search" at bounding box center [820, 268] width 98 height 33
click at [807, 256] on button "Search" at bounding box center [820, 268] width 98 height 33
click at [297, 147] on input "Herói Em Ação" at bounding box center [520, 142] width 695 height 31
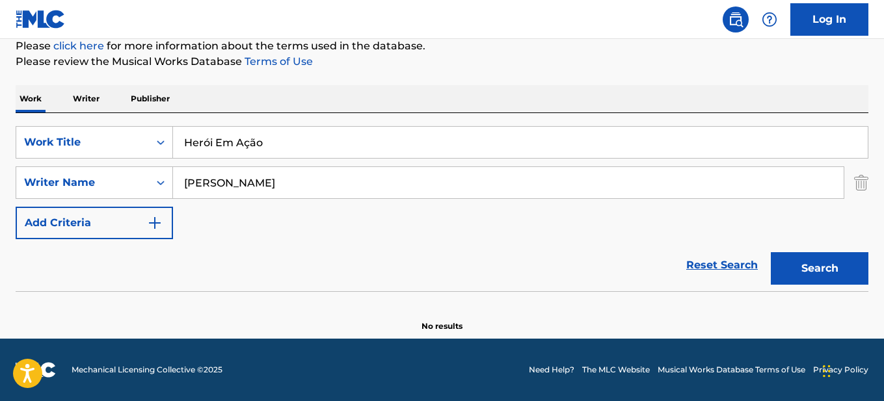
click at [297, 147] on input "Herói Em Ação" at bounding box center [520, 142] width 695 height 31
paste input "SONG ABOUT LONELY HOLIDAY"
click at [779, 274] on button "Search" at bounding box center [820, 268] width 98 height 33
drag, startPoint x: 381, startPoint y: 148, endPoint x: 79, endPoint y: 148, distance: 301.8
click at [79, 148] on div "SearchWithCriteriaf3f47993-b133-44a1-9a2b-4339ce703799 Work Title SONG ABOUT LO…" at bounding box center [442, 142] width 853 height 33
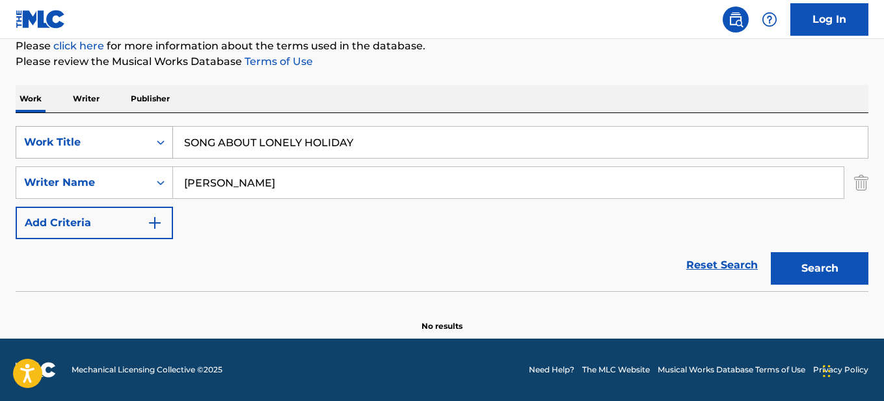
paste input "ozinho em Casa"
click at [835, 281] on button "Search" at bounding box center [820, 268] width 98 height 33
drag, startPoint x: 323, startPoint y: 146, endPoint x: 24, endPoint y: 173, distance: 300.4
click at [25, 173] on div "SearchWithCriteriaf3f47993-b133-44a1-9a2b-4339ce703799 Work Title [PERSON_NAME]…" at bounding box center [442, 182] width 853 height 113
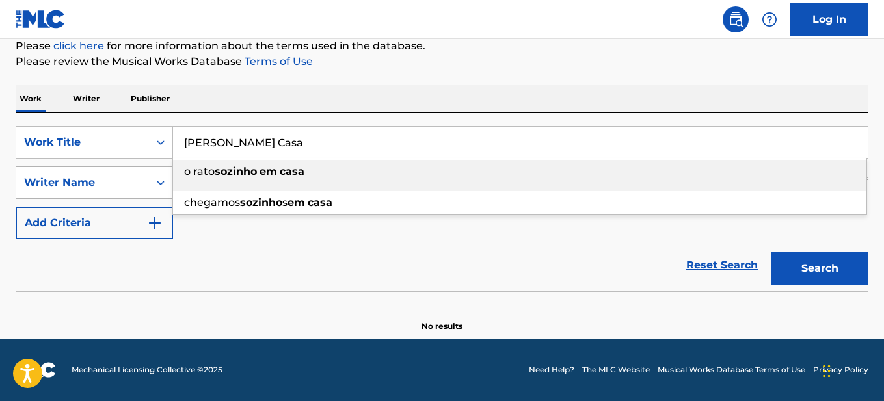
paste input "ONG OF ANIMAL TRACKS"
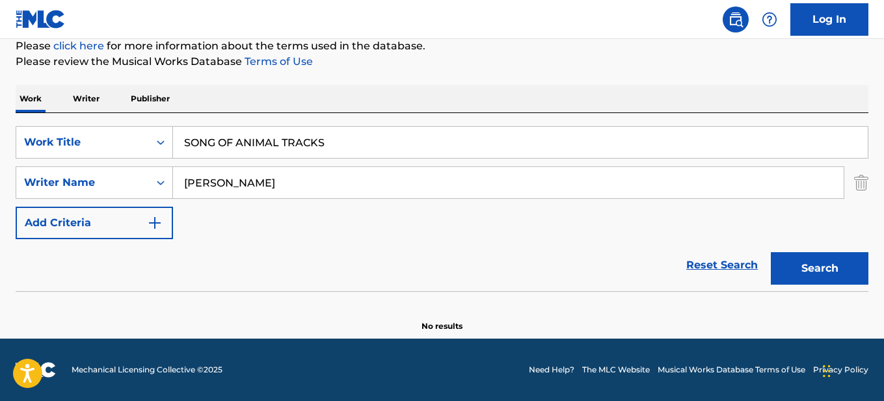
click at [804, 265] on button "Search" at bounding box center [820, 268] width 98 height 33
click at [366, 152] on input "SONG OF ANIMAL TRACKS" at bounding box center [520, 142] width 695 height 31
paste input "Pegadas de Animais Desconhecidos"
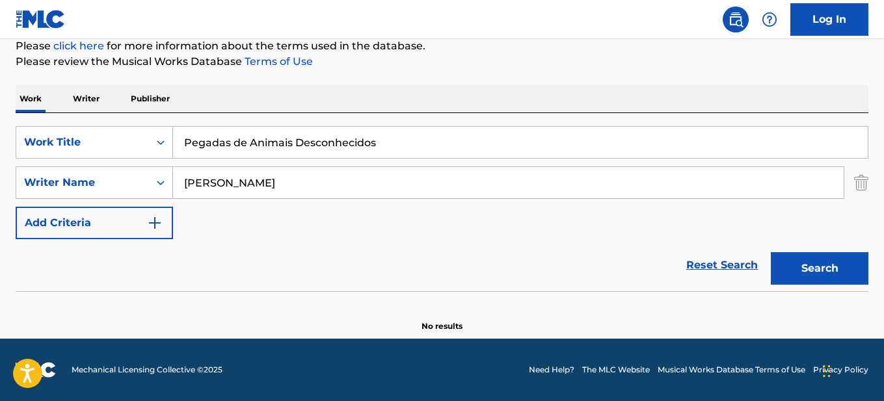
click at [808, 269] on button "Search" at bounding box center [820, 268] width 98 height 33
click at [351, 152] on input "Pegadas de Animais Desconhecidos" at bounding box center [520, 142] width 695 height 31
paste input "SONG OF BEAUTY (Terrible Power)"
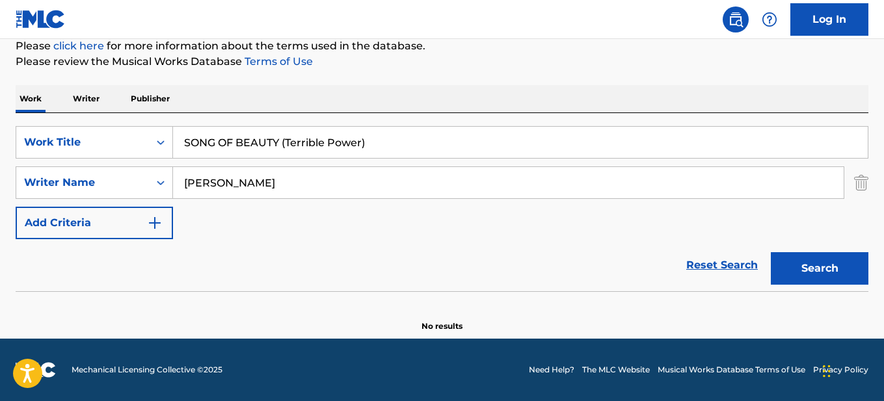
click at [771, 252] on button "Search" at bounding box center [820, 268] width 98 height 33
click at [812, 267] on button "Search" at bounding box center [820, 268] width 98 height 33
drag, startPoint x: 448, startPoint y: 147, endPoint x: 135, endPoint y: 122, distance: 313.9
click at [135, 122] on div "SearchWithCriteriaf3f47993-b133-44a1-9a2b-4339ce703799 Work Title SONG OF BEAUT…" at bounding box center [442, 202] width 853 height 178
paste input "[PERSON_NAME]"
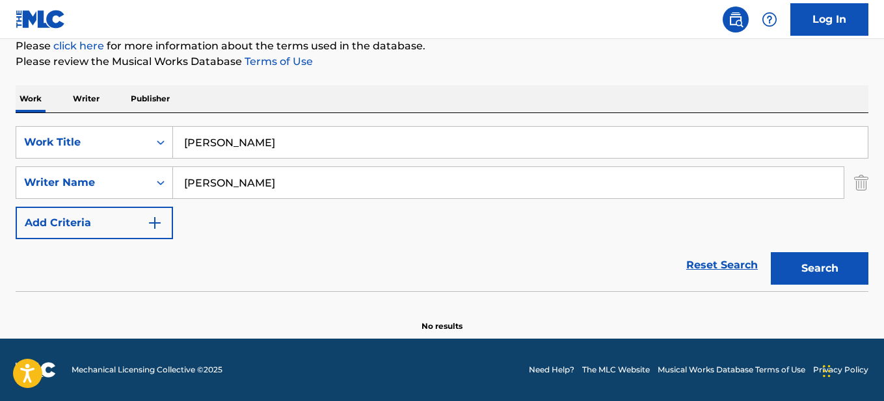
click at [834, 276] on button "Search" at bounding box center [820, 268] width 98 height 33
click at [334, 223] on div "SearchWithCriteriaf3f47993-b133-44a1-9a2b-4339ce703799 Work Title Beleza Perigo…" at bounding box center [442, 182] width 853 height 113
click at [302, 144] on input "[PERSON_NAME]" at bounding box center [520, 142] width 695 height 31
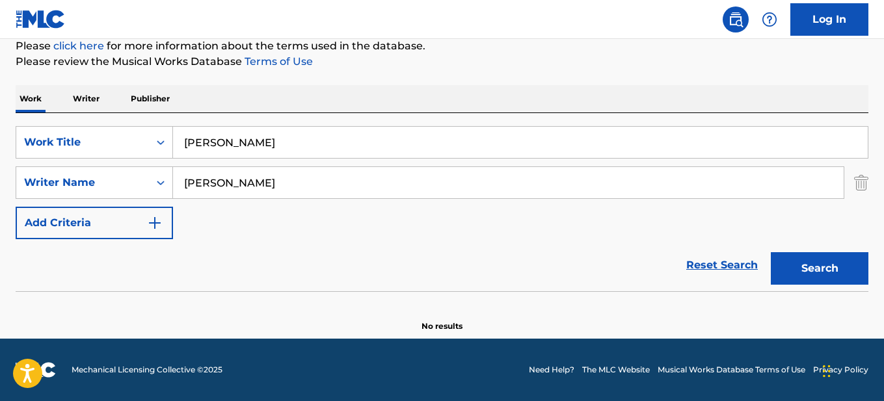
paste input "SONG OF [MEDICAL_DATA]"
click at [771, 252] on button "Search" at bounding box center [820, 268] width 98 height 33
click at [302, 144] on input "SONG OF [MEDICAL_DATA]" at bounding box center [520, 142] width 695 height 31
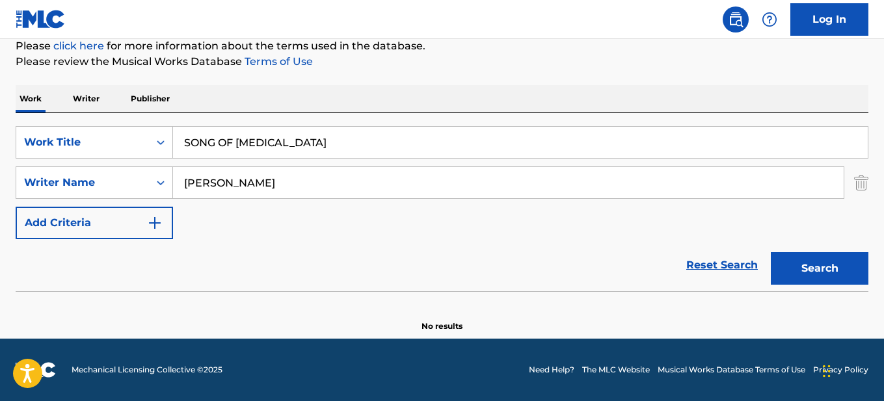
paste input "Prenda a Respiração"
click at [771, 252] on button "Search" at bounding box center [820, 268] width 98 height 33
click at [302, 144] on input "Prenda a Respiração" at bounding box center [520, 142] width 695 height 31
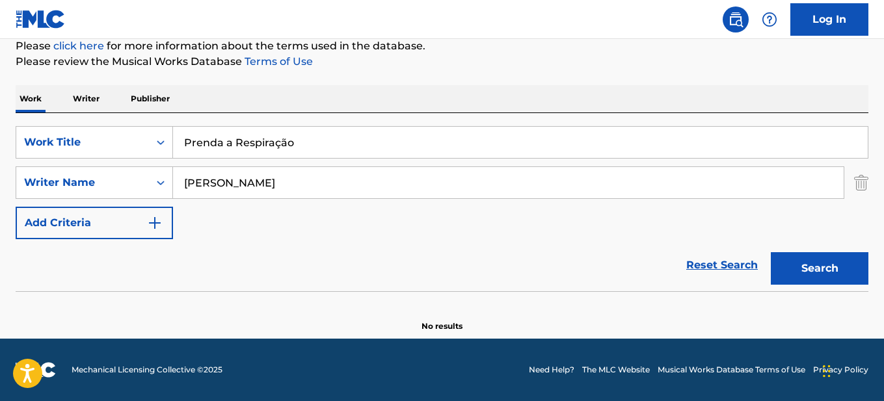
paste input "SONG OF JAMS"
click at [771, 252] on button "Search" at bounding box center [820, 268] width 98 height 33
click at [302, 144] on input "SONG OF JAMS" at bounding box center [520, 142] width 695 height 31
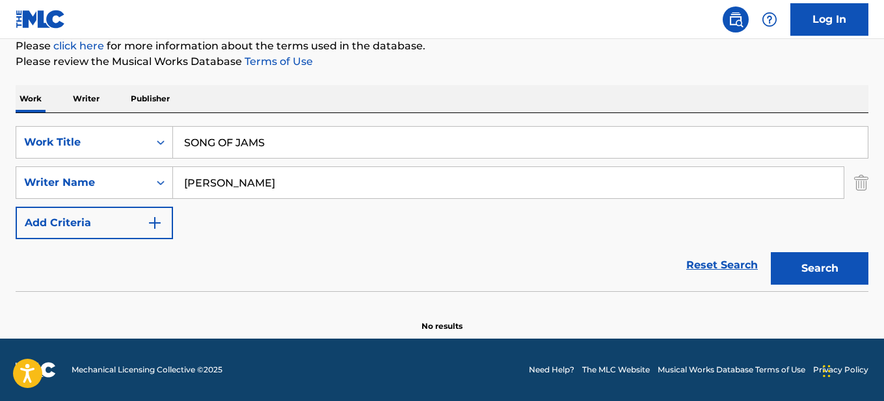
paste input "Dia de Geleia"
click at [771, 252] on button "Search" at bounding box center [820, 268] width 98 height 33
click at [302, 148] on input "Dia de Geleia" at bounding box center [520, 142] width 695 height 31
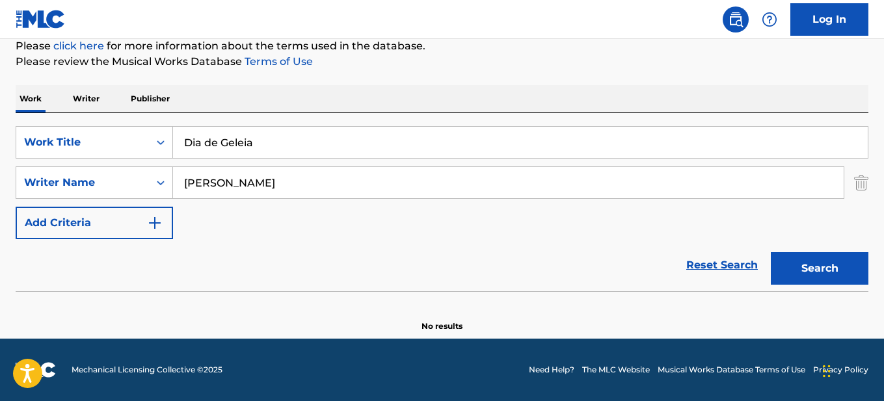
click at [302, 148] on input "Dia de Geleia" at bounding box center [520, 142] width 695 height 31
paste input "SONG OF SKATES"
click at [771, 252] on button "Search" at bounding box center [820, 268] width 98 height 33
click at [302, 148] on input "SONG OF SKATES" at bounding box center [520, 142] width 695 height 31
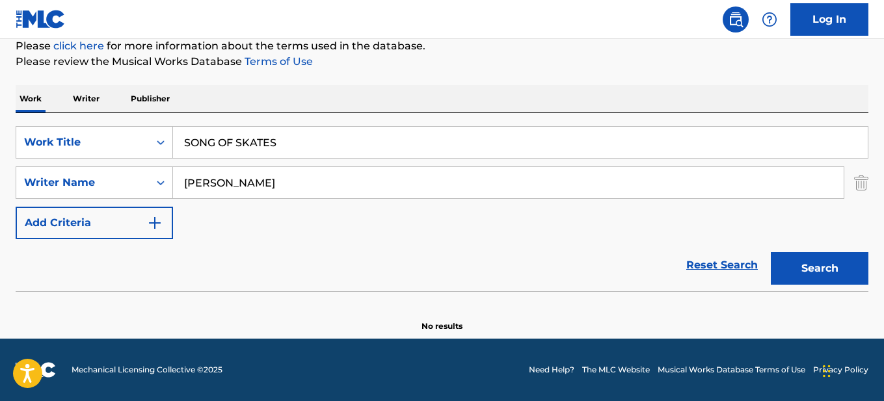
click at [302, 148] on input "SONG OF SKATES" at bounding box center [520, 142] width 695 height 31
paste input "Férias no Gelo"
click at [771, 252] on button "Search" at bounding box center [820, 268] width 98 height 33
click at [781, 269] on button "Search" at bounding box center [820, 268] width 98 height 33
drag, startPoint x: 297, startPoint y: 141, endPoint x: 122, endPoint y: 141, distance: 175.6
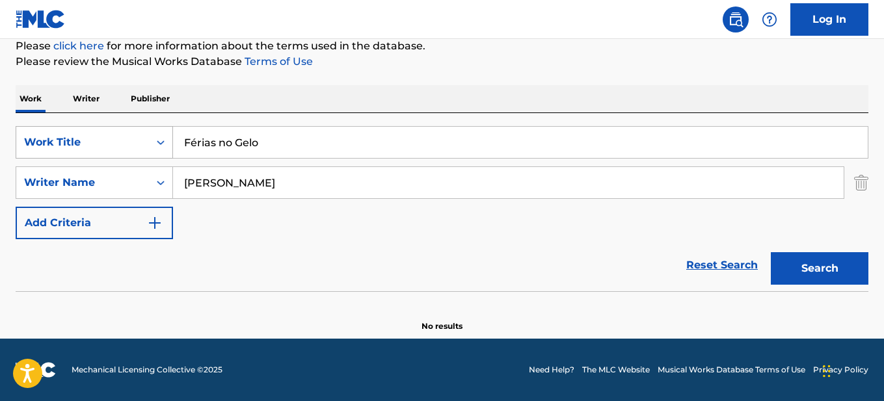
click at [122, 141] on div "SearchWithCriteriaf3f47993-b133-44a1-9a2b-4339ce703799 Work Title Férias no Gelo" at bounding box center [442, 142] width 853 height 33
paste input "SONG OF THREE WISHES"
click at [771, 252] on button "Search" at bounding box center [820, 268] width 98 height 33
click at [340, 154] on input "SONG OF THREE WISHES" at bounding box center [520, 142] width 695 height 31
click at [340, 153] on input "SONG OF THREE WISHES" at bounding box center [520, 142] width 695 height 31
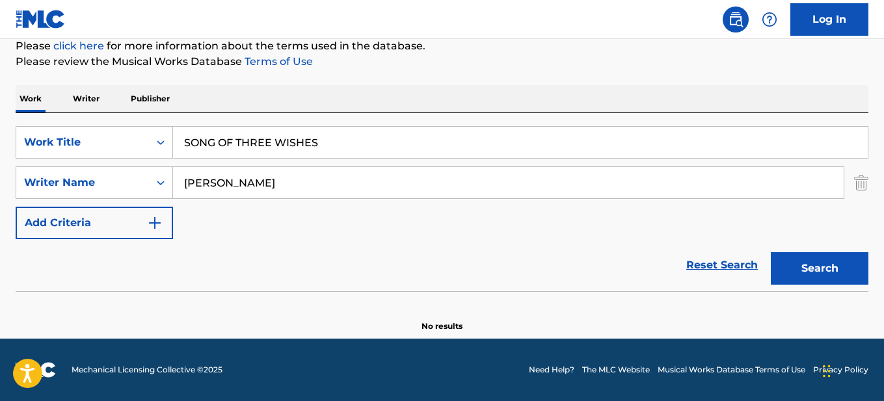
click at [339, 151] on input "SONG OF THREE WISHES" at bounding box center [520, 142] width 695 height 31
click at [338, 150] on input "SONG OF THREE WISHES" at bounding box center [520, 142] width 695 height 31
paste input "Fui Pescar"
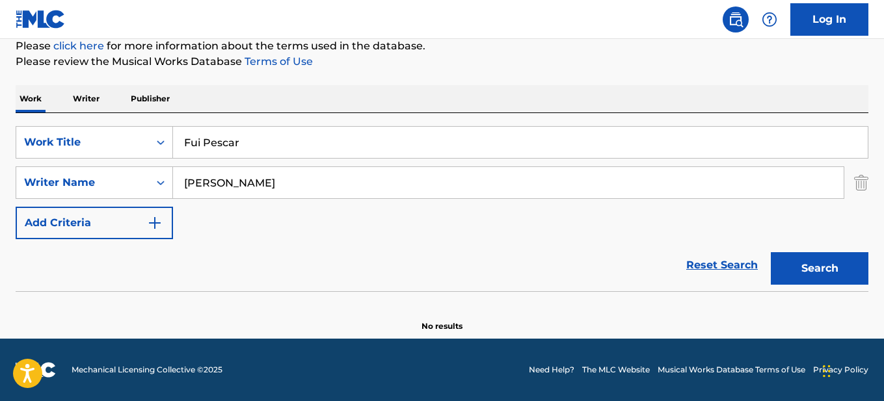
click at [841, 293] on section at bounding box center [442, 294] width 853 height 7
click at [820, 258] on button "Search" at bounding box center [820, 268] width 98 height 33
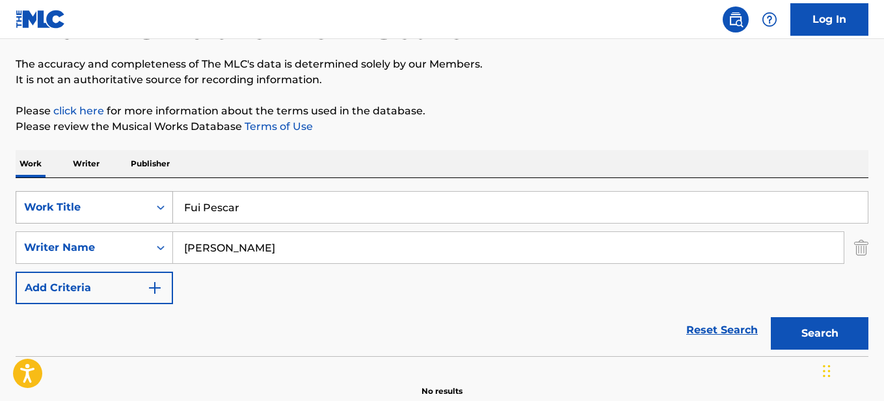
drag, startPoint x: 235, startPoint y: 203, endPoint x: 95, endPoint y: 208, distance: 139.9
click at [95, 208] on div "SearchWithCriteriaf3f47993-b133-44a1-9a2b-4339ce703799 Work Title Fui Pescar" at bounding box center [442, 207] width 853 height 33
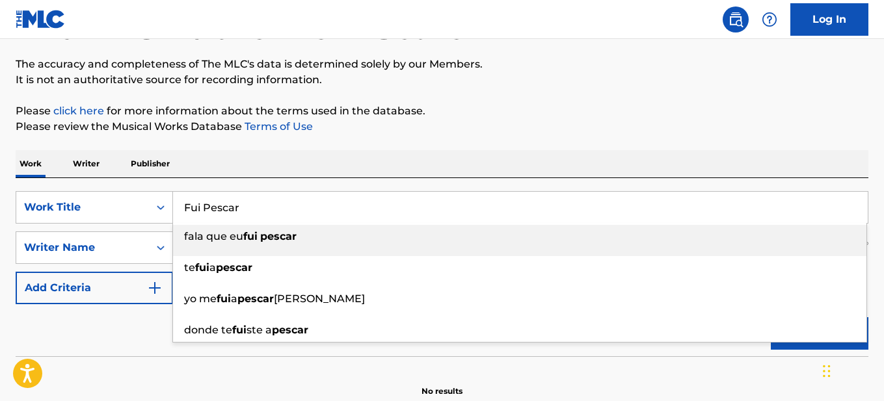
type input "r"
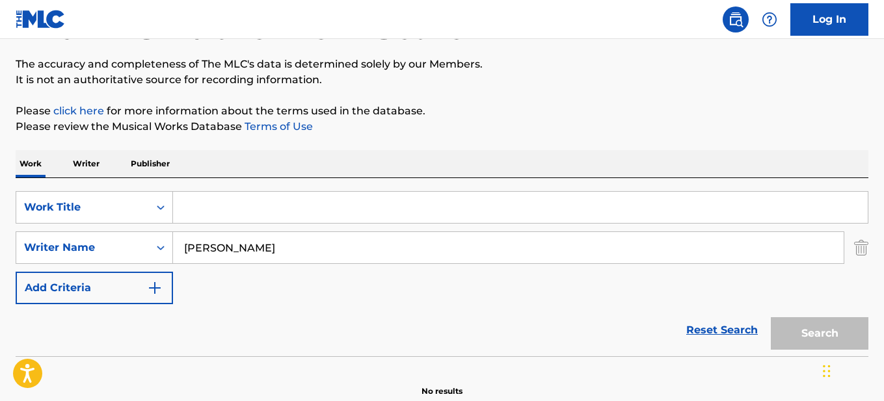
paste input "SONG OF YOUNG ARTIST"
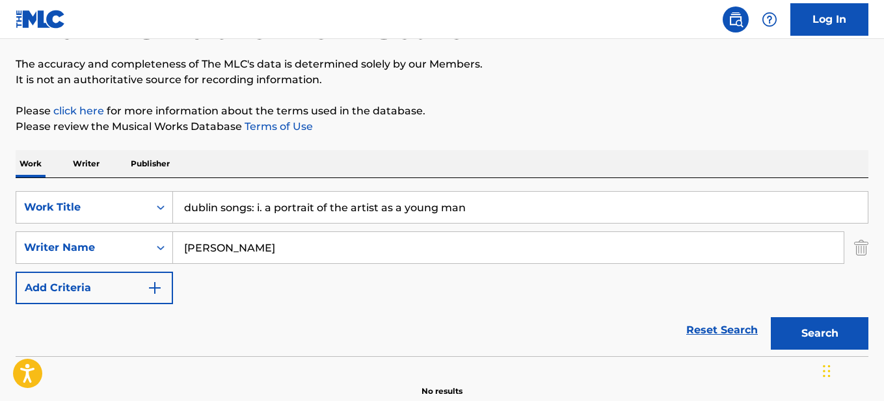
drag, startPoint x: 258, startPoint y: 209, endPoint x: 554, endPoint y: 209, distance: 296.6
click at [554, 209] on input "dublin songs: i. a portrait of the artist as a young man" at bounding box center [520, 207] width 695 height 31
click at [771, 317] on button "Search" at bounding box center [820, 333] width 98 height 33
click at [539, 146] on div "The MLC Public Work Search The accuracy and completeness of The MLC's data is d…" at bounding box center [442, 185] width 884 height 424
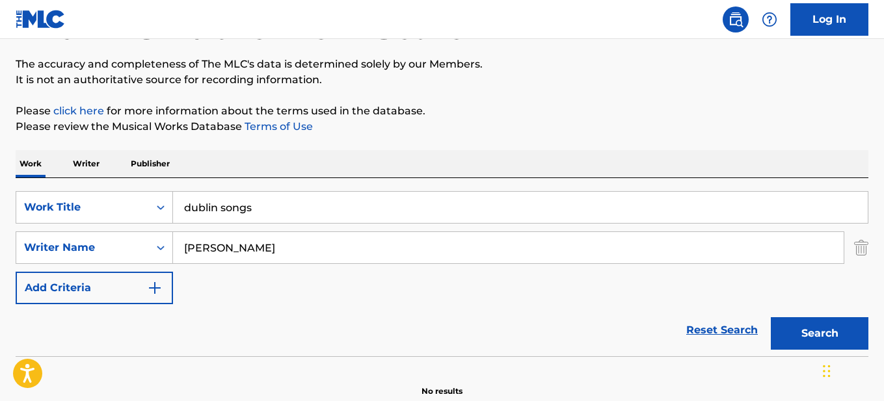
click at [319, 215] on input "dublin songs" at bounding box center [520, 207] width 695 height 31
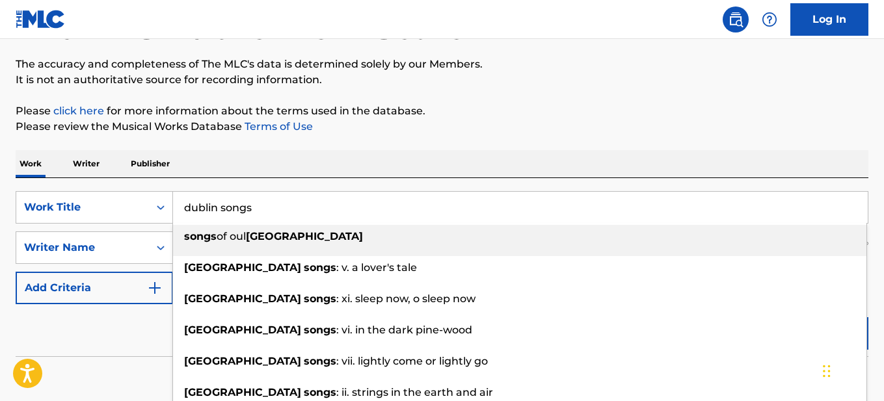
click at [319, 215] on input "dublin songs" at bounding box center [520, 207] width 695 height 31
paste input "i. a portrait of the artist as a young man"
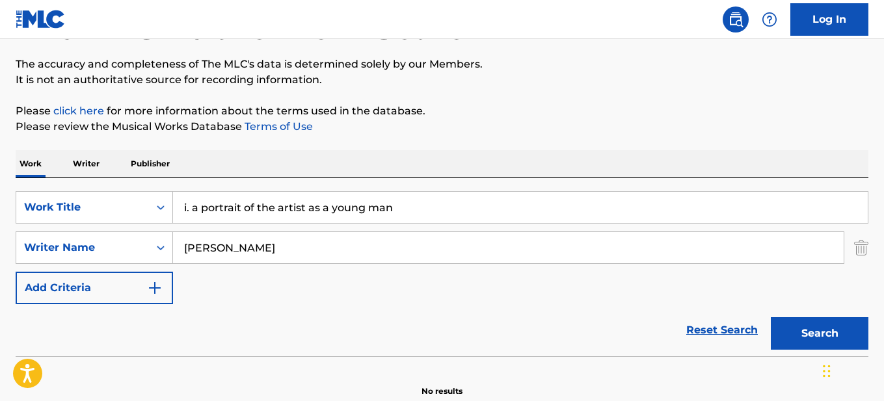
click at [588, 155] on div "Work Writer Publisher" at bounding box center [442, 163] width 853 height 27
click at [807, 335] on button "Search" at bounding box center [820, 333] width 98 height 33
click at [388, 211] on input "i. a portrait of the artist as a young man" at bounding box center [520, 207] width 695 height 31
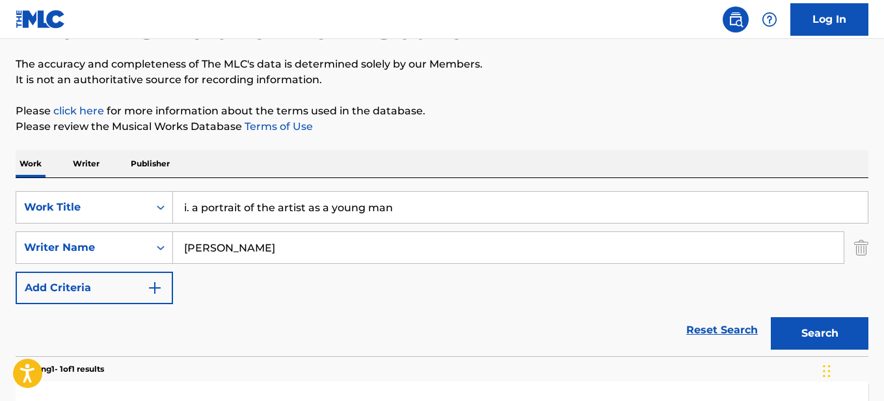
paste input "Canção Do Jovem Artista"
click at [797, 334] on button "Search" at bounding box center [820, 333] width 98 height 33
click at [342, 209] on input "Canção Do Jovem Artista" at bounding box center [520, 207] width 695 height 31
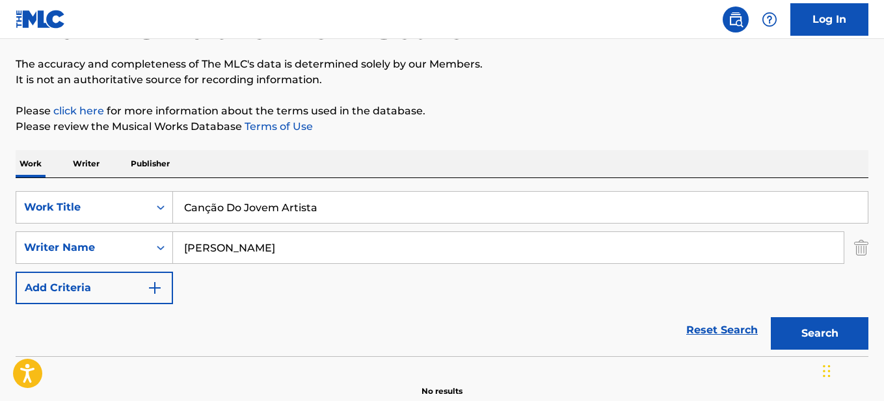
paste input "SPRINGTIME FOR BEAR"
click at [771, 317] on button "Search" at bounding box center [820, 333] width 98 height 33
click at [820, 330] on button "Search" at bounding box center [820, 333] width 98 height 33
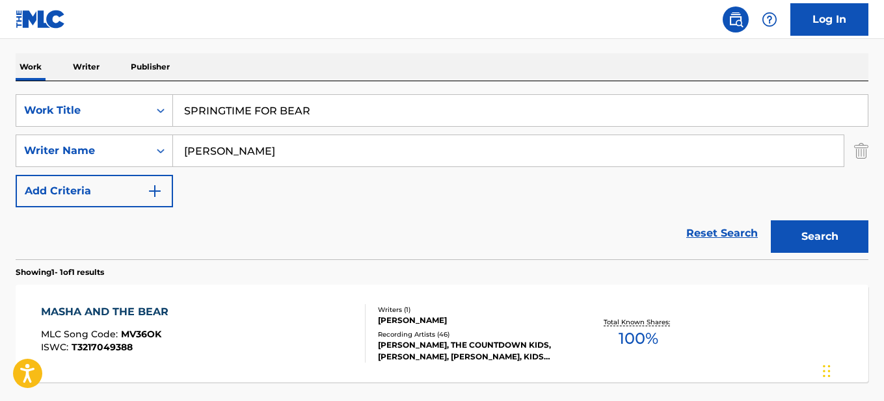
scroll to position [163, 0]
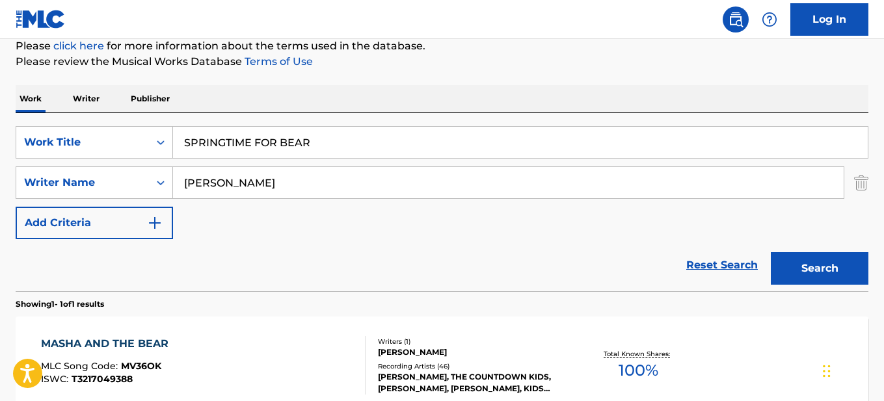
click at [363, 135] on input "SPRINGTIME FOR BEAR" at bounding box center [520, 142] width 695 height 31
paste input "Primavera para [PERSON_NAME]"
click at [809, 267] on button "Search" at bounding box center [820, 268] width 98 height 33
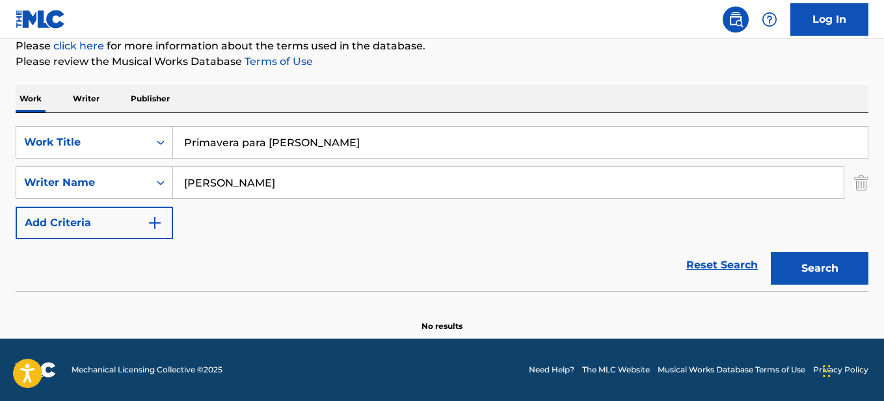
click at [334, 150] on input "Primavera para [PERSON_NAME]" at bounding box center [520, 142] width 695 height 31
paste input "SWEET TOOTH S SONG"
click at [771, 252] on button "Search" at bounding box center [820, 268] width 98 height 33
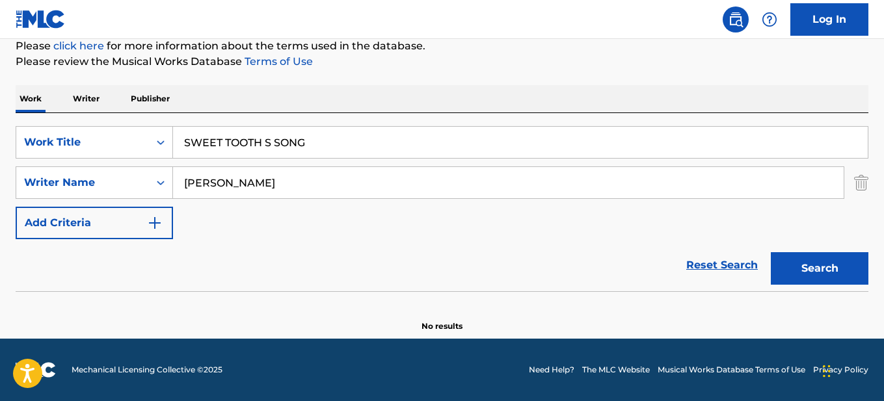
click at [334, 149] on input "SWEET TOOTH S SONG" at bounding box center [520, 142] width 695 height 31
paste input "La Dolce Vita"
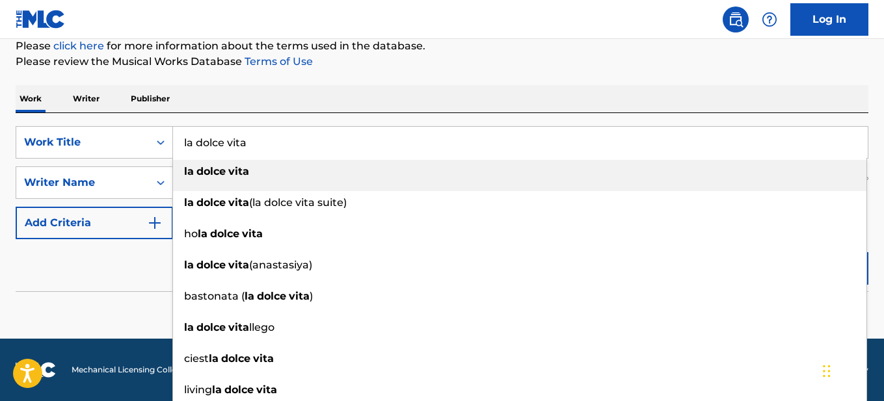
click at [334, 149] on input "la dolce vita" at bounding box center [520, 142] width 695 height 31
paste input "THEME OF MASHA AND THE BEAR"
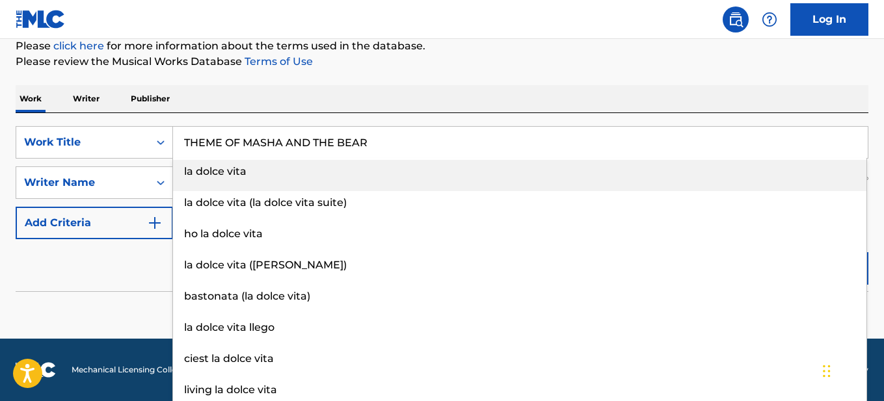
click at [771, 252] on button "Search" at bounding box center [820, 268] width 98 height 33
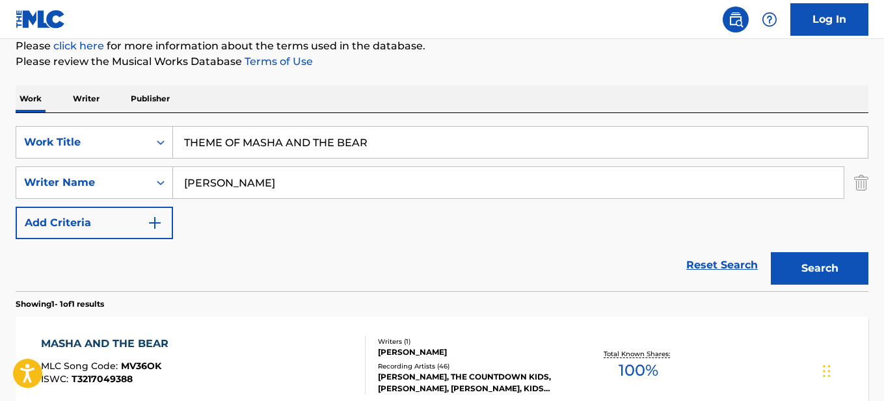
click at [814, 280] on button "Search" at bounding box center [820, 268] width 98 height 33
click at [396, 137] on input "THEME OF MASHA AND THE BEAR" at bounding box center [520, 142] width 695 height 31
paste input "ema de [PERSON_NAME] [PERSON_NAME]"
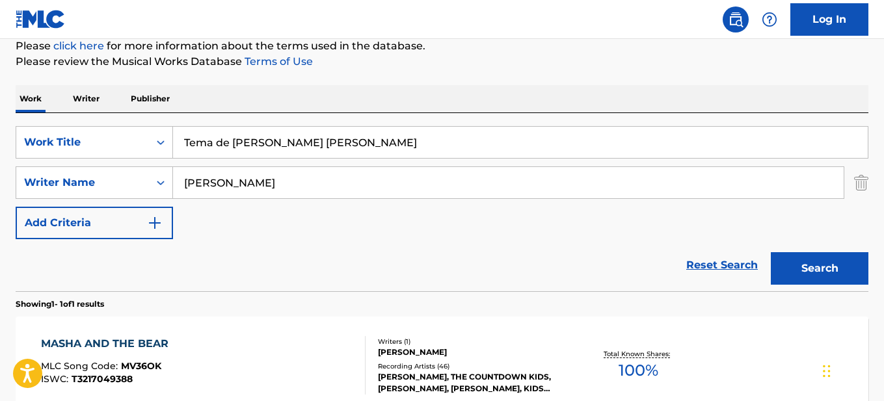
click at [771, 252] on button "Search" at bounding box center [820, 268] width 98 height 33
click at [396, 137] on input "Tema de [PERSON_NAME] [PERSON_NAME]" at bounding box center [520, 142] width 695 height 31
paste input "WALTZ NO. 1 IN E FLAT MAJOR BIG DIAMOND WALTZ OP 18"
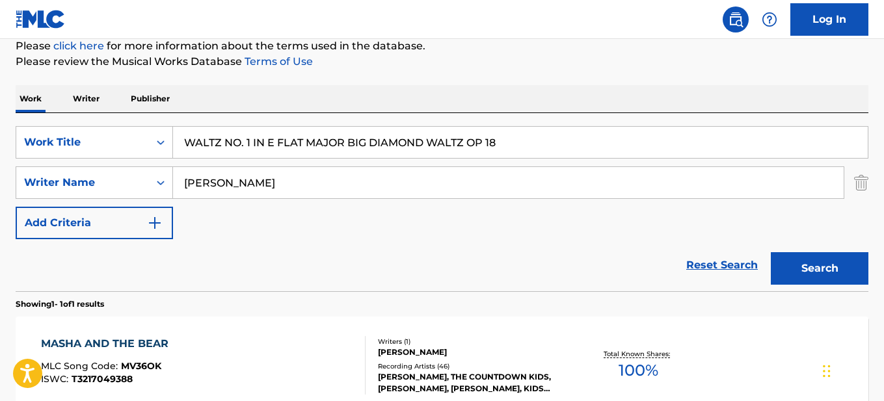
click at [771, 252] on button "Search" at bounding box center [820, 268] width 98 height 33
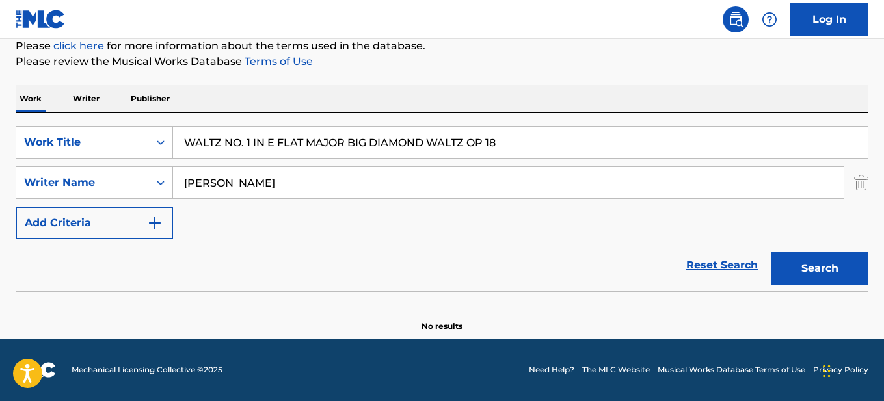
click at [396, 137] on input "WALTZ NO. 1 IN E FLAT MAJOR BIG DIAMOND WALTZ OP 18" at bounding box center [520, 142] width 695 height 31
paste input "A Lição de Piano"
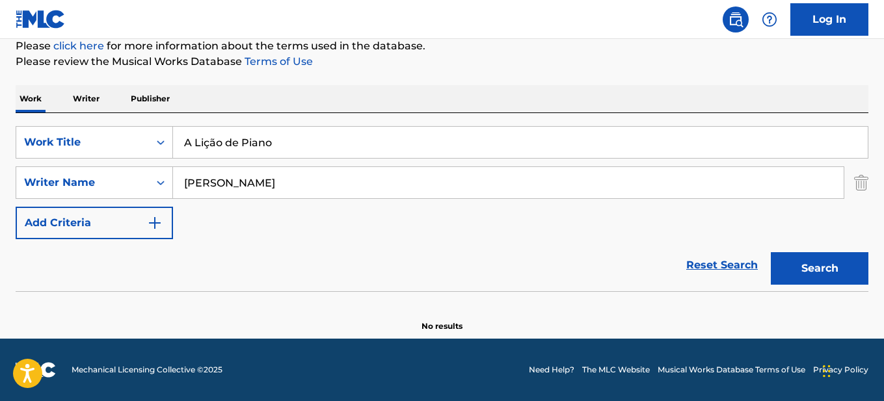
click at [771, 252] on button "Search" at bounding box center [820, 268] width 98 height 33
click at [396, 137] on input "A Lição de Piano" at bounding box center [520, 142] width 695 height 31
paste input "WHEELS ON A BUS"
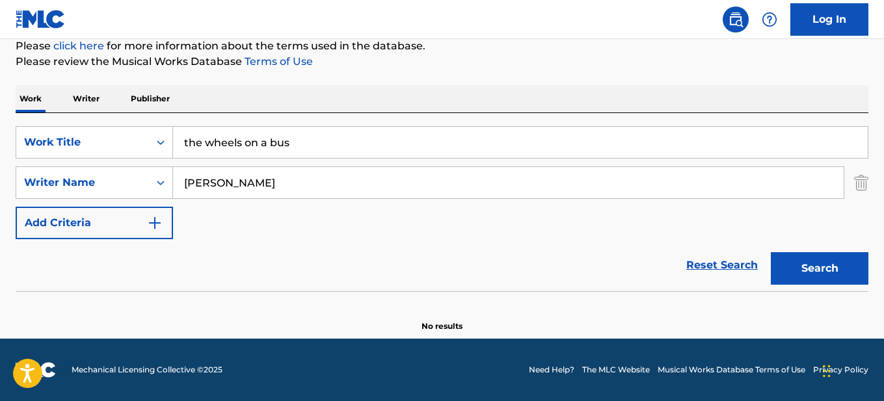
click at [396, 137] on input "the wheels on a bus" at bounding box center [520, 142] width 695 height 31
paste input "As [PERSON_NAME] do Õni"
click at [771, 252] on button "Search" at bounding box center [820, 268] width 98 height 33
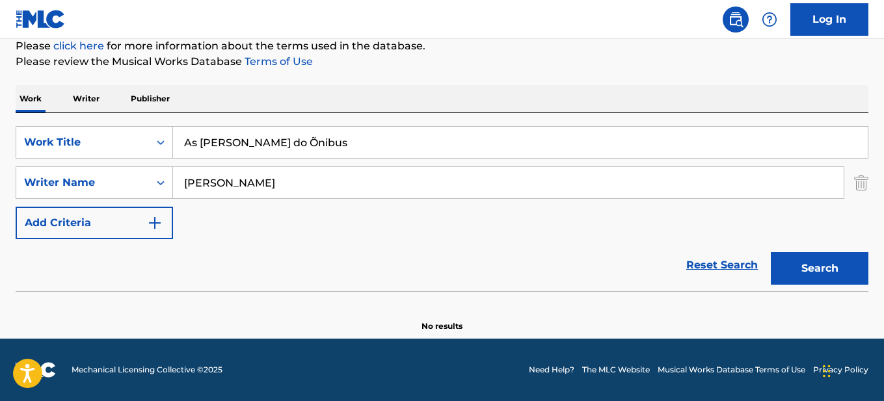
click at [260, 140] on input "As [PERSON_NAME] do Õnibus" at bounding box center [520, 142] width 695 height 31
type input "As [PERSON_NAME] do onibus"
click at [771, 252] on button "Search" at bounding box center [820, 268] width 98 height 33
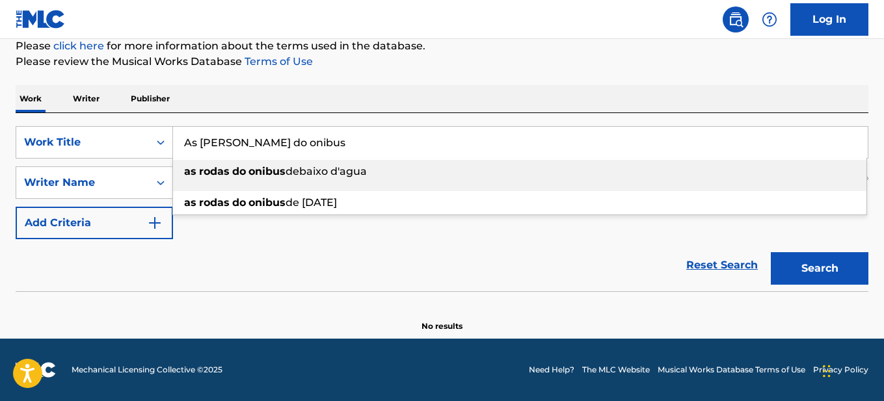
drag, startPoint x: 408, startPoint y: 118, endPoint x: 423, endPoint y: 125, distance: 16.9
click at [412, 120] on div "SearchWithCriteriaf3f47993-b133-44a1-9a2b-4339ce703799 Work Title As [PERSON_NA…" at bounding box center [442, 202] width 853 height 178
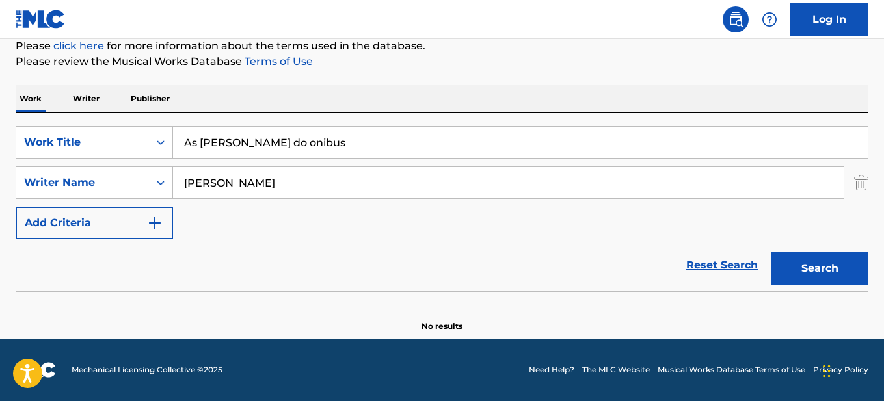
click at [775, 269] on button "Search" at bounding box center [820, 268] width 98 height 33
click at [378, 249] on div "Reset Search Search" at bounding box center [442, 265] width 853 height 52
click at [253, 252] on div "Reset Search Search" at bounding box center [442, 265] width 853 height 52
